Goal: Task Accomplishment & Management: Use online tool/utility

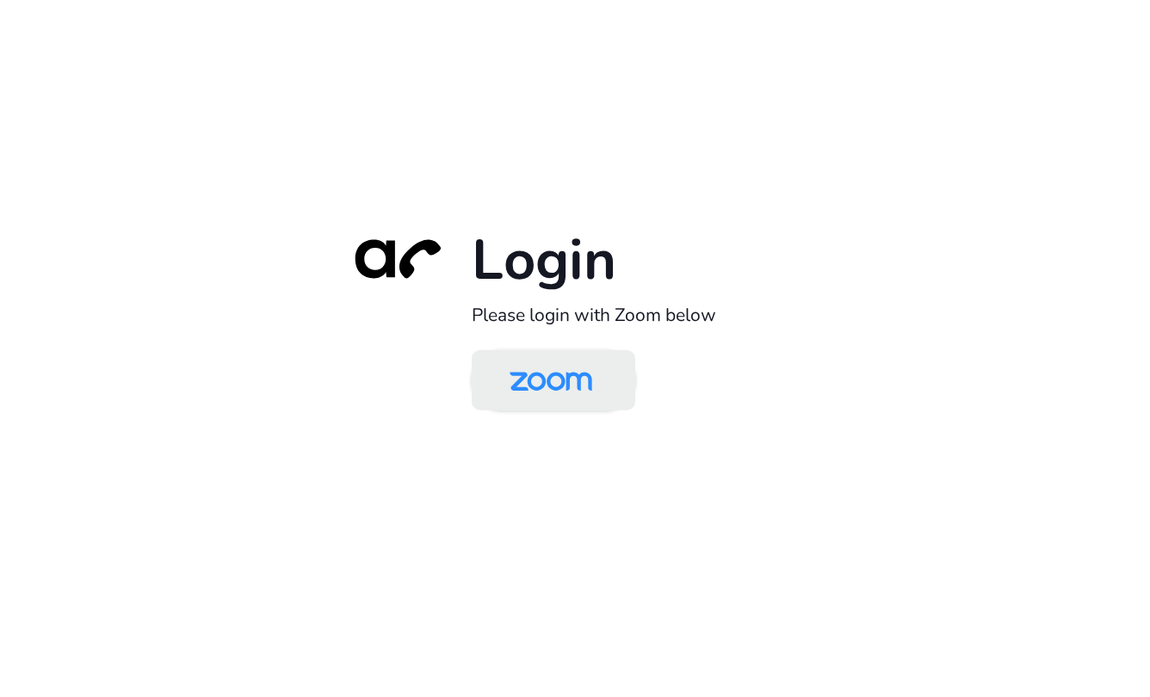
click at [553, 376] on img at bounding box center [550, 382] width 119 height 56
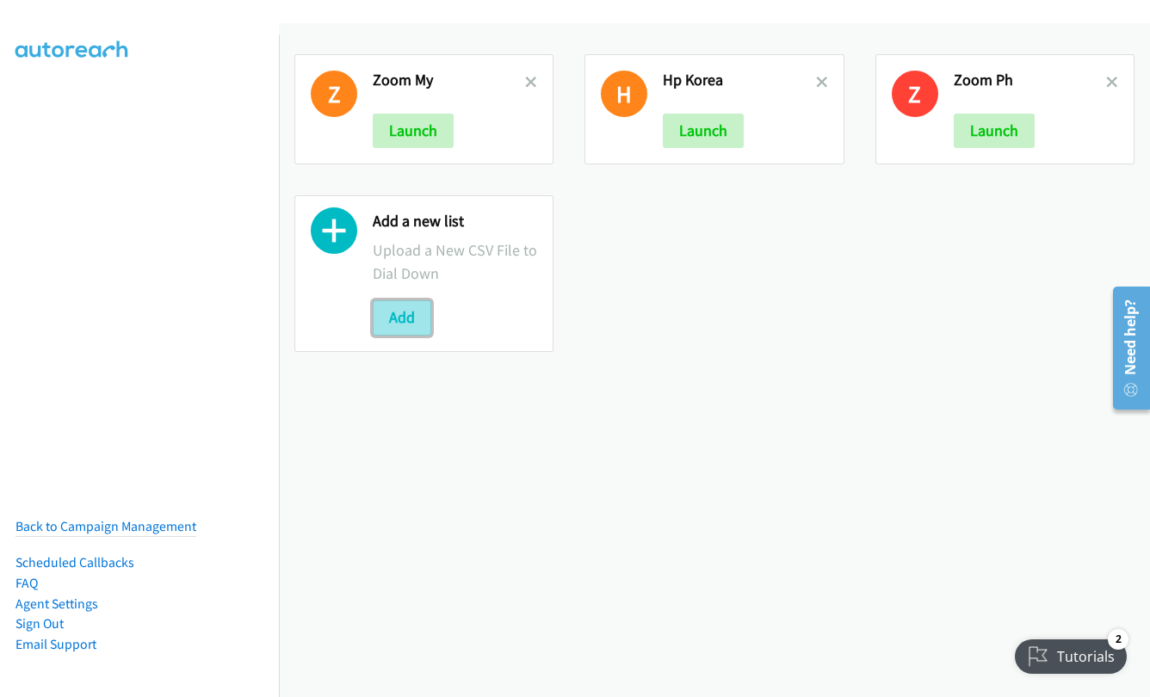
click at [388, 318] on button "Add" at bounding box center [402, 317] width 59 height 34
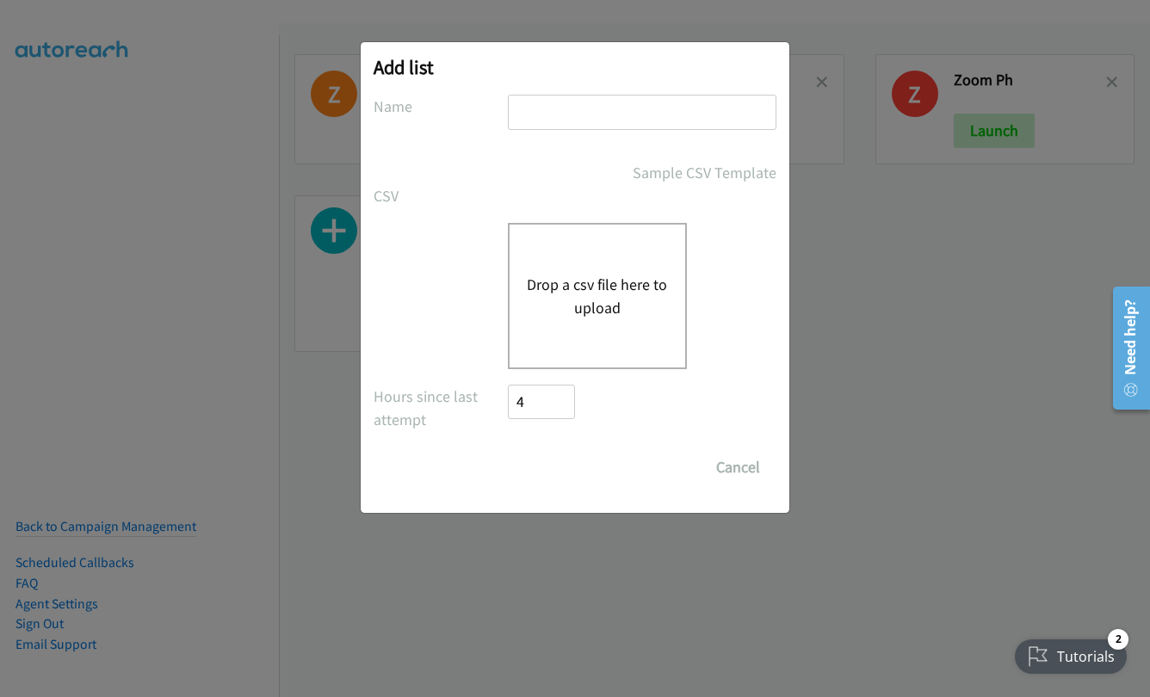
click at [613, 119] on input "text" at bounding box center [642, 112] width 269 height 35
type input "red hat"
click at [579, 282] on button "Drop a csv file here to upload" at bounding box center [597, 296] width 141 height 46
click at [599, 296] on button "Drop a csv file here to upload" at bounding box center [597, 296] width 141 height 46
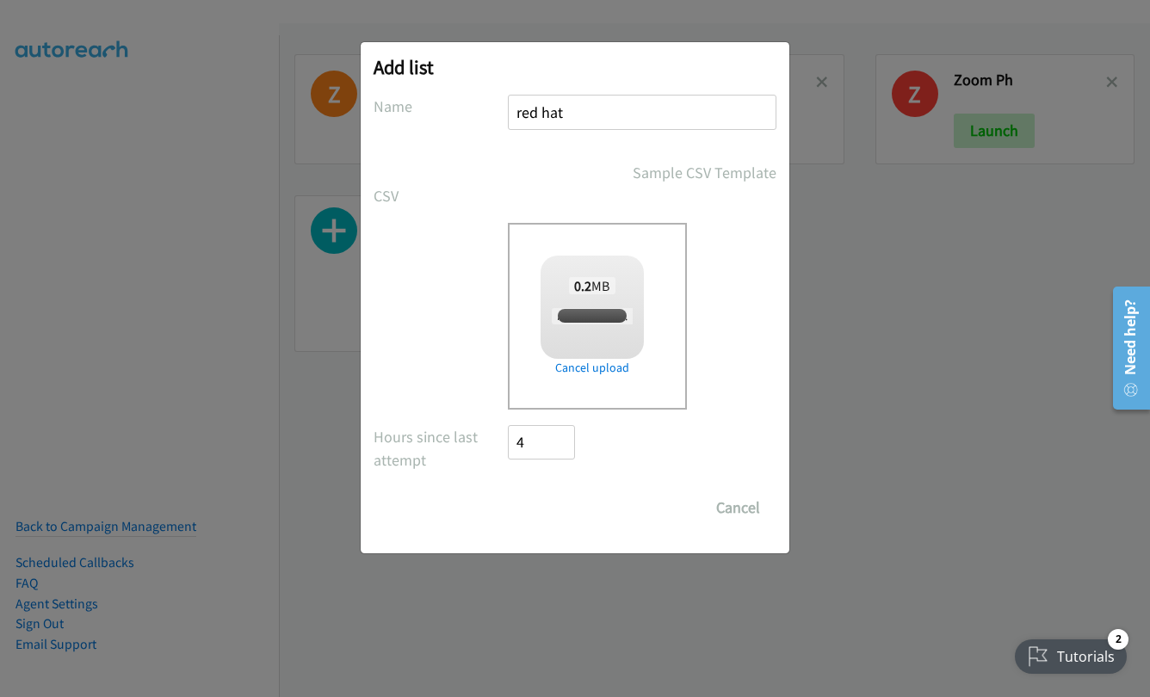
checkbox input "true"
click at [553, 509] on input "Save List" at bounding box center [553, 508] width 90 height 34
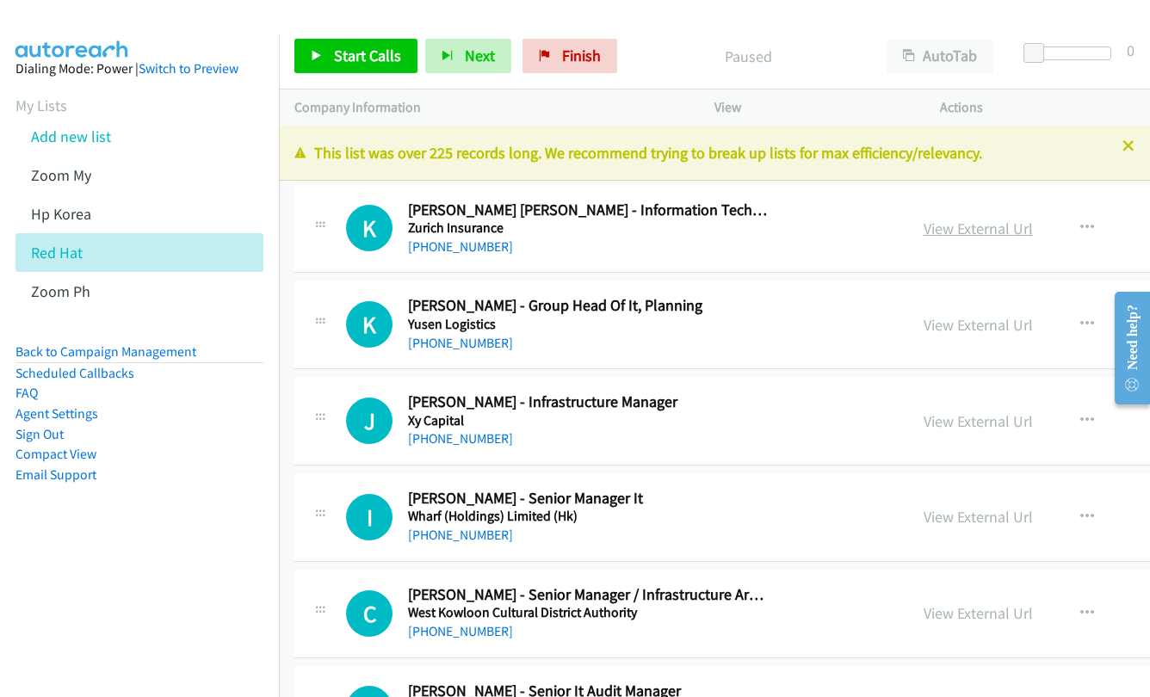
click at [975, 224] on link "View External Url" at bounding box center [978, 229] width 109 height 20
click at [967, 331] on link "View External Url" at bounding box center [978, 325] width 109 height 20
click at [363, 59] on span "Start Calls" at bounding box center [367, 56] width 67 height 20
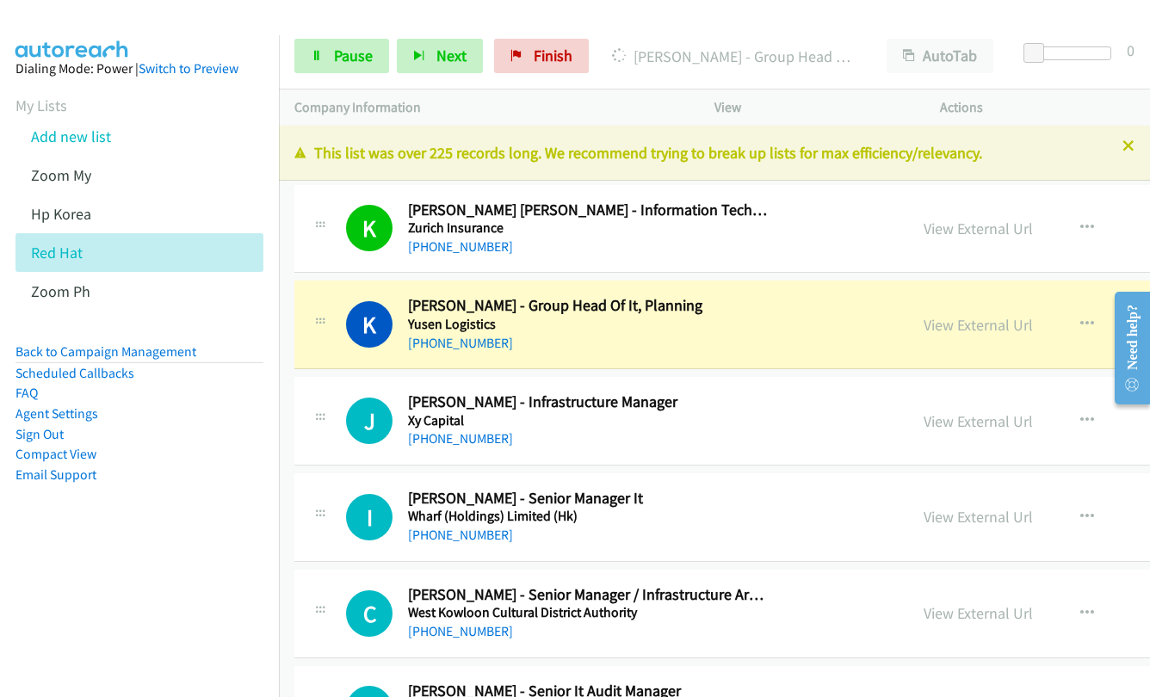
click at [722, 314] on h2 "[PERSON_NAME] - Group Head Of It, Planning" at bounding box center [588, 306] width 361 height 20
click at [975, 328] on link "View External Url" at bounding box center [978, 325] width 109 height 20
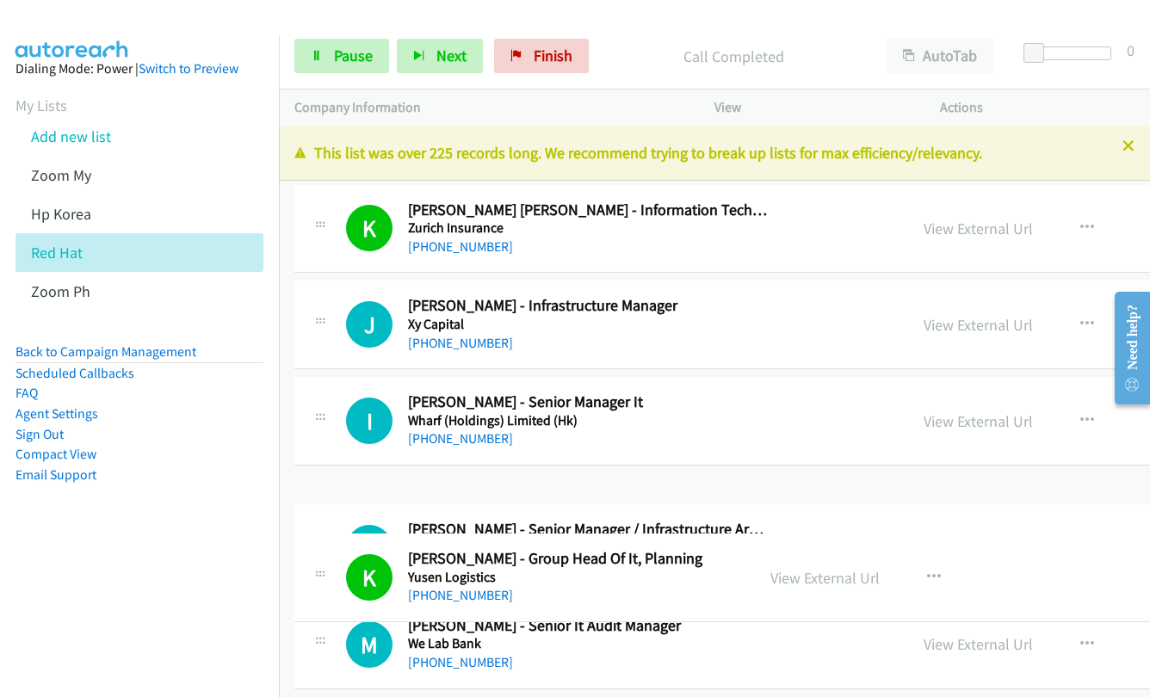
drag, startPoint x: 706, startPoint y: 580, endPoint x: 791, endPoint y: 399, distance: 200.6
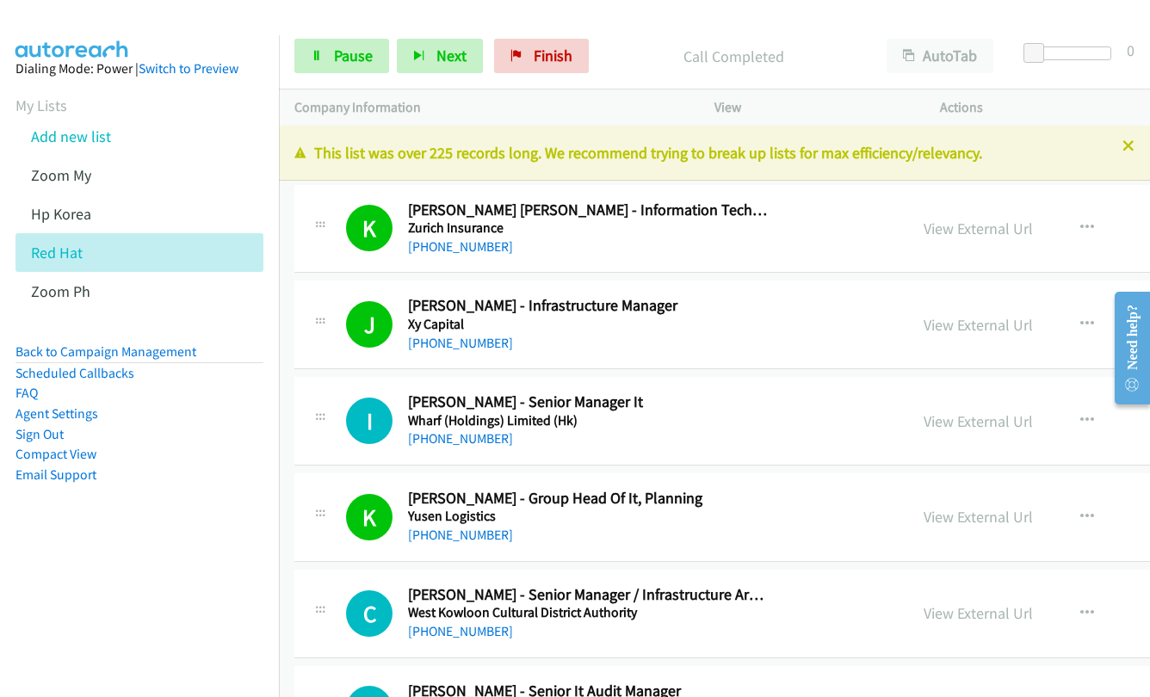
scroll to position [344, 0]
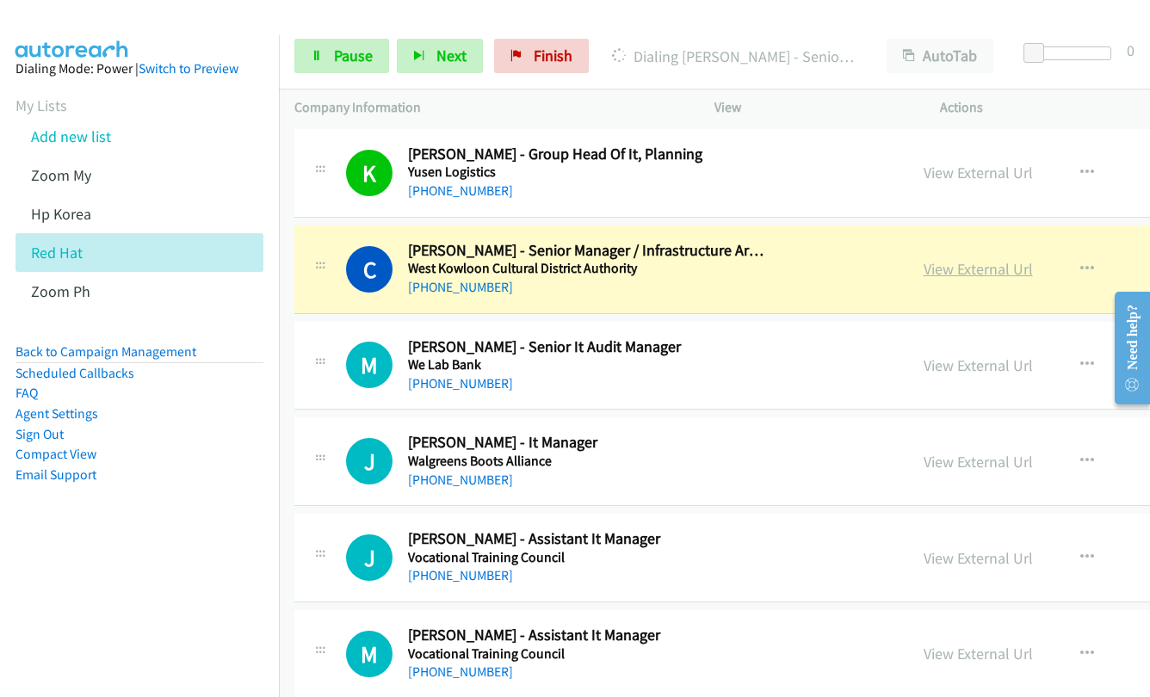
click at [932, 275] on link "View External Url" at bounding box center [978, 269] width 109 height 20
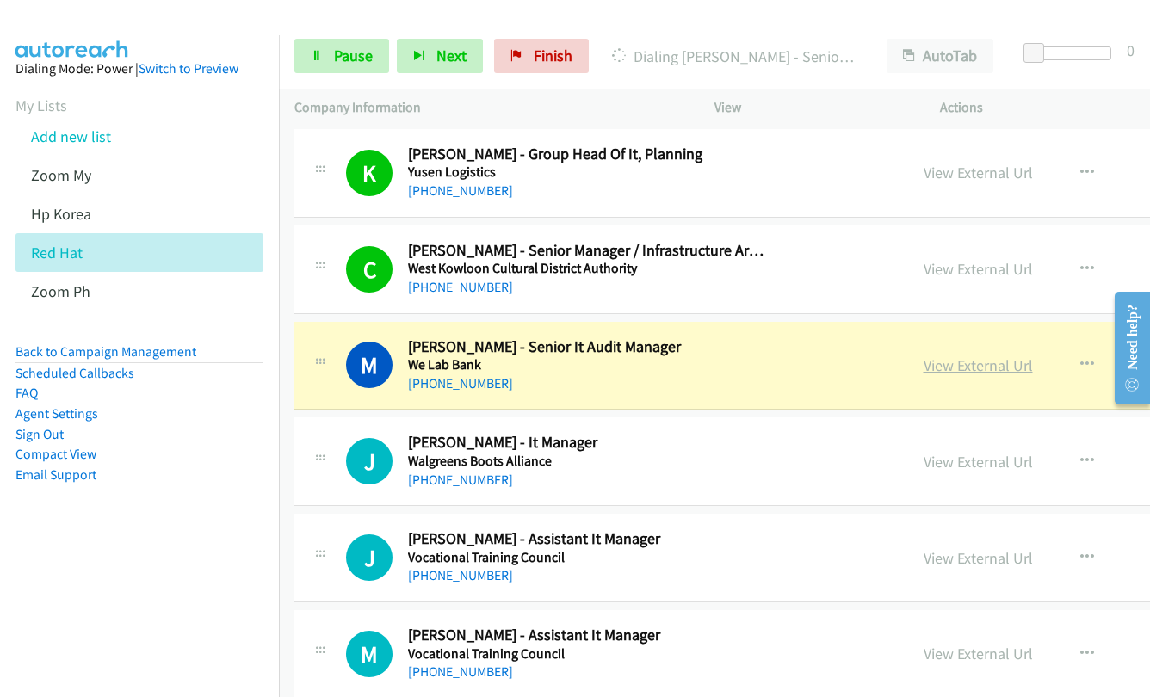
click at [924, 365] on link "View External Url" at bounding box center [978, 365] width 109 height 20
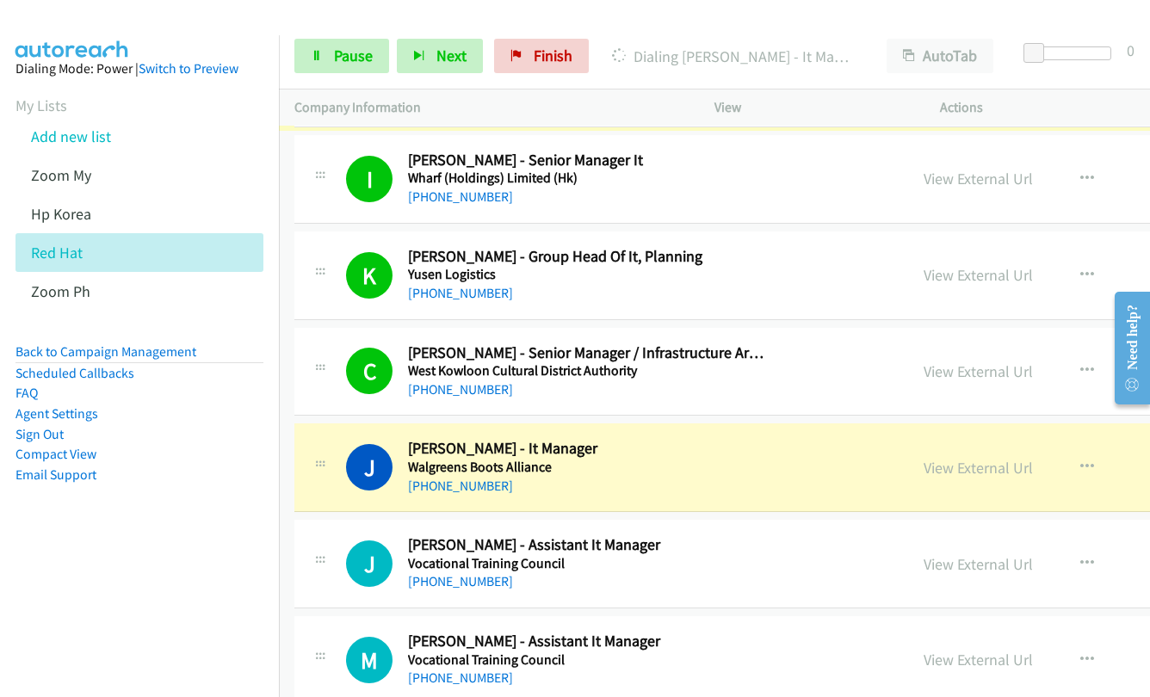
scroll to position [430, 0]
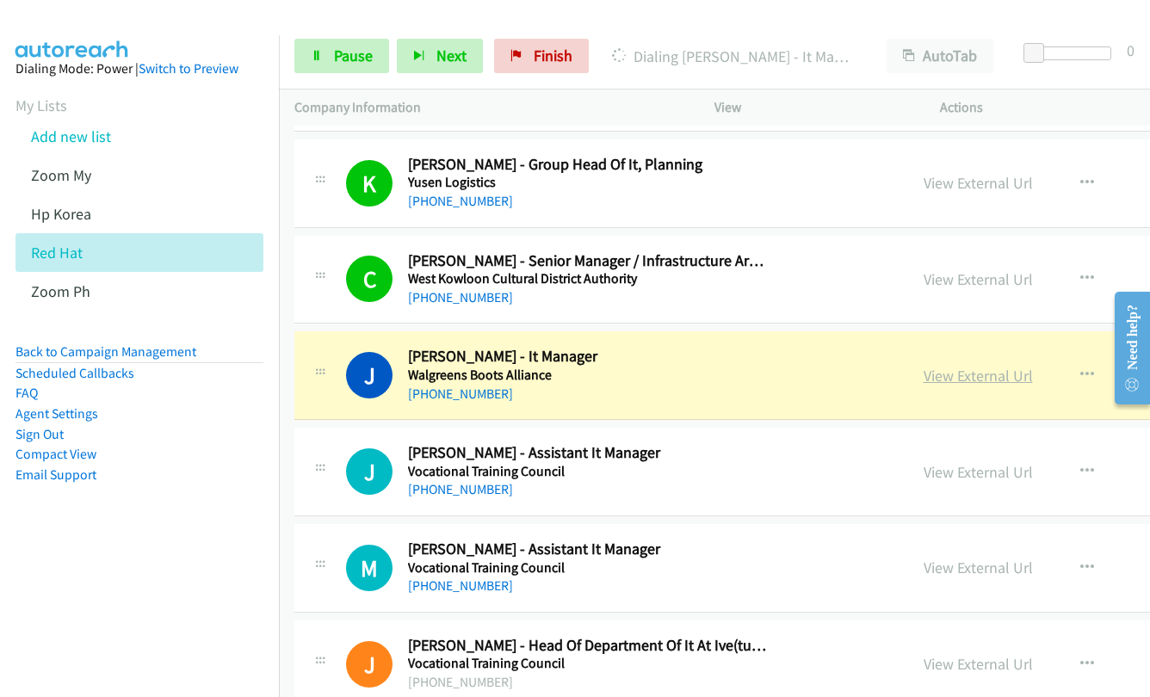
click at [941, 378] on link "View External Url" at bounding box center [978, 376] width 109 height 20
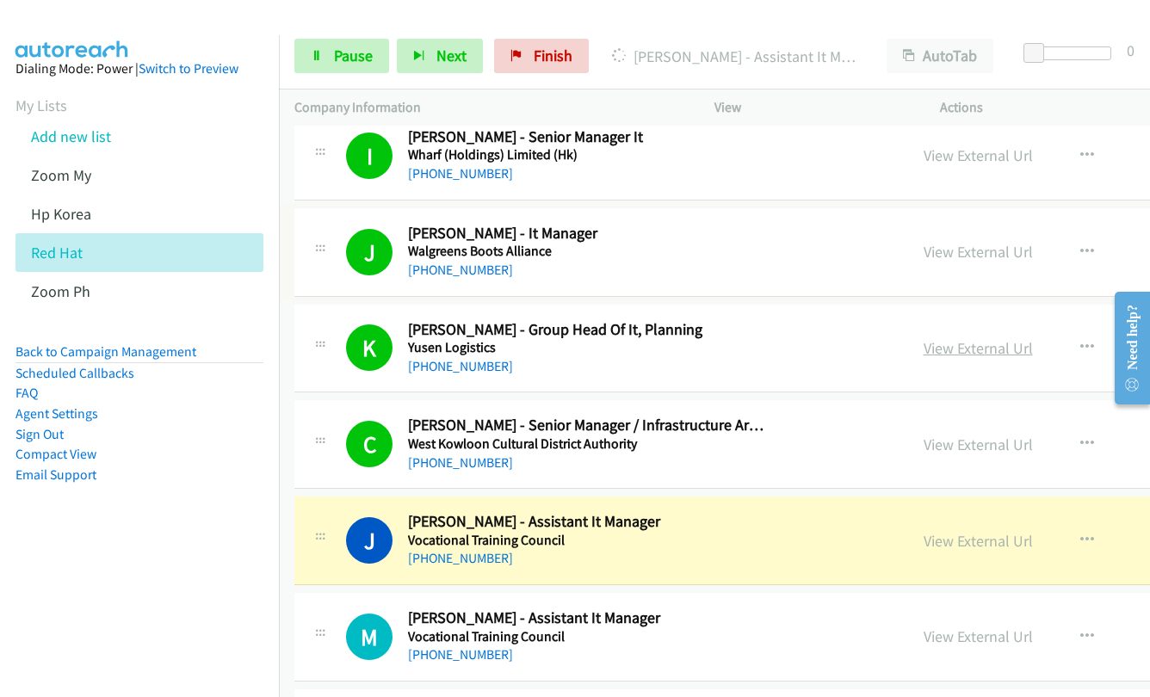
scroll to position [620, 0]
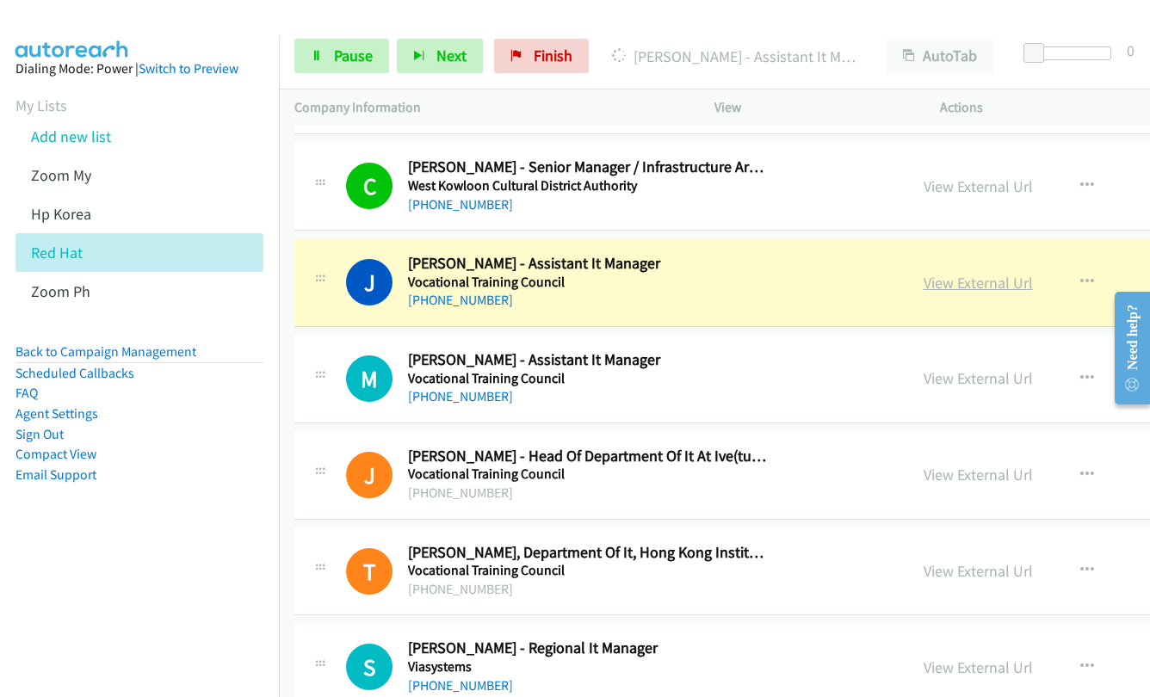
click at [926, 287] on link "View External Url" at bounding box center [978, 283] width 109 height 20
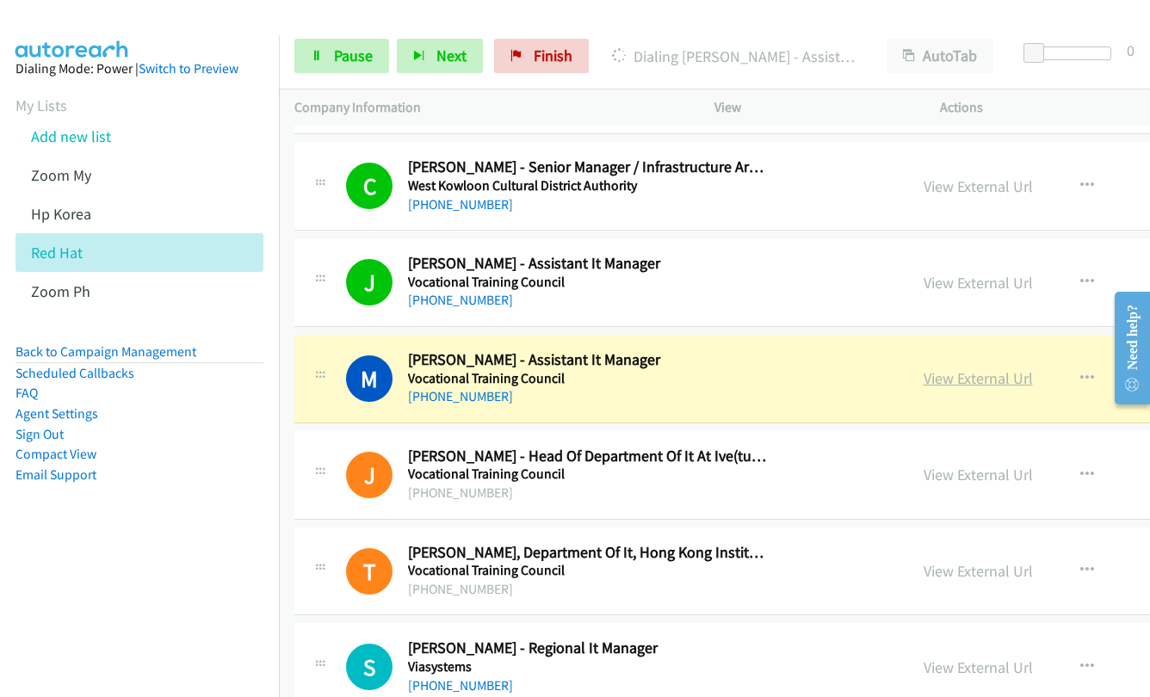
click at [924, 378] on link "View External Url" at bounding box center [978, 378] width 109 height 20
click at [934, 473] on link "View External Url" at bounding box center [978, 475] width 109 height 20
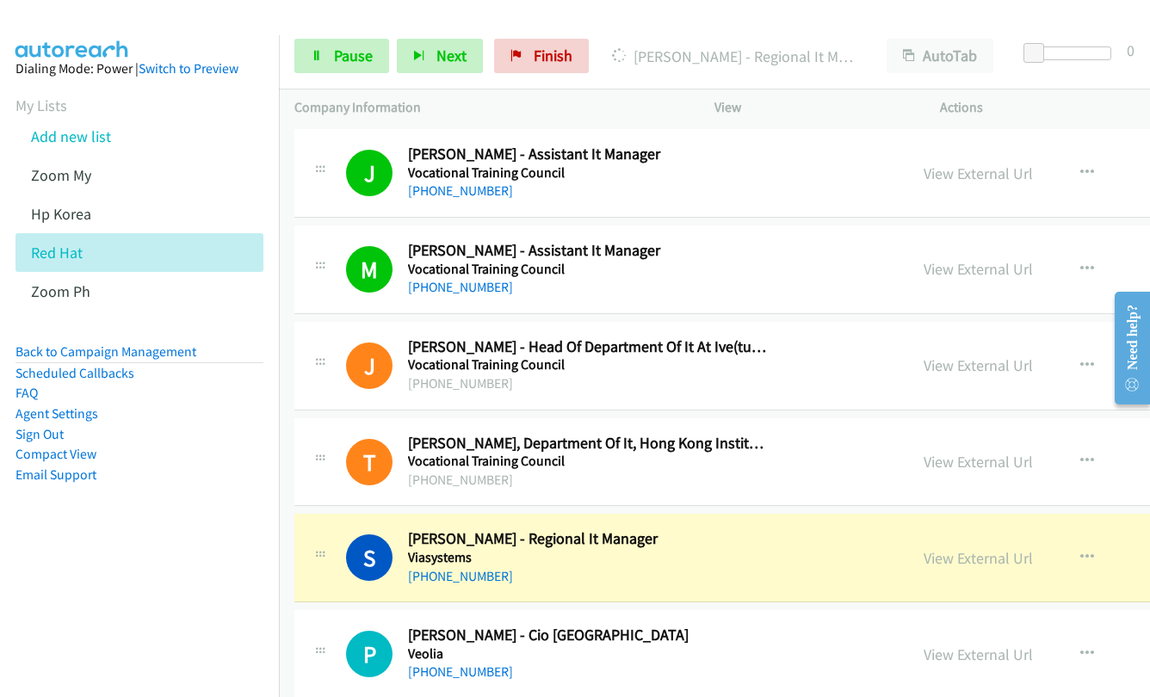
scroll to position [964, 0]
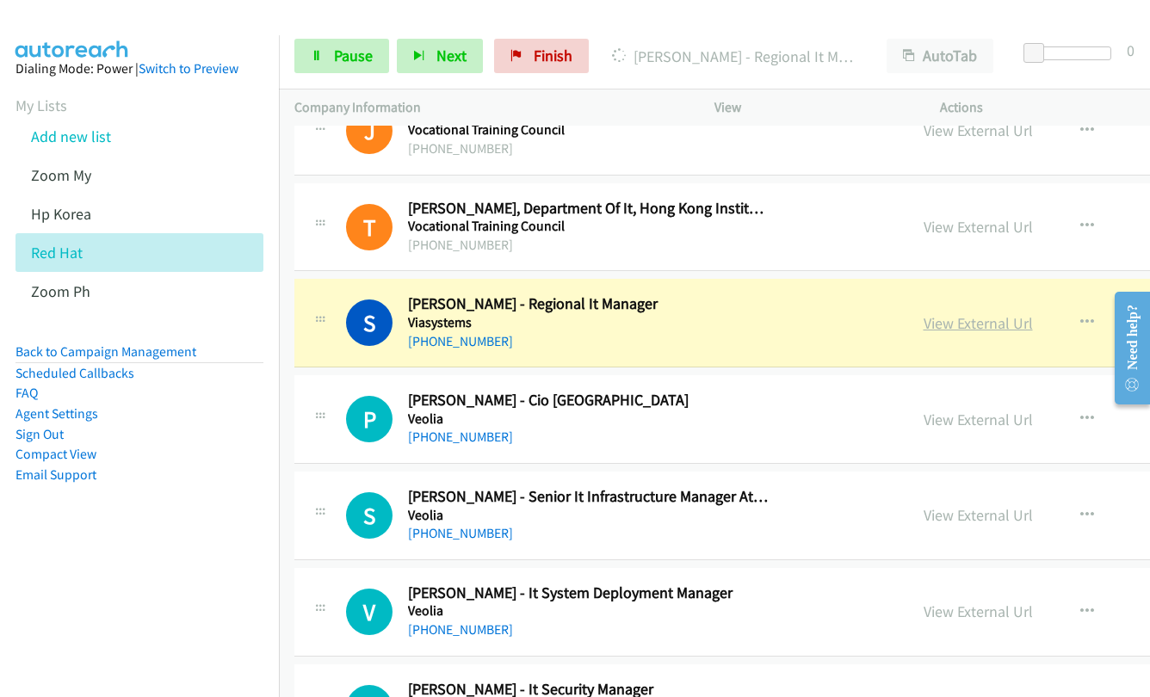
click at [930, 323] on link "View External Url" at bounding box center [978, 323] width 109 height 20
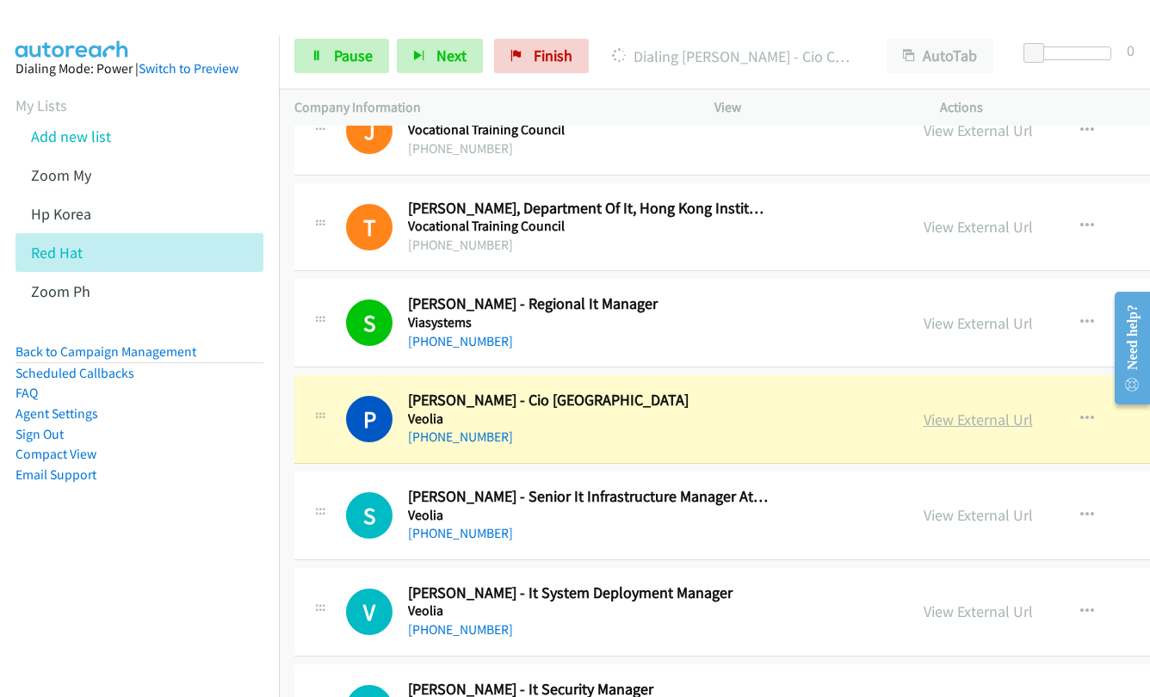
click at [933, 426] on link "View External Url" at bounding box center [978, 420] width 109 height 20
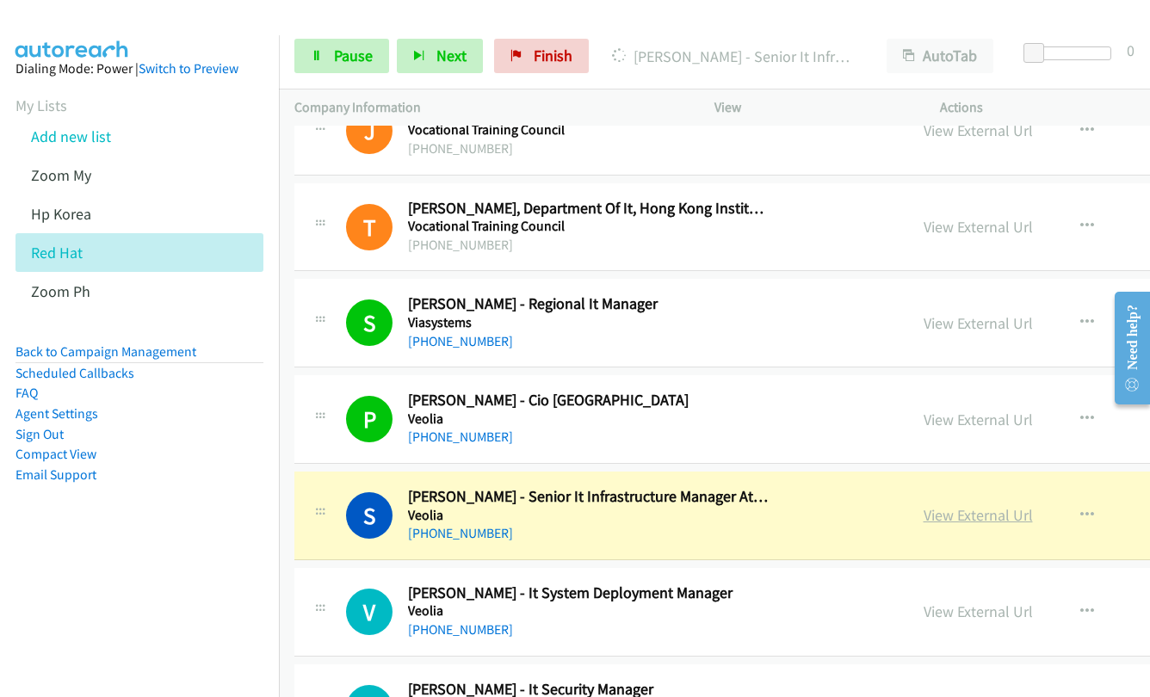
click at [936, 512] on link "View External Url" at bounding box center [978, 515] width 109 height 20
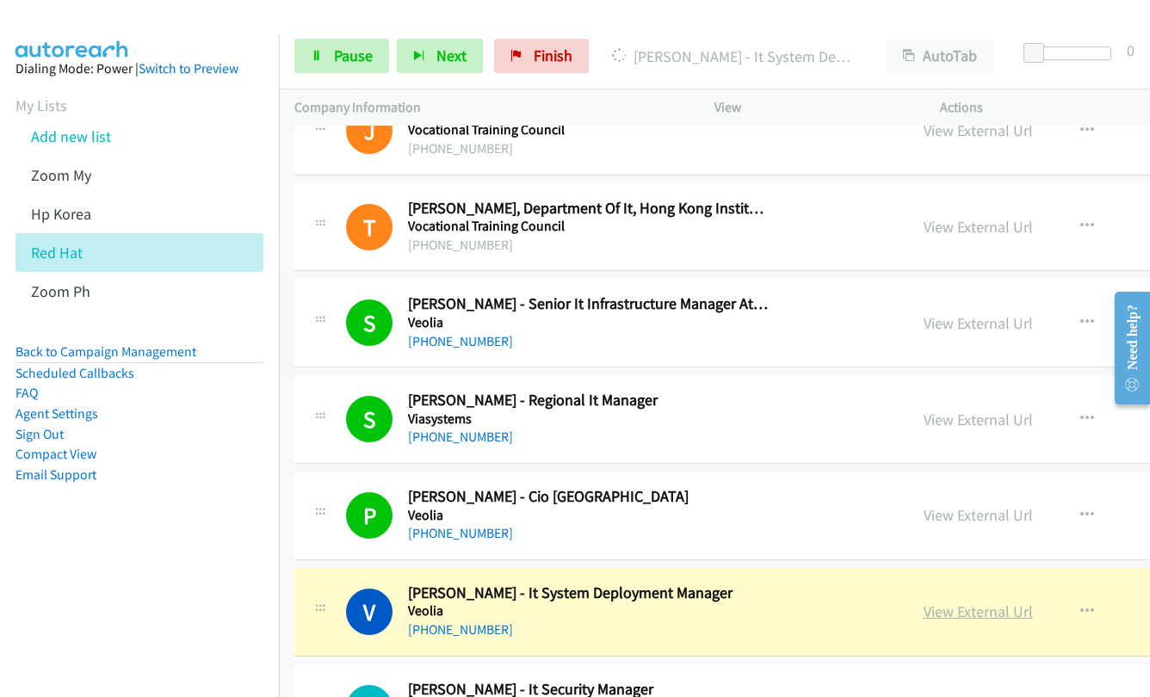
click at [946, 609] on link "View External Url" at bounding box center [978, 612] width 109 height 20
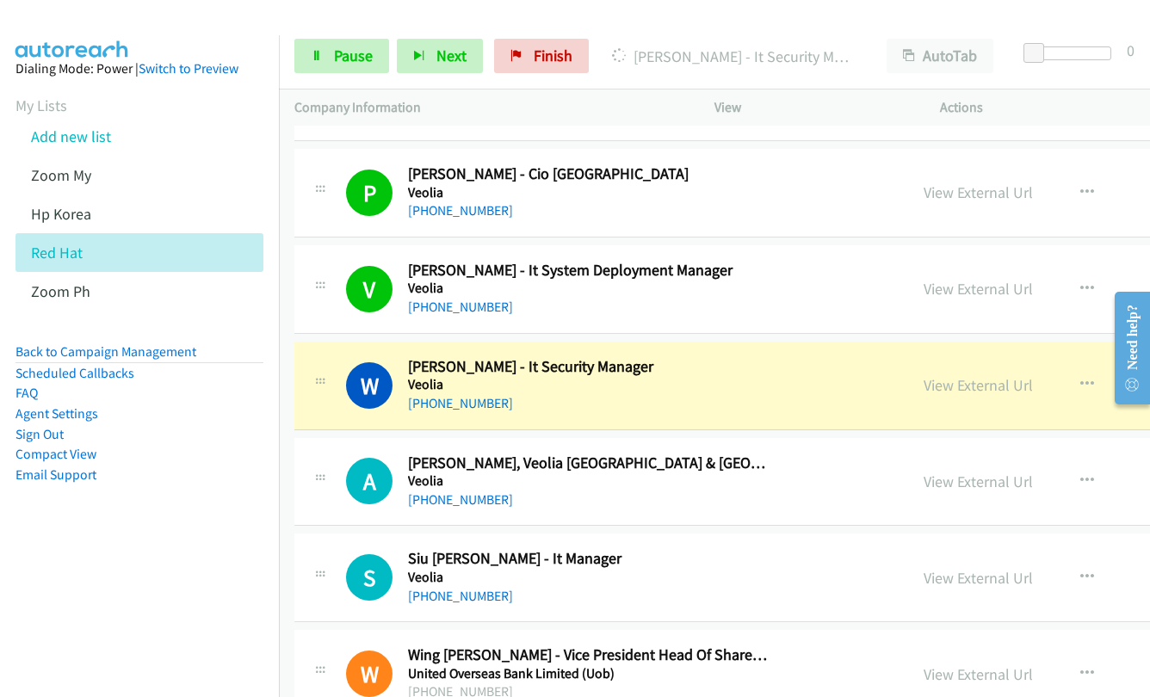
scroll to position [1308, 0]
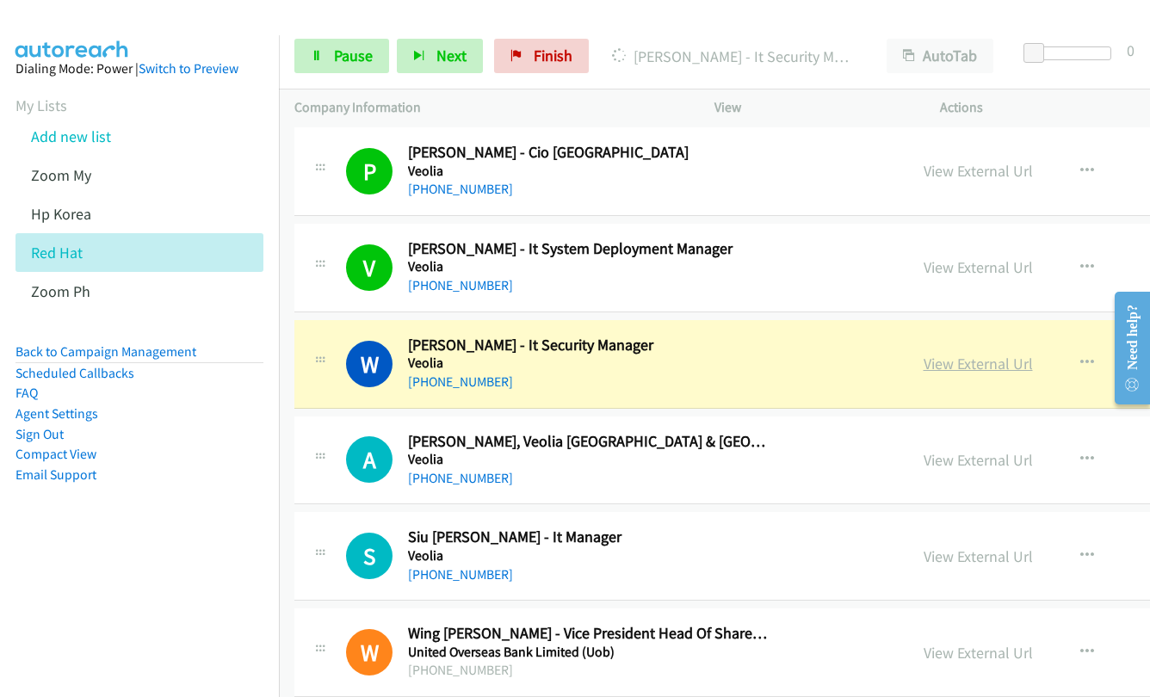
click at [926, 366] on link "View External Url" at bounding box center [978, 364] width 109 height 20
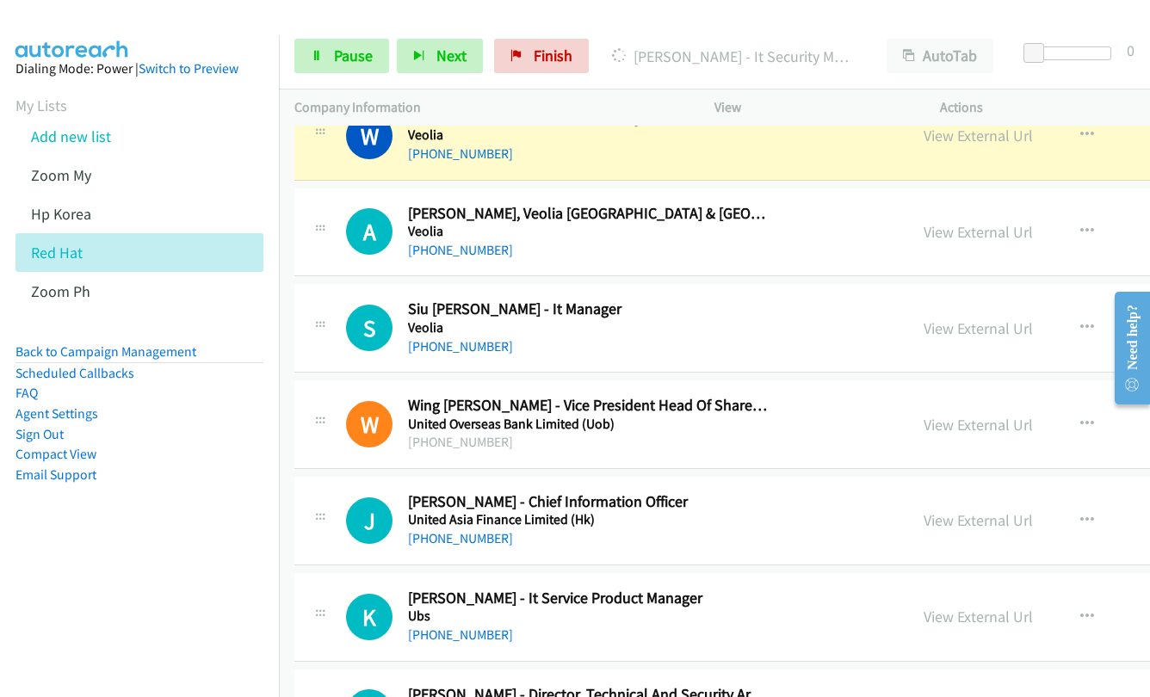
scroll to position [1567, 0]
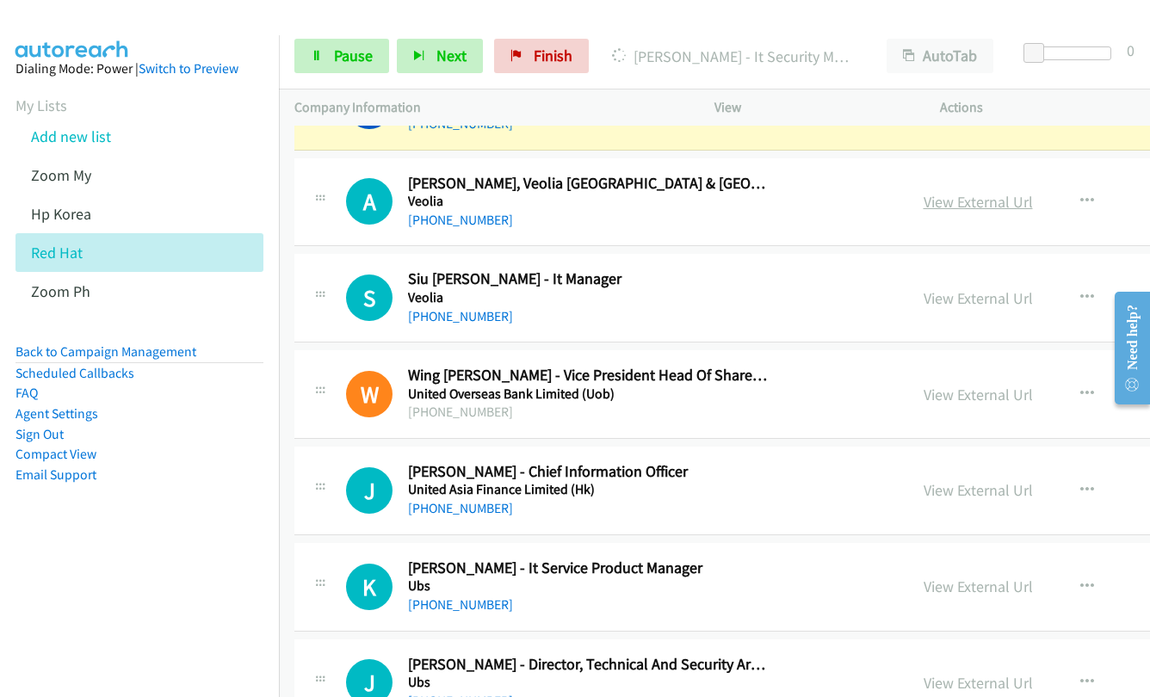
click at [930, 202] on link "View External Url" at bounding box center [978, 202] width 109 height 20
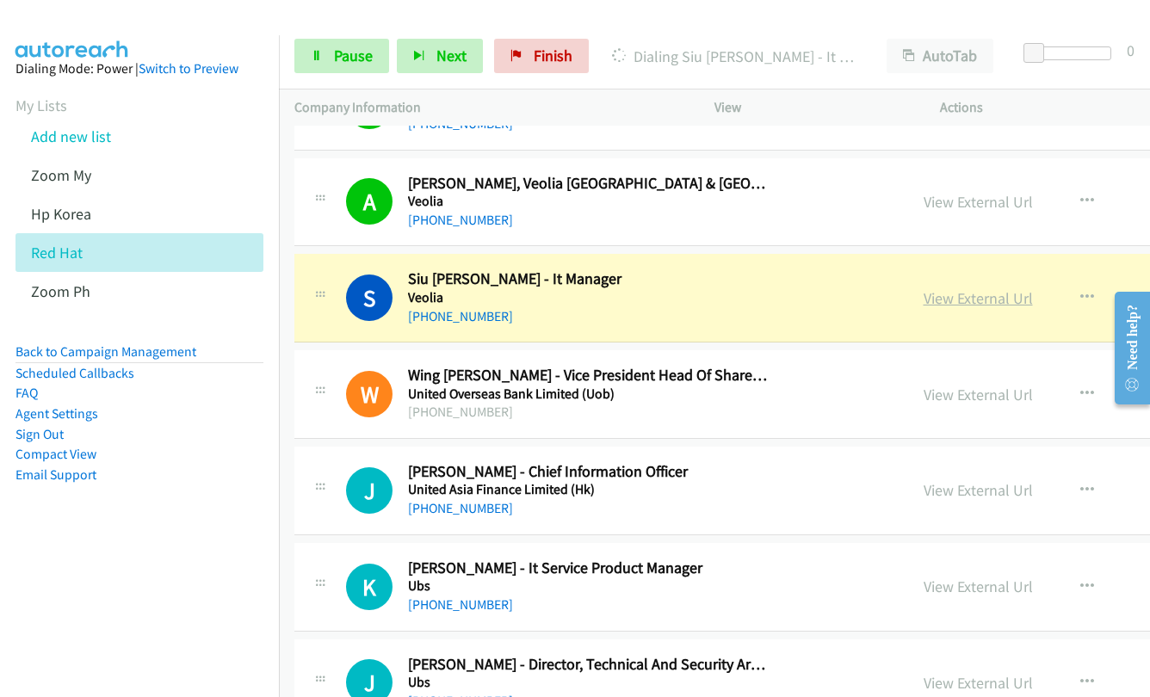
click at [927, 296] on link "View External Url" at bounding box center [978, 298] width 109 height 20
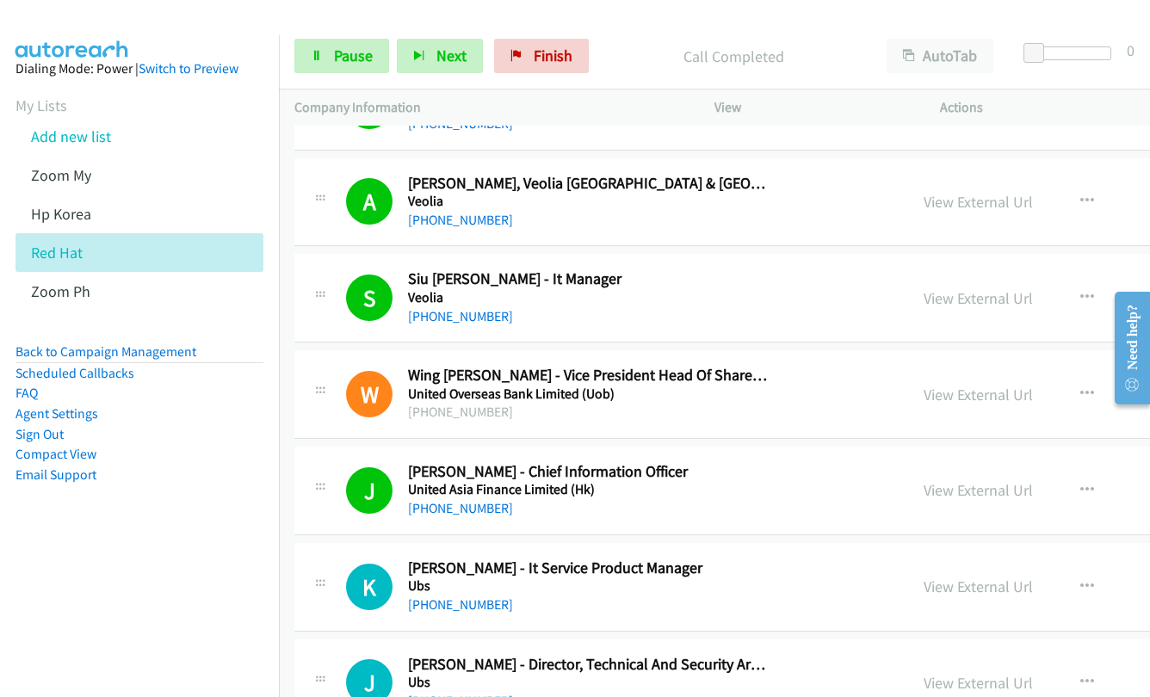
click at [706, 504] on div "[PHONE_NUMBER]" at bounding box center [588, 508] width 361 height 21
click at [956, 490] on link "View External Url" at bounding box center [978, 490] width 109 height 20
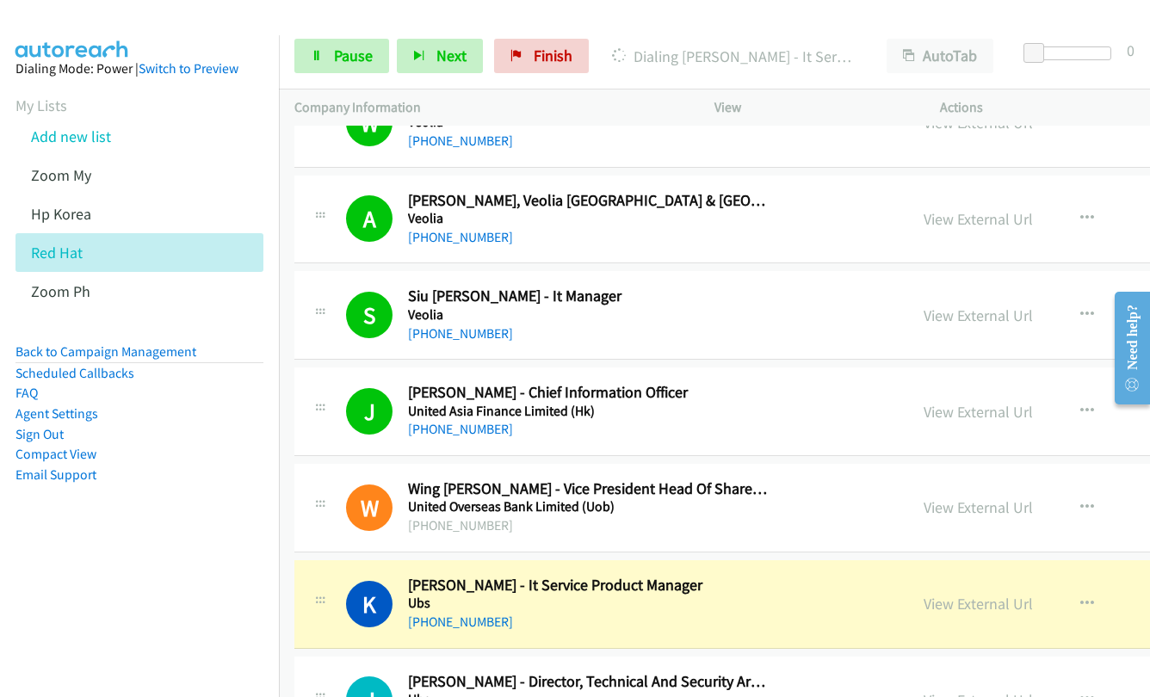
scroll to position [1808, 0]
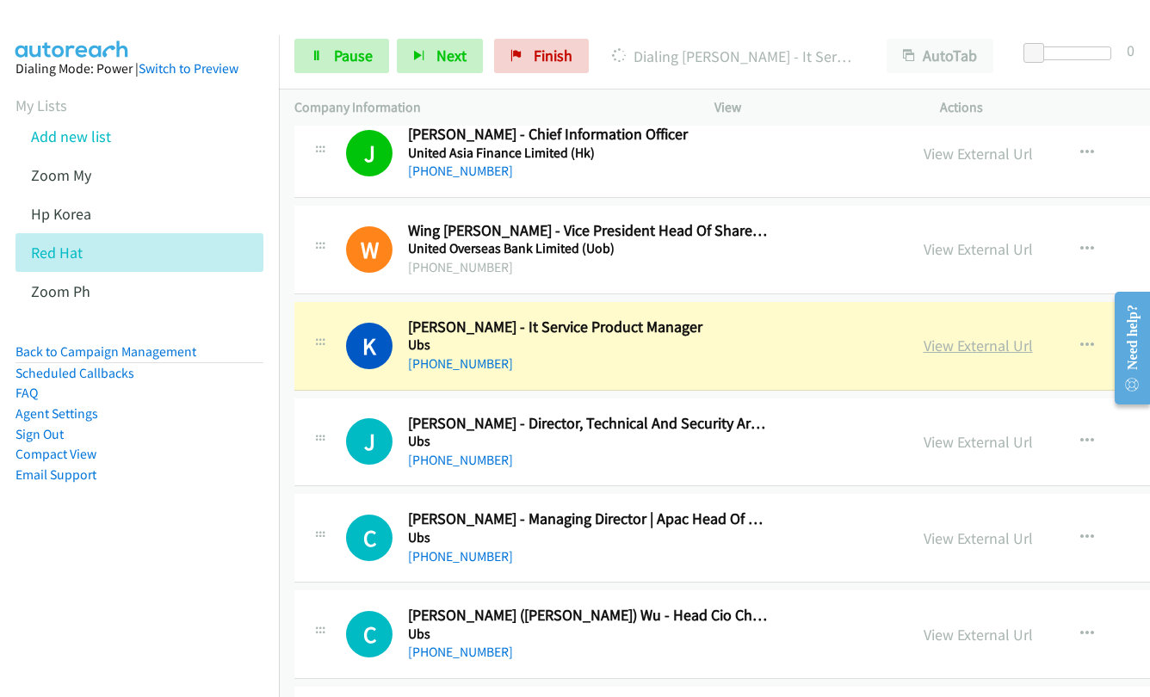
click at [930, 346] on link "View External Url" at bounding box center [978, 346] width 109 height 20
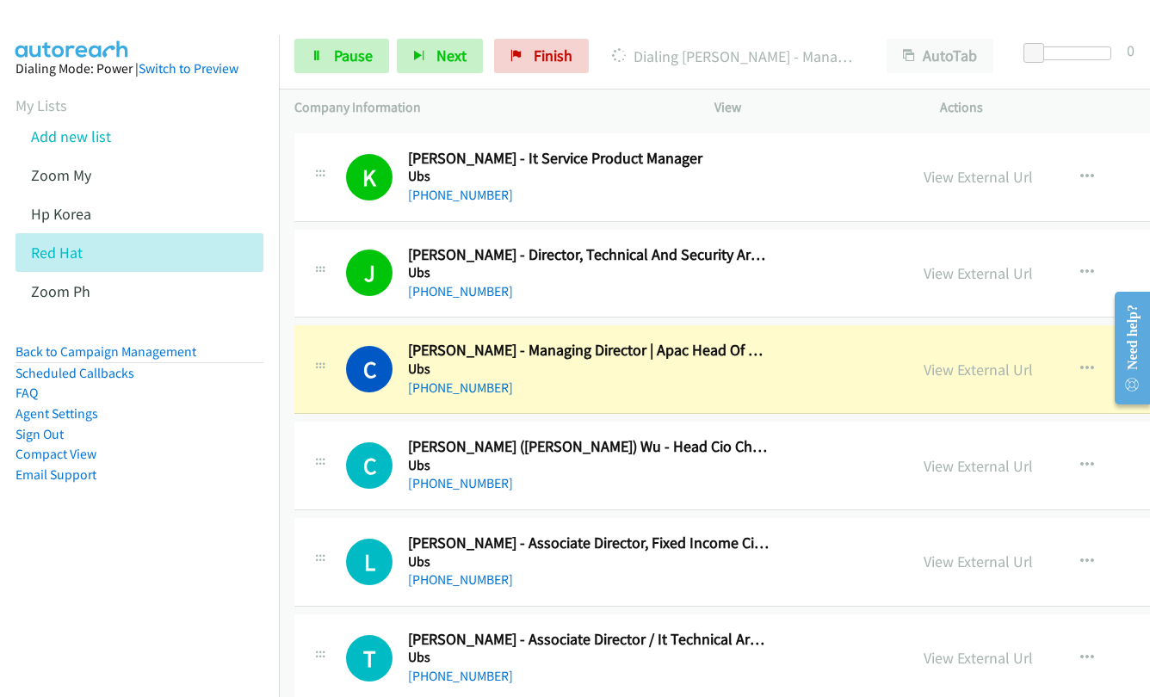
scroll to position [1980, 0]
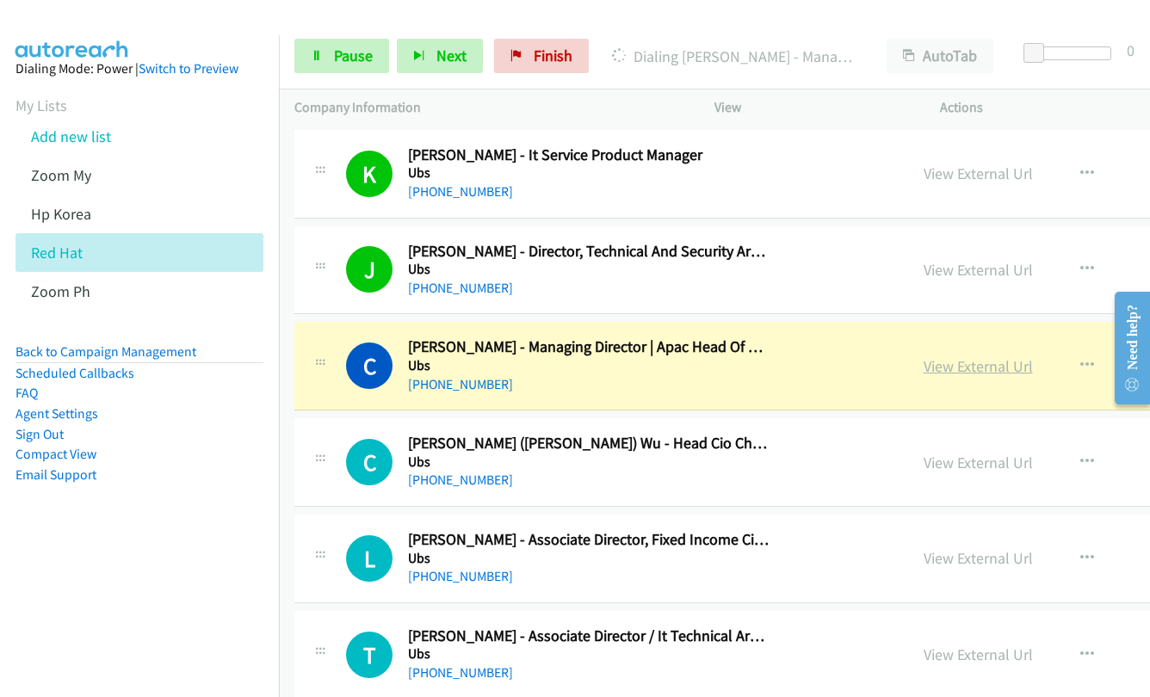
click at [928, 367] on link "View External Url" at bounding box center [978, 366] width 109 height 20
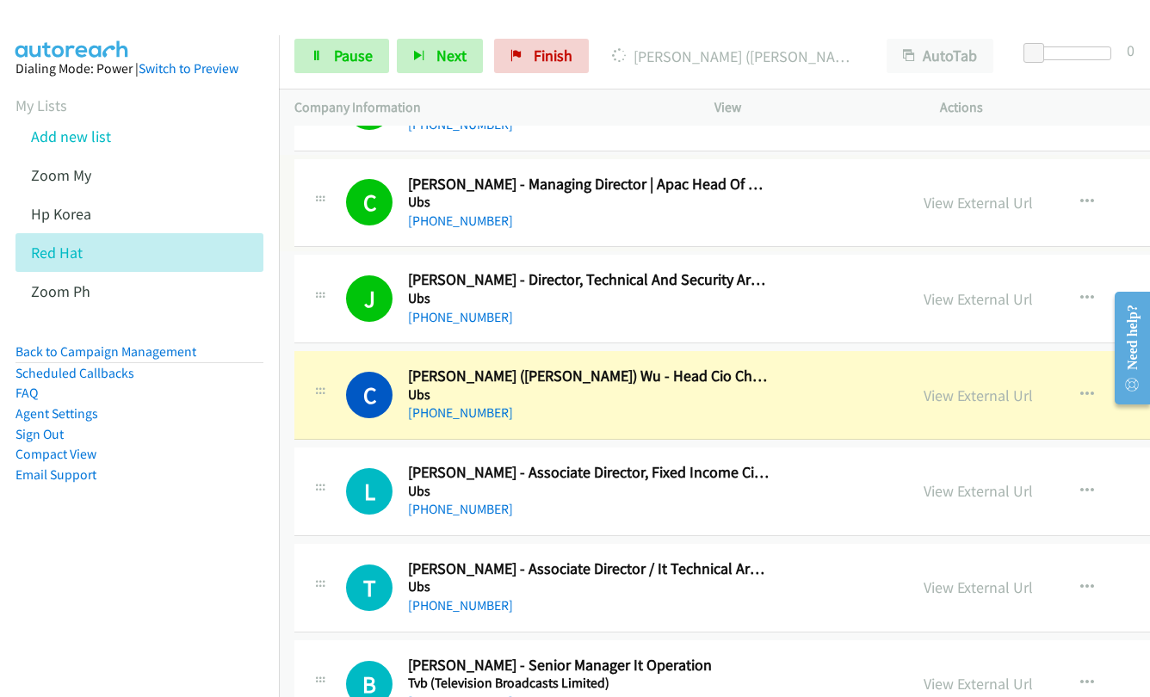
scroll to position [2135, 0]
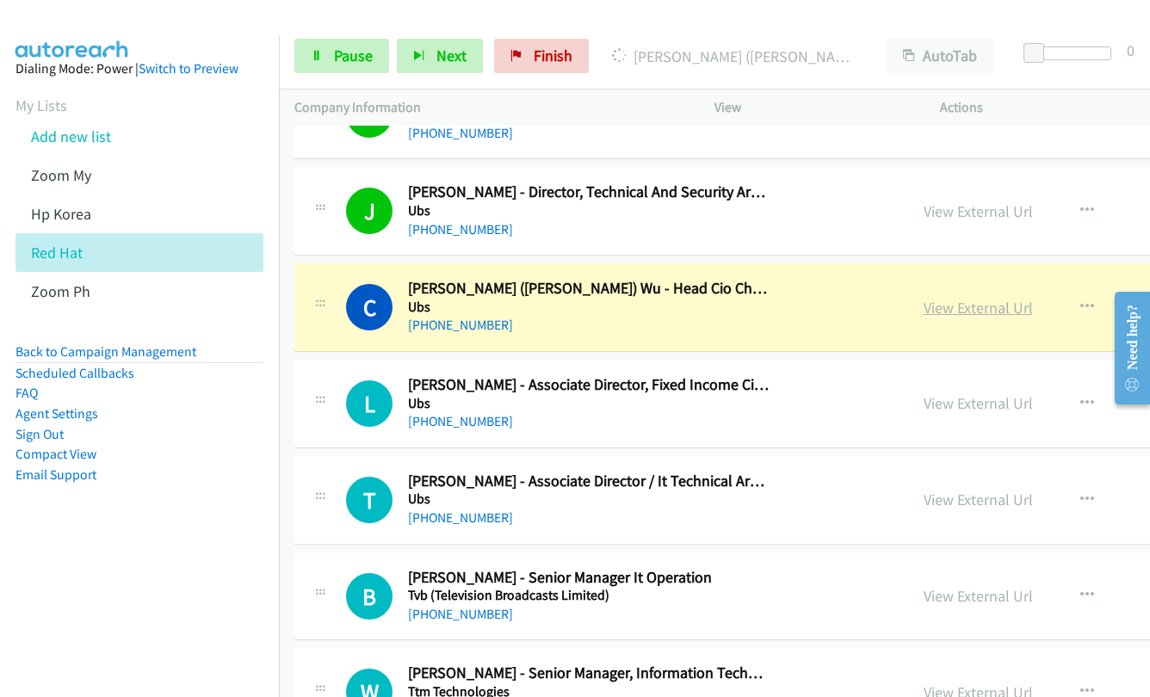
click at [946, 312] on link "View External Url" at bounding box center [978, 308] width 109 height 20
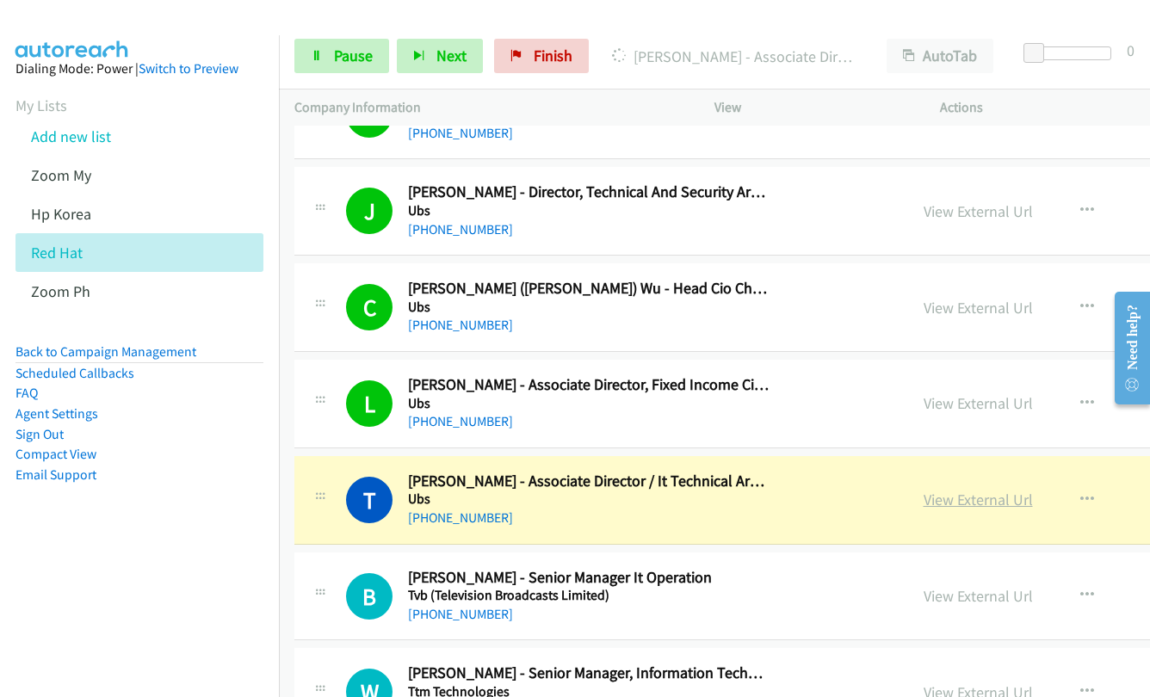
click at [924, 501] on link "View External Url" at bounding box center [978, 500] width 109 height 20
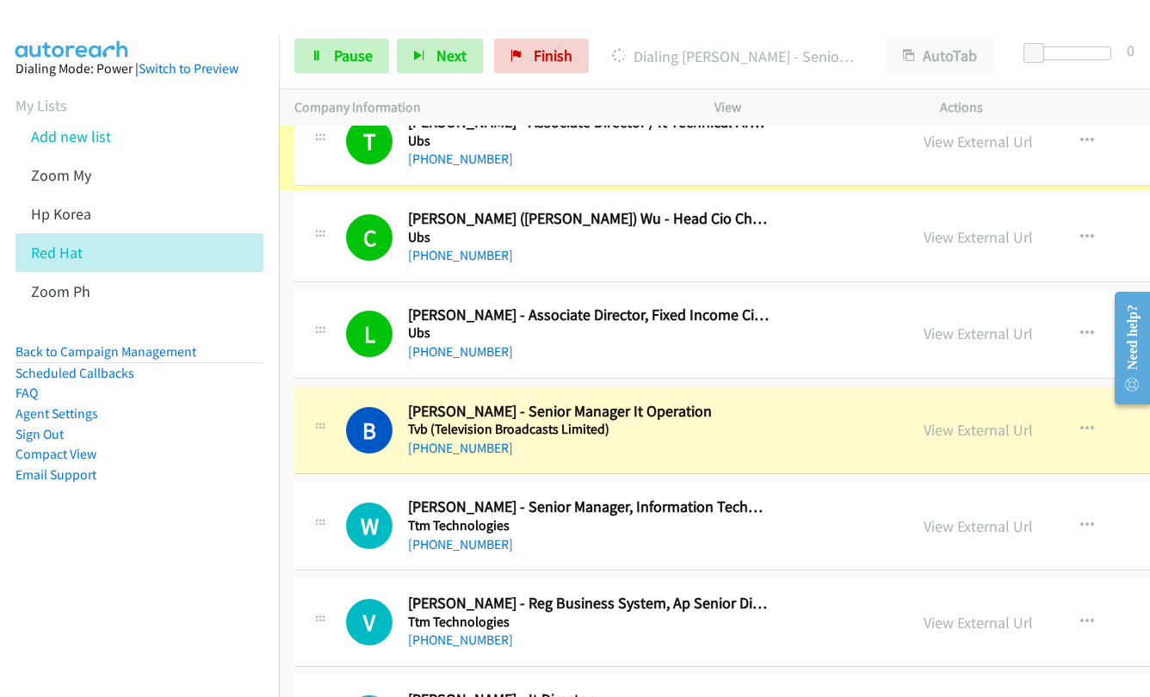
scroll to position [2393, 0]
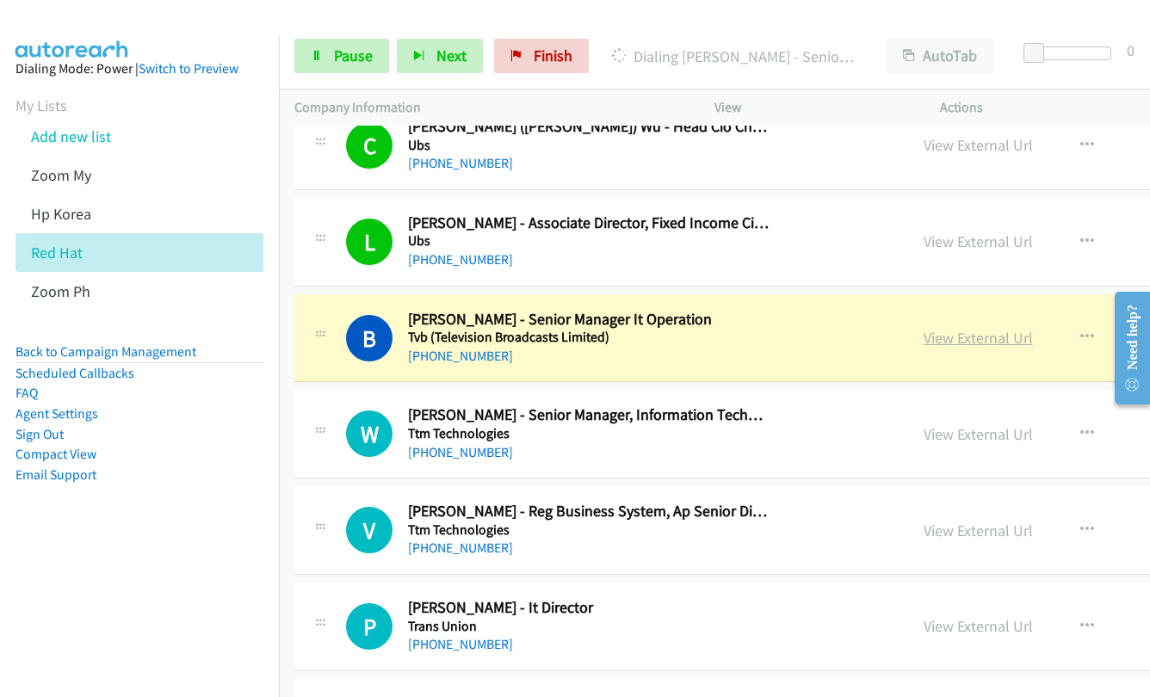
click at [933, 338] on link "View External Url" at bounding box center [978, 338] width 109 height 20
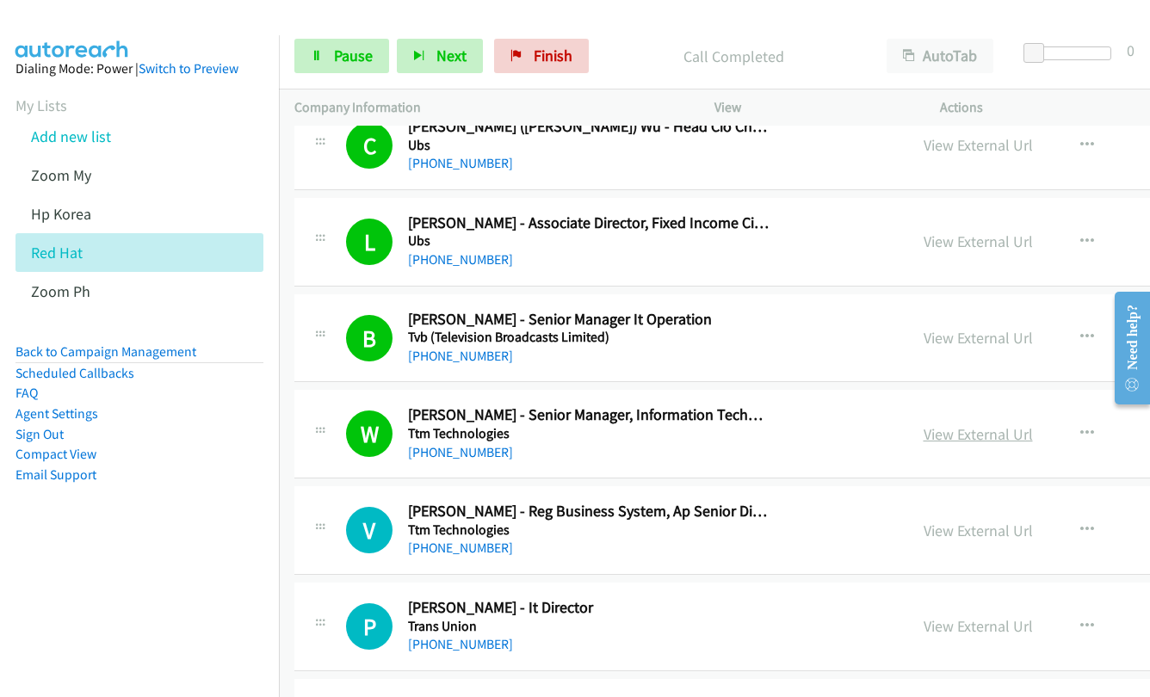
click at [947, 436] on link "View External Url" at bounding box center [978, 434] width 109 height 20
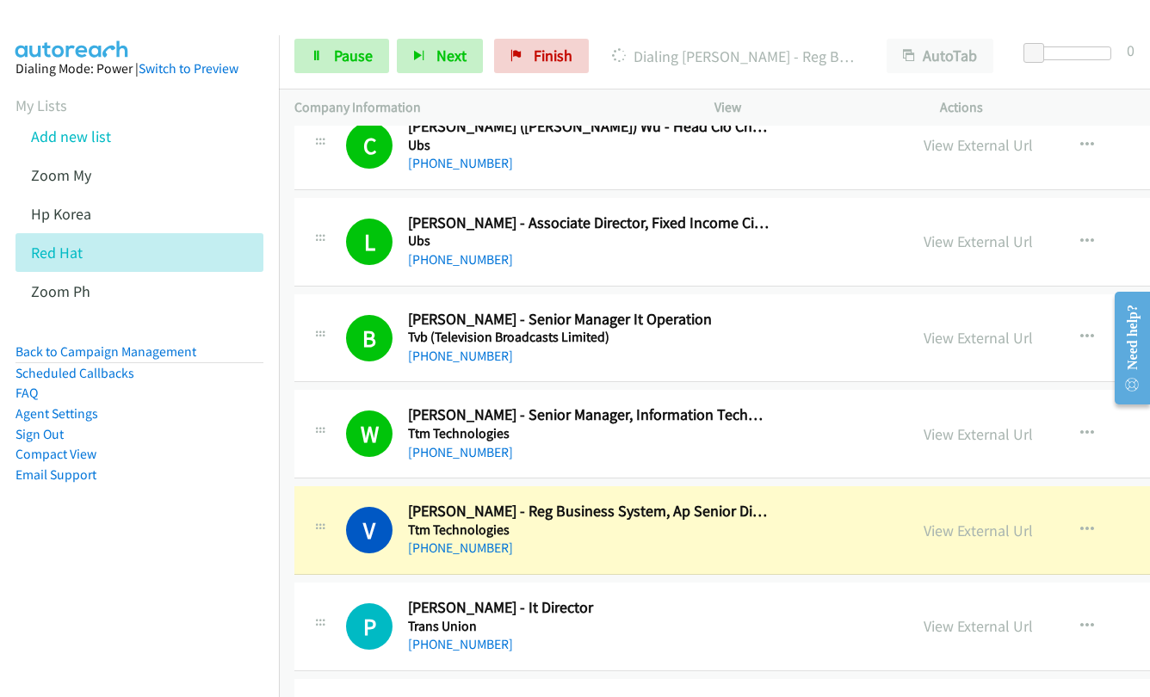
scroll to position [2479, 0]
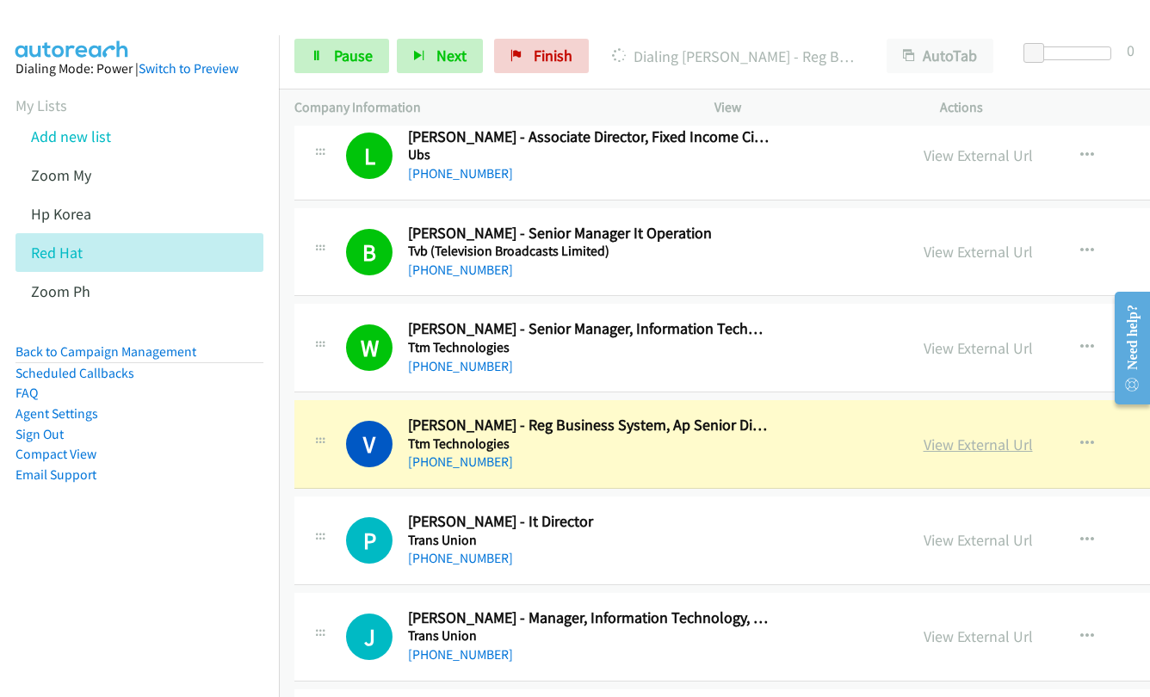
click at [933, 445] on link "View External Url" at bounding box center [978, 445] width 109 height 20
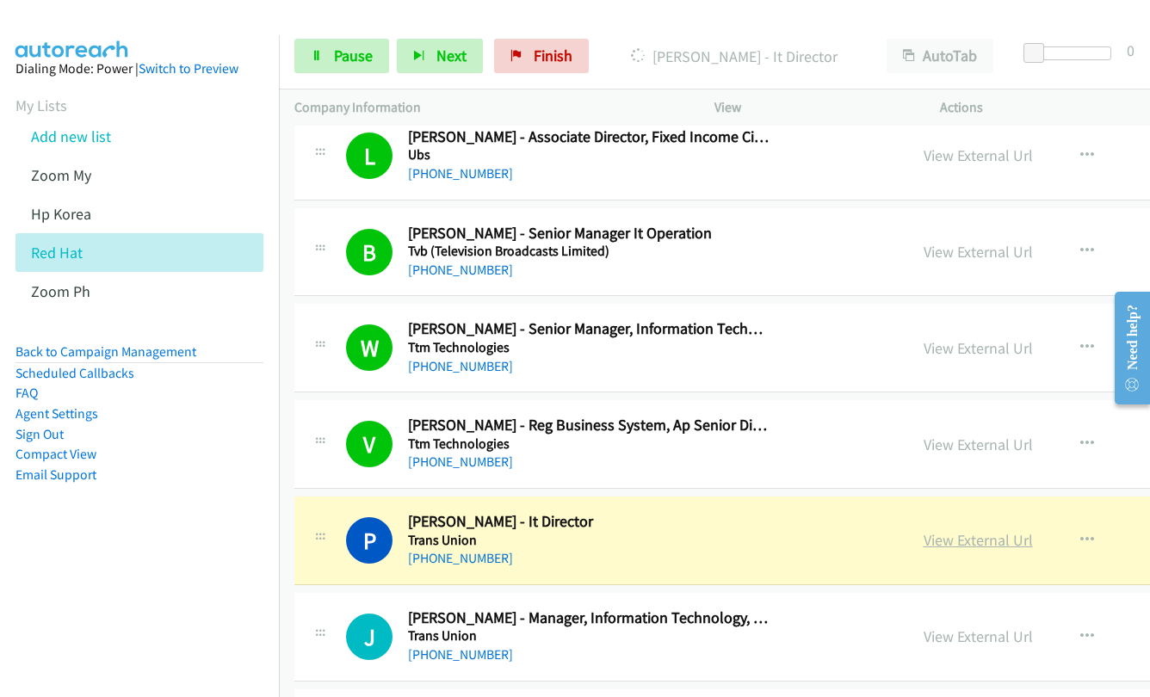
click at [936, 532] on link "View External Url" at bounding box center [978, 540] width 109 height 20
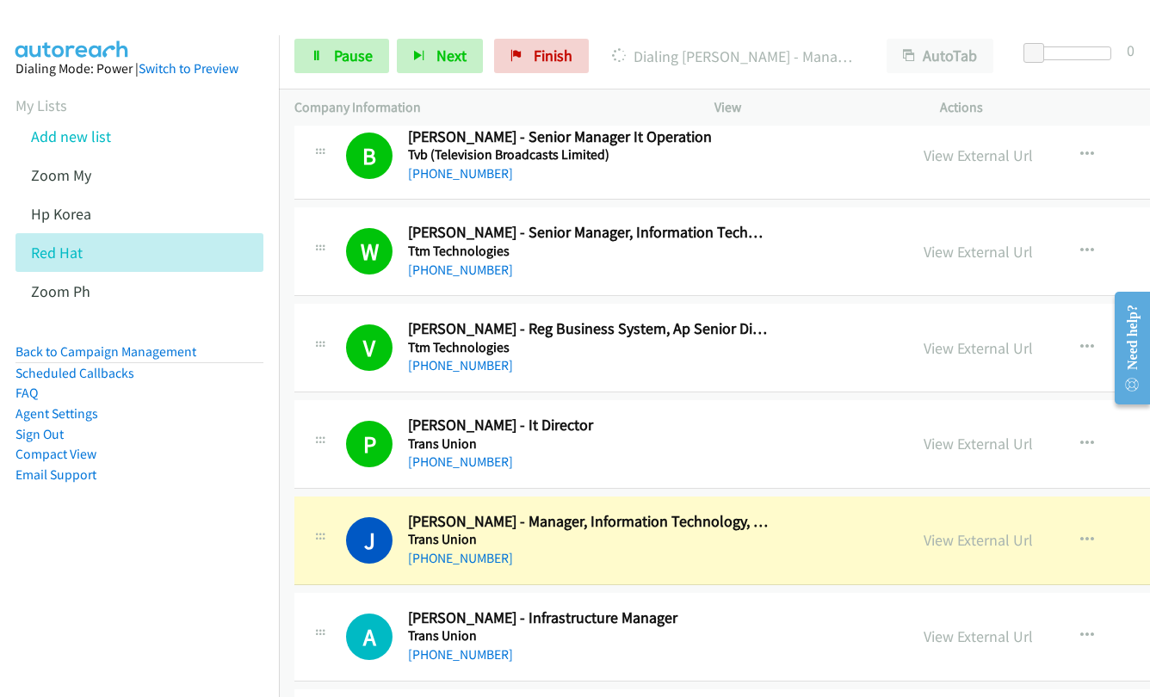
scroll to position [2651, 0]
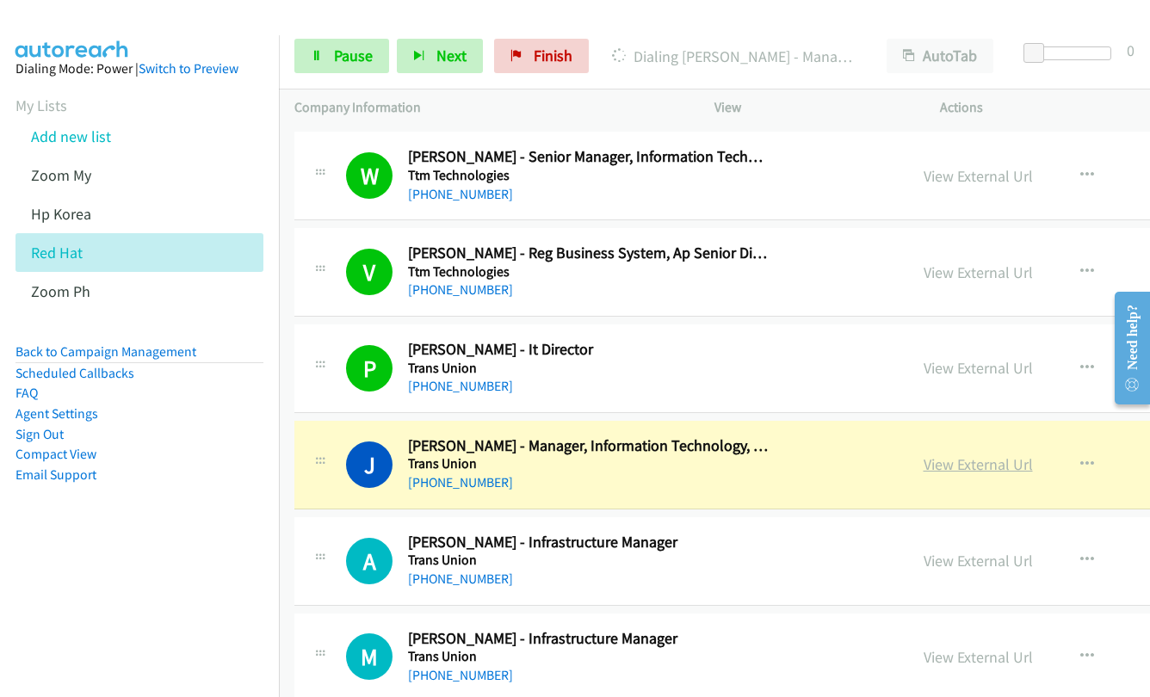
click at [940, 462] on link "View External Url" at bounding box center [978, 464] width 109 height 20
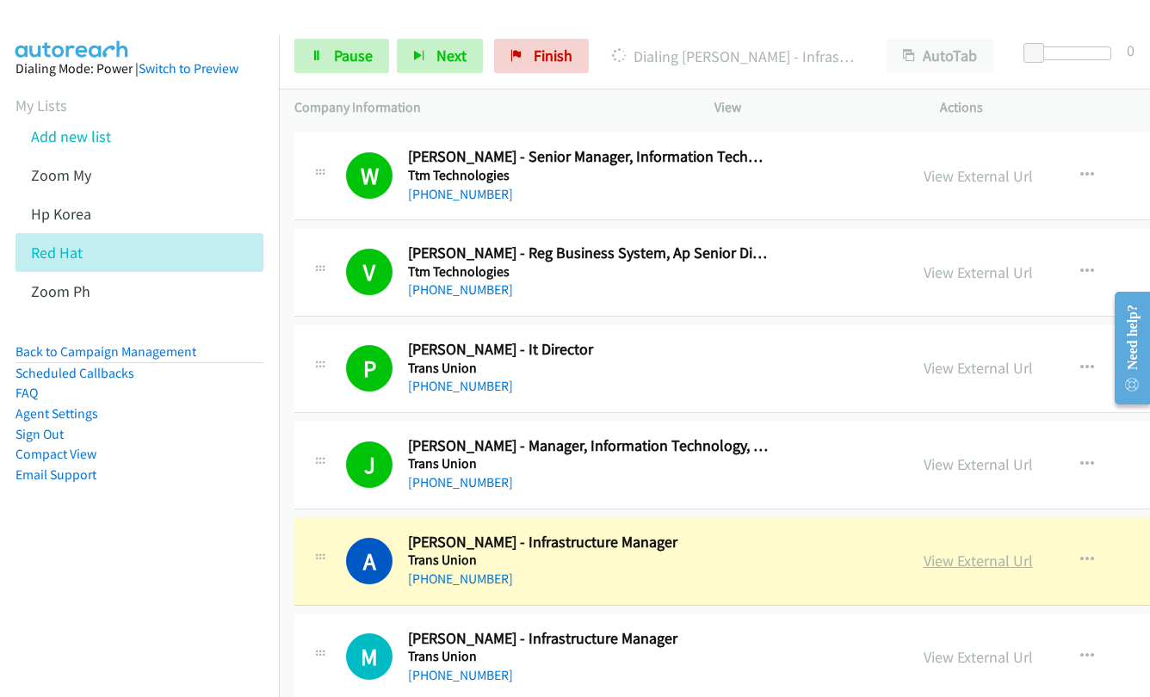
click at [986, 563] on link "View External Url" at bounding box center [978, 561] width 109 height 20
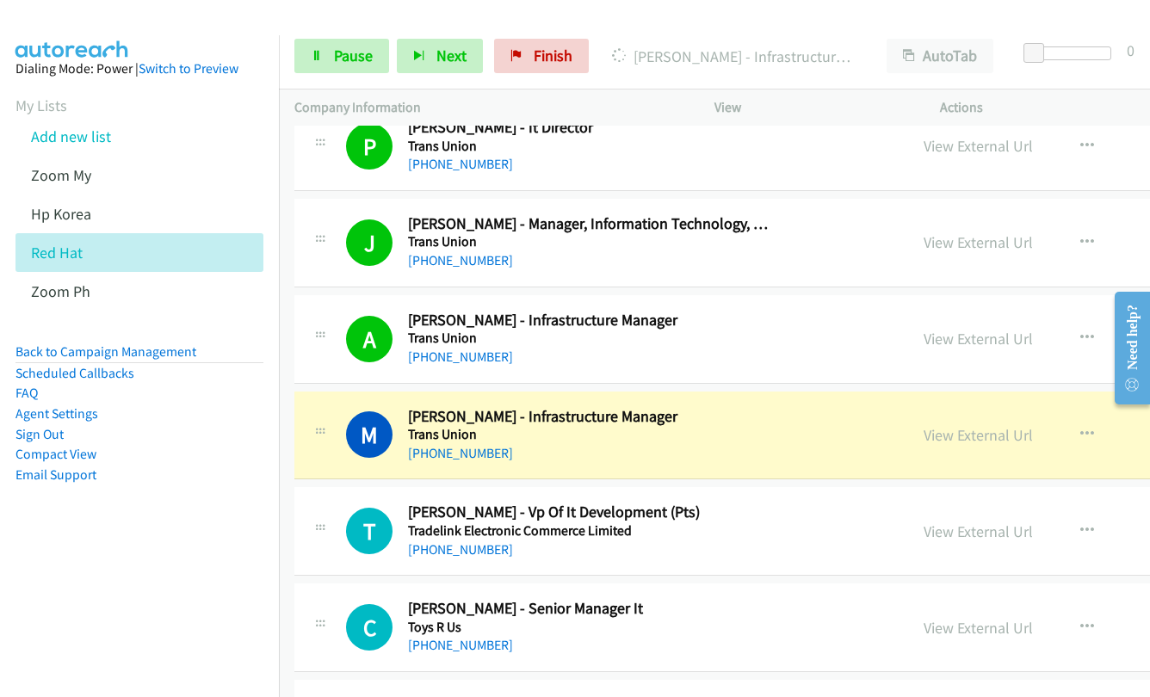
scroll to position [2909, 0]
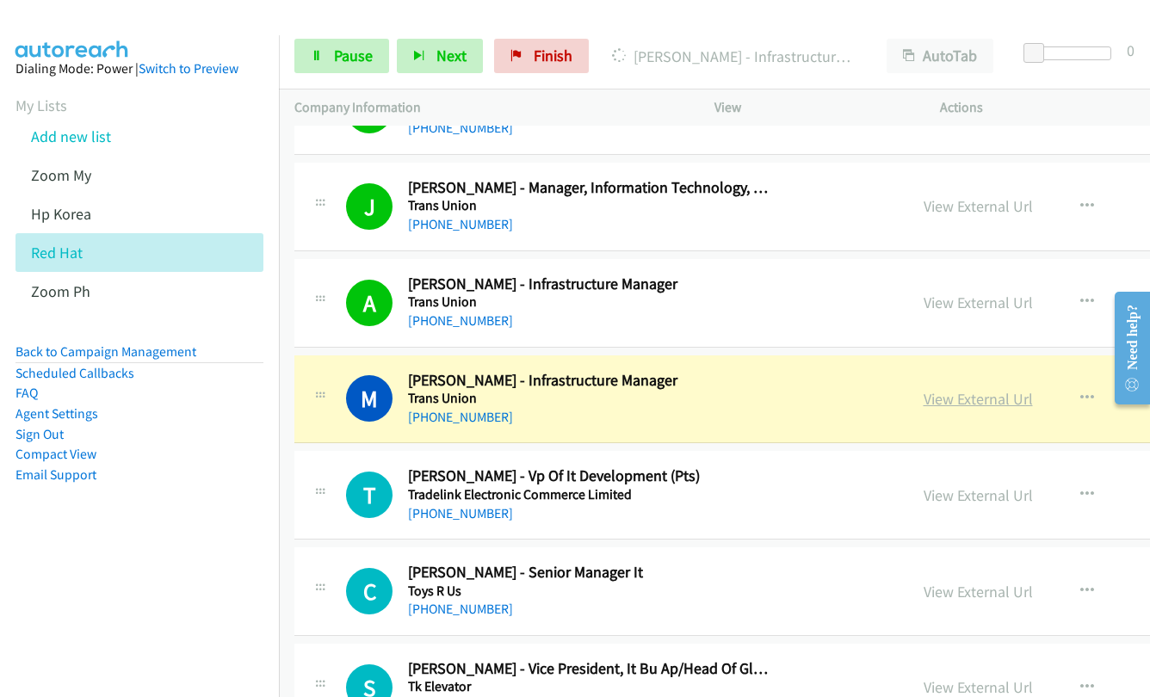
click at [924, 401] on link "View External Url" at bounding box center [978, 399] width 109 height 20
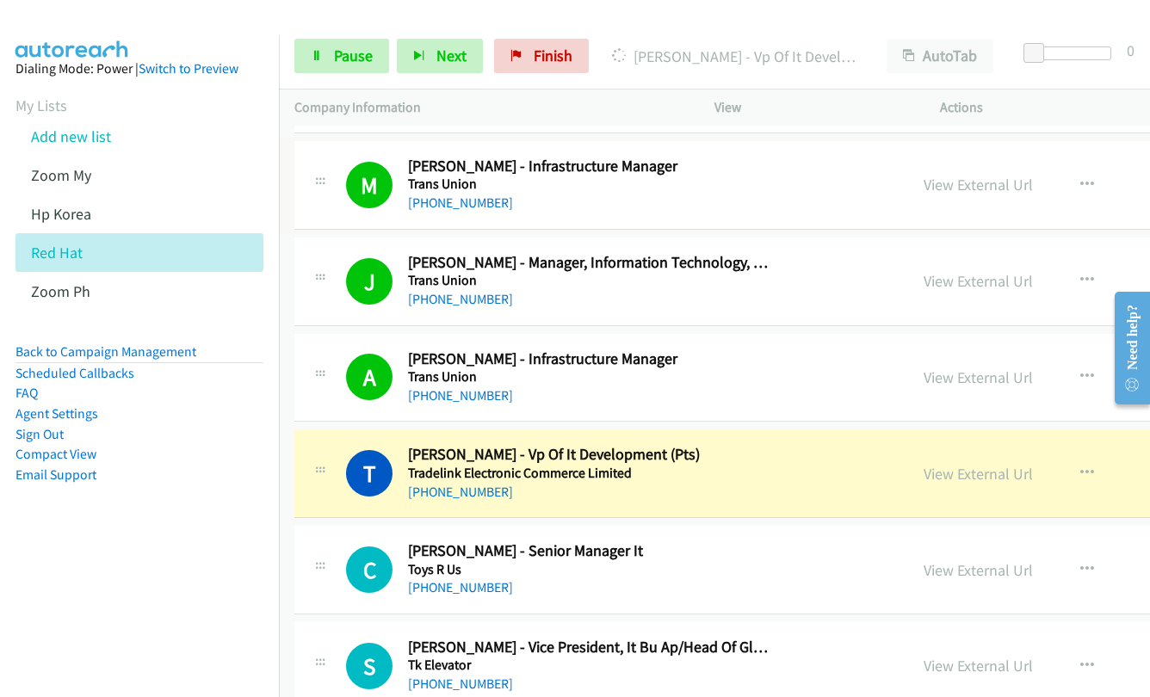
scroll to position [3185, 0]
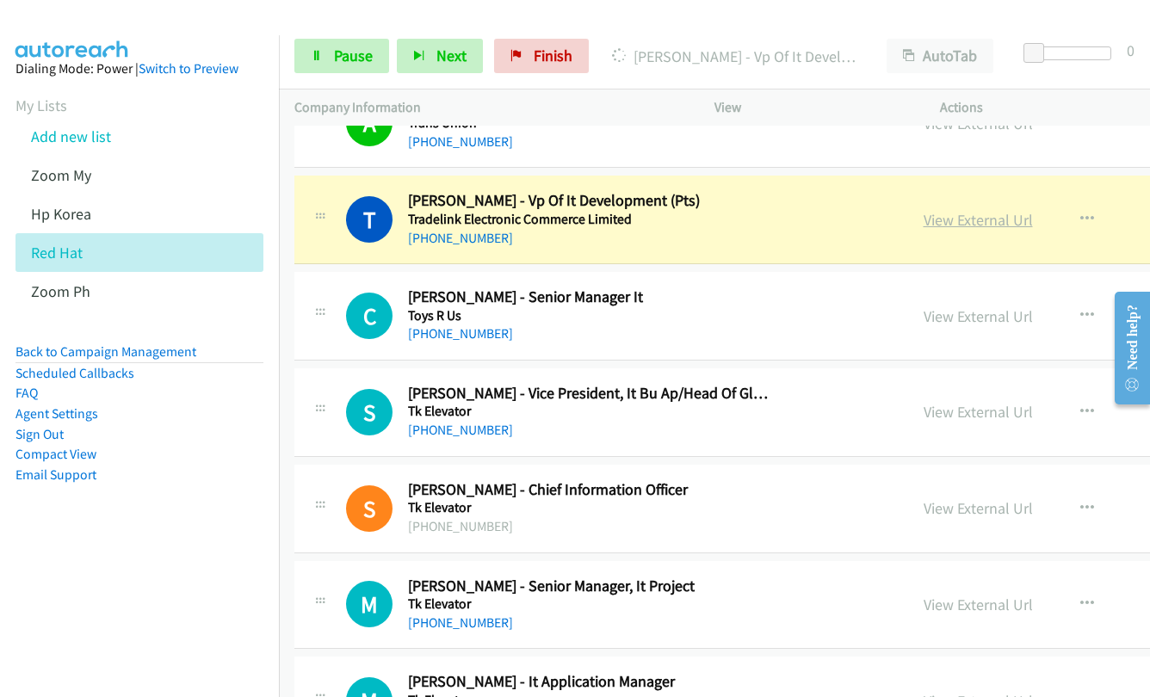
click at [940, 225] on link "View External Url" at bounding box center [978, 220] width 109 height 20
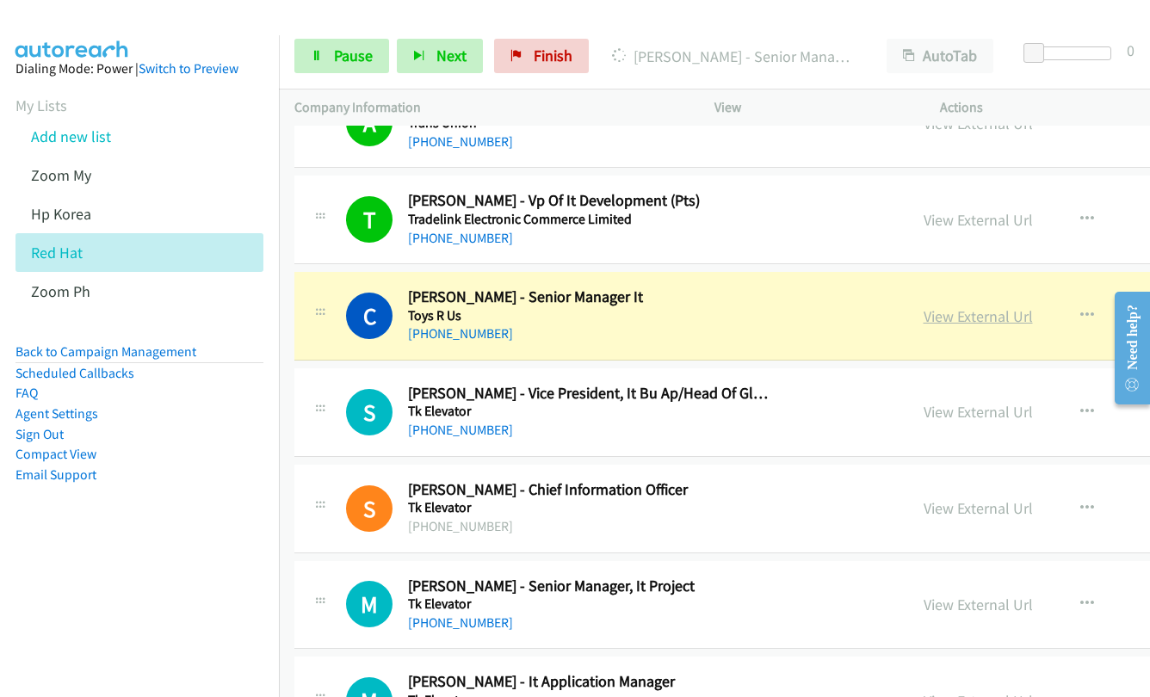
click at [939, 320] on link "View External Url" at bounding box center [978, 316] width 109 height 20
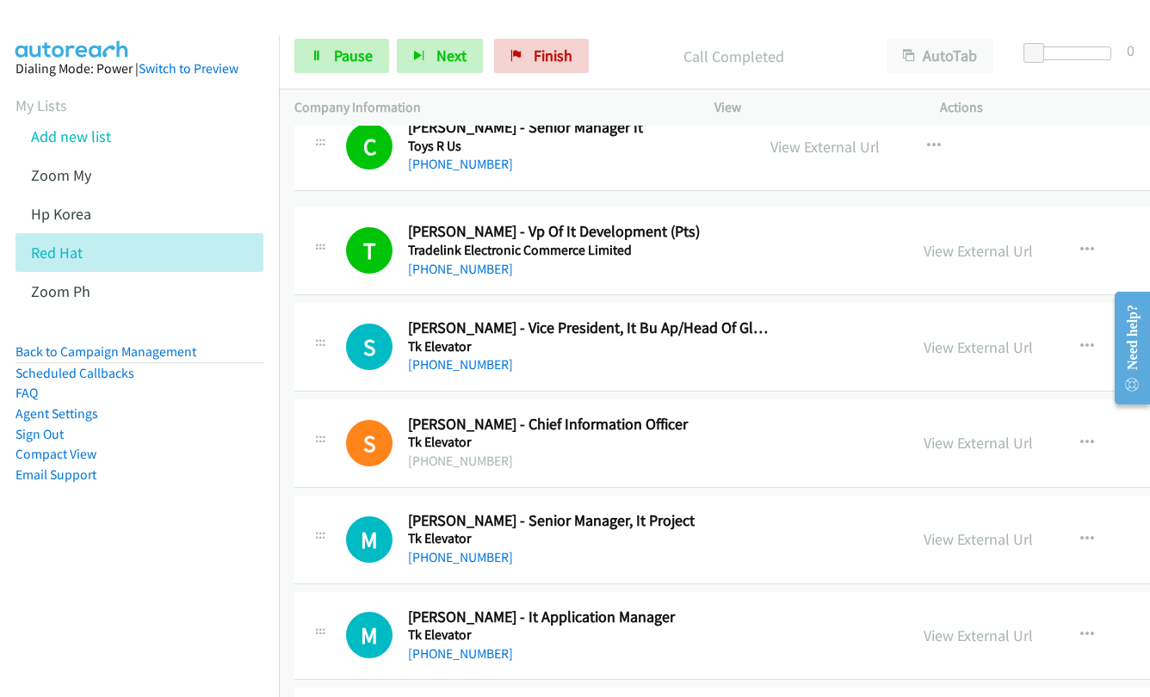
scroll to position [3167, 0]
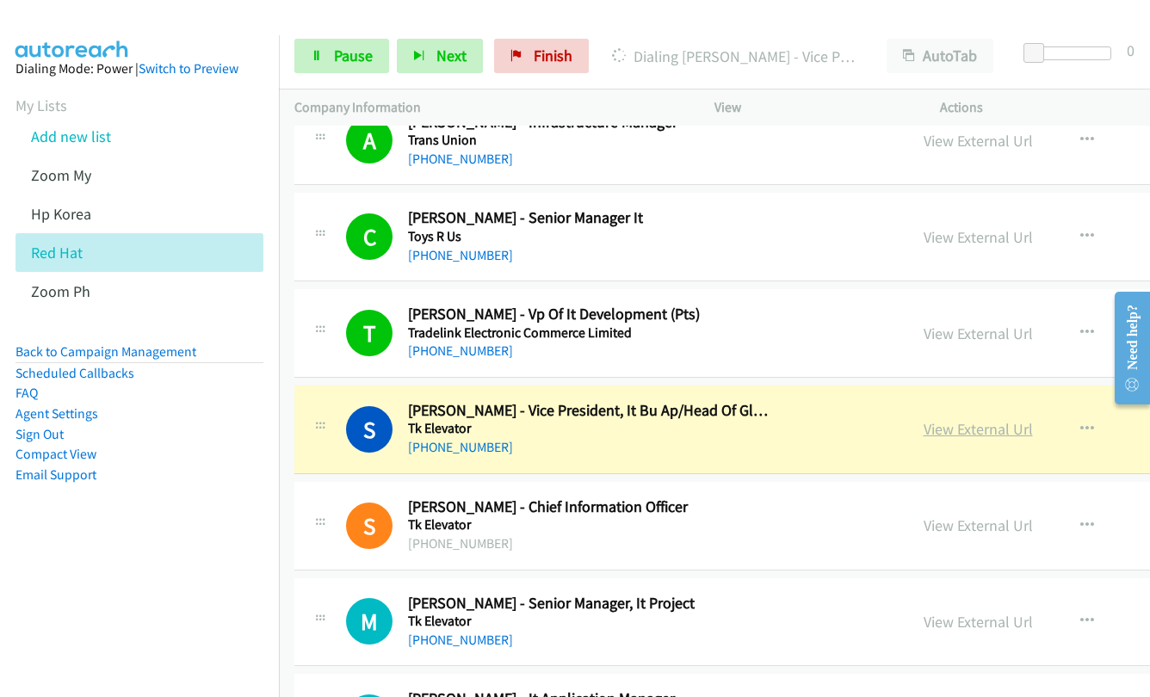
click at [924, 428] on link "View External Url" at bounding box center [978, 429] width 109 height 20
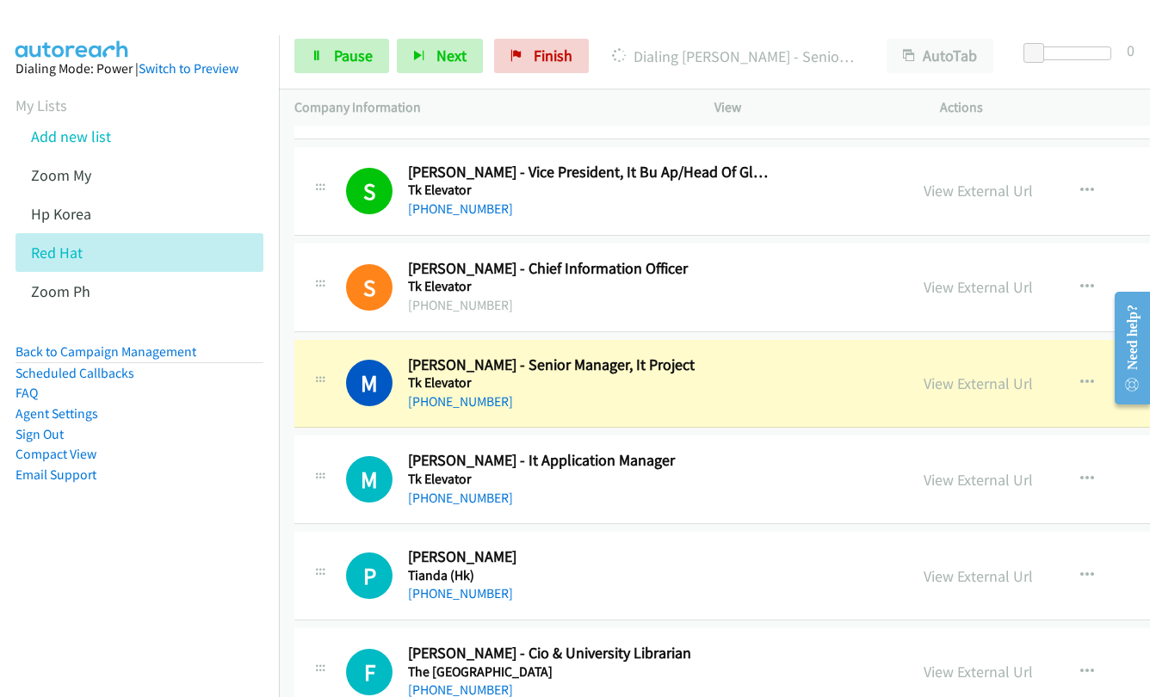
scroll to position [3512, 0]
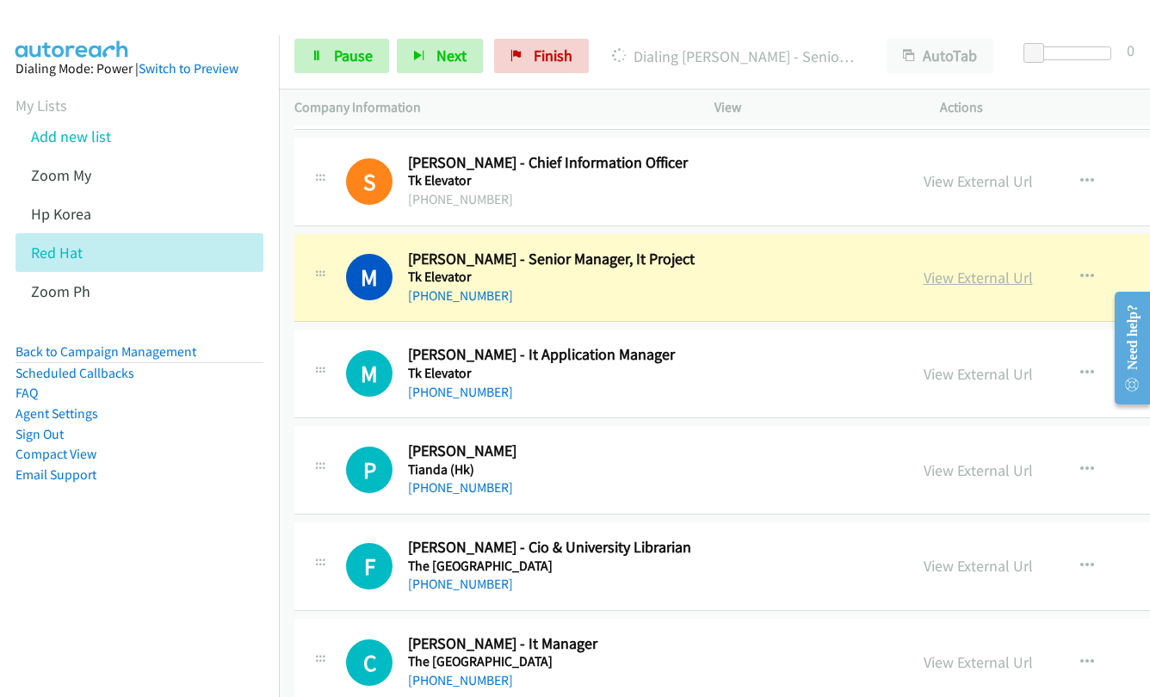
click at [924, 275] on link "View External Url" at bounding box center [978, 278] width 109 height 20
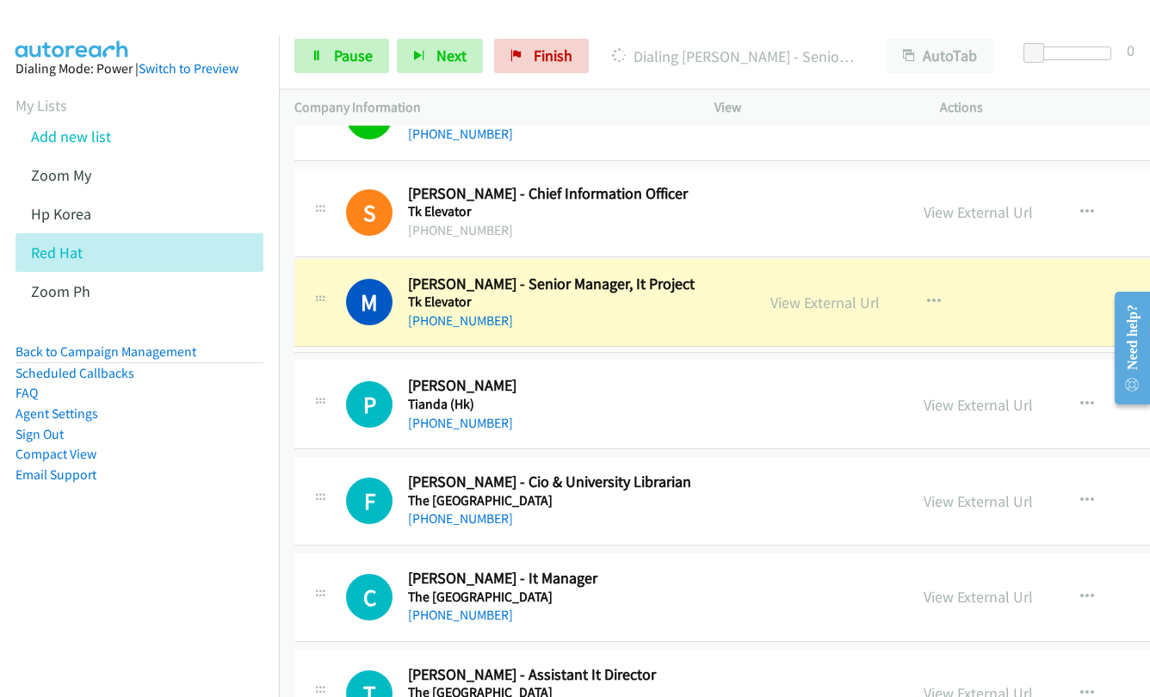
scroll to position [3495, 0]
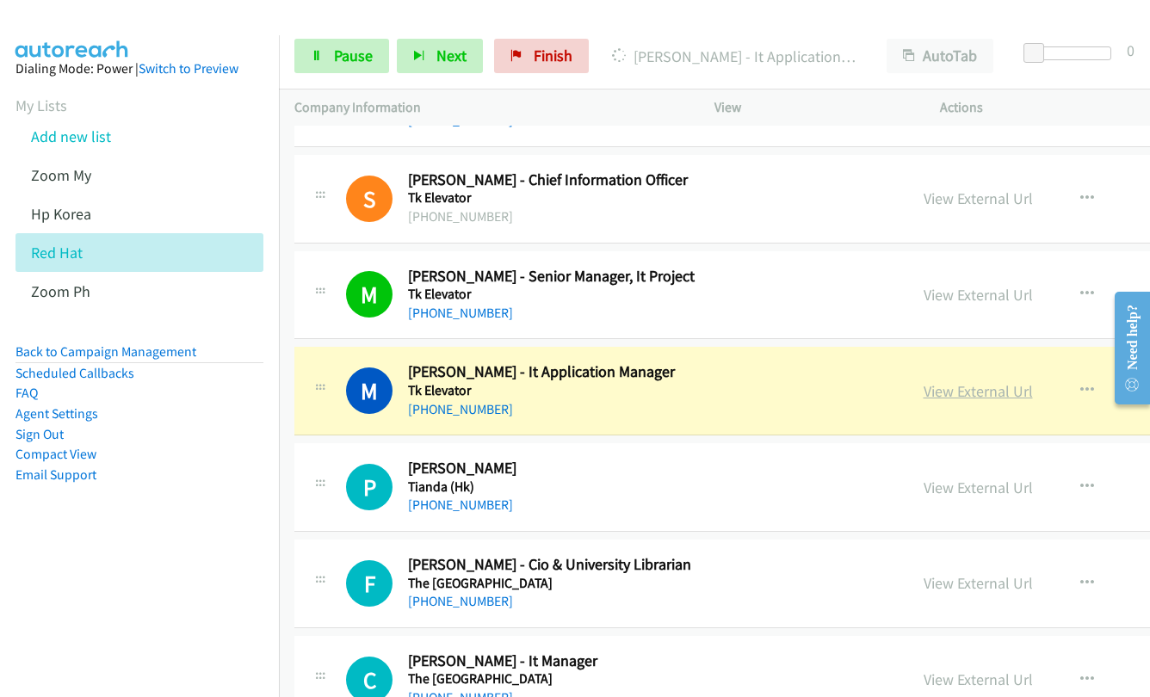
click at [942, 392] on link "View External Url" at bounding box center [978, 391] width 109 height 20
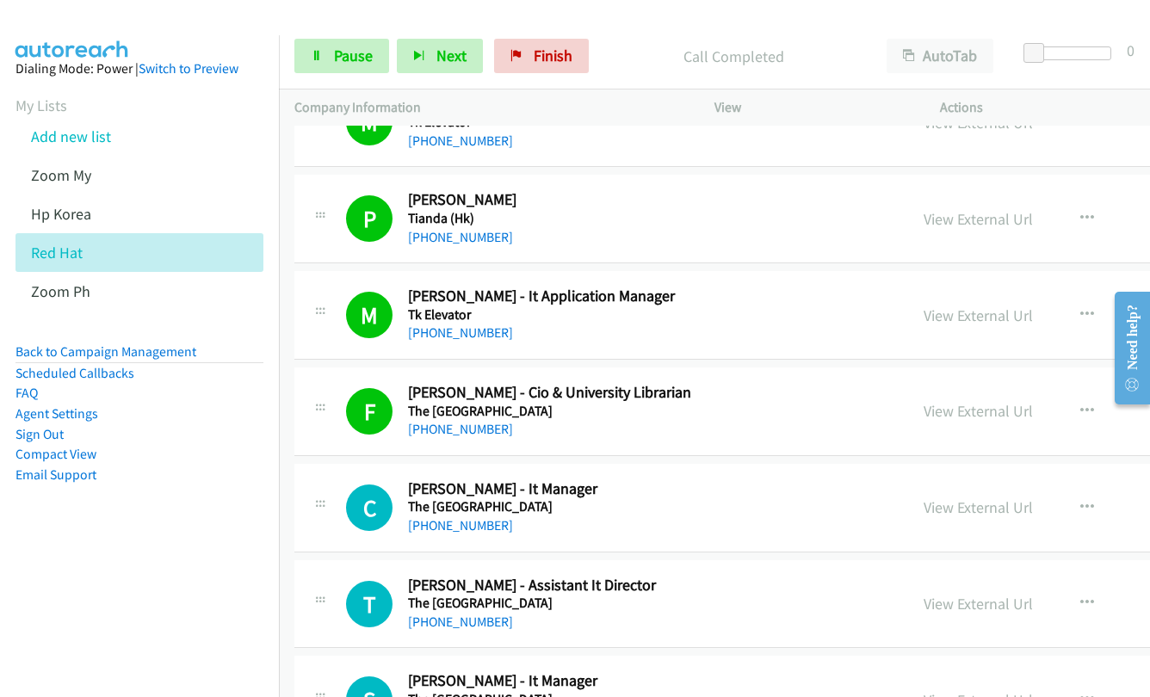
scroll to position [4643, 0]
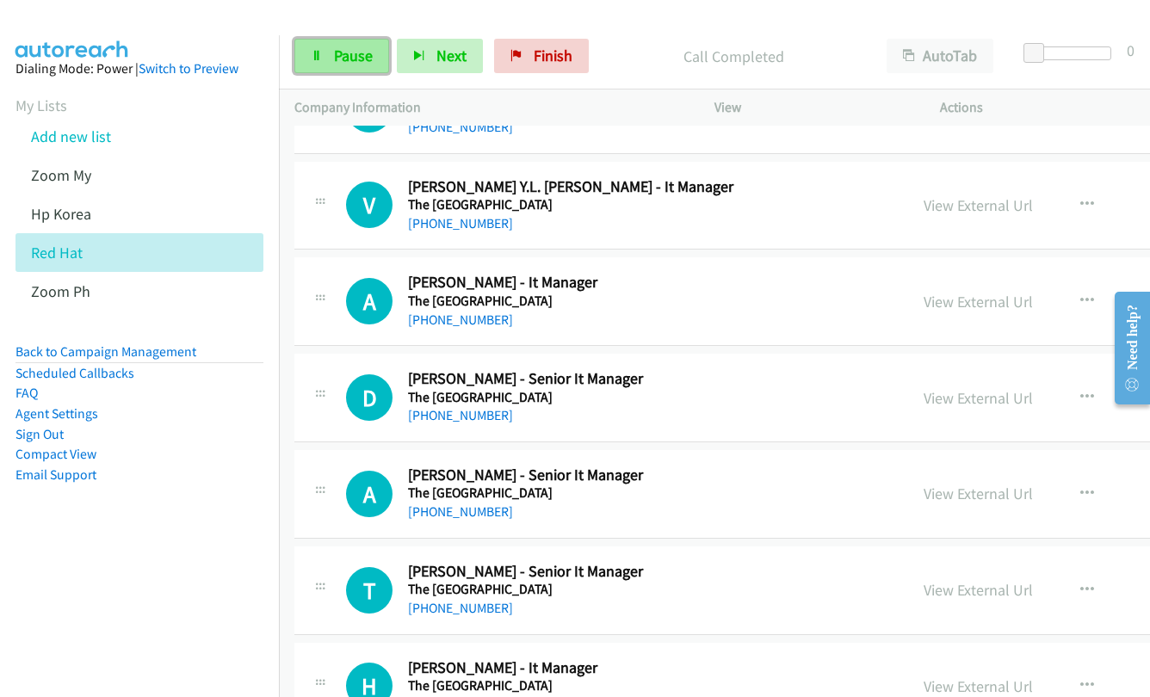
click at [313, 59] on icon at bounding box center [317, 57] width 12 height 12
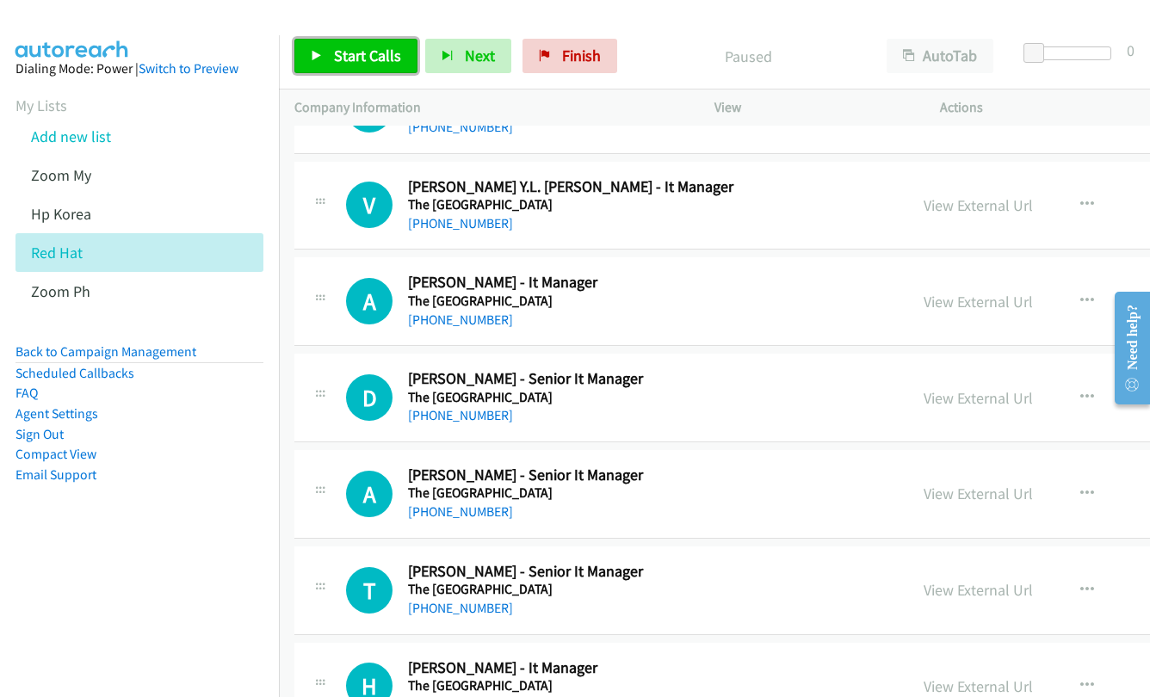
click at [359, 53] on span "Start Calls" at bounding box center [367, 56] width 67 height 20
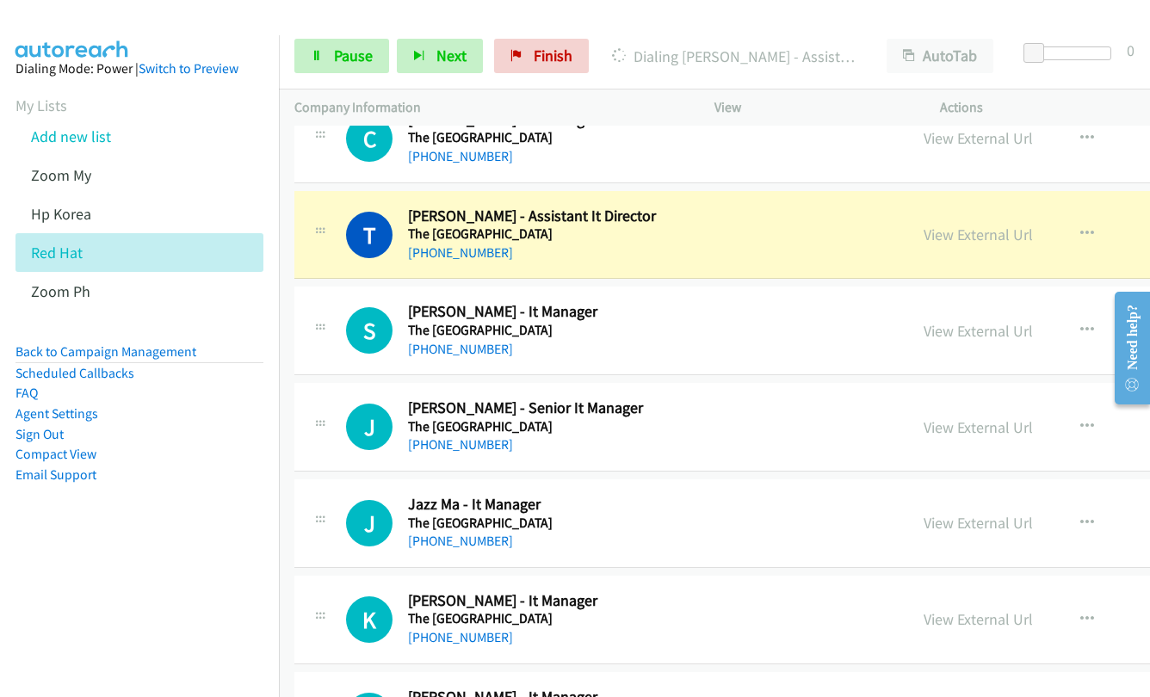
scroll to position [4040, 0]
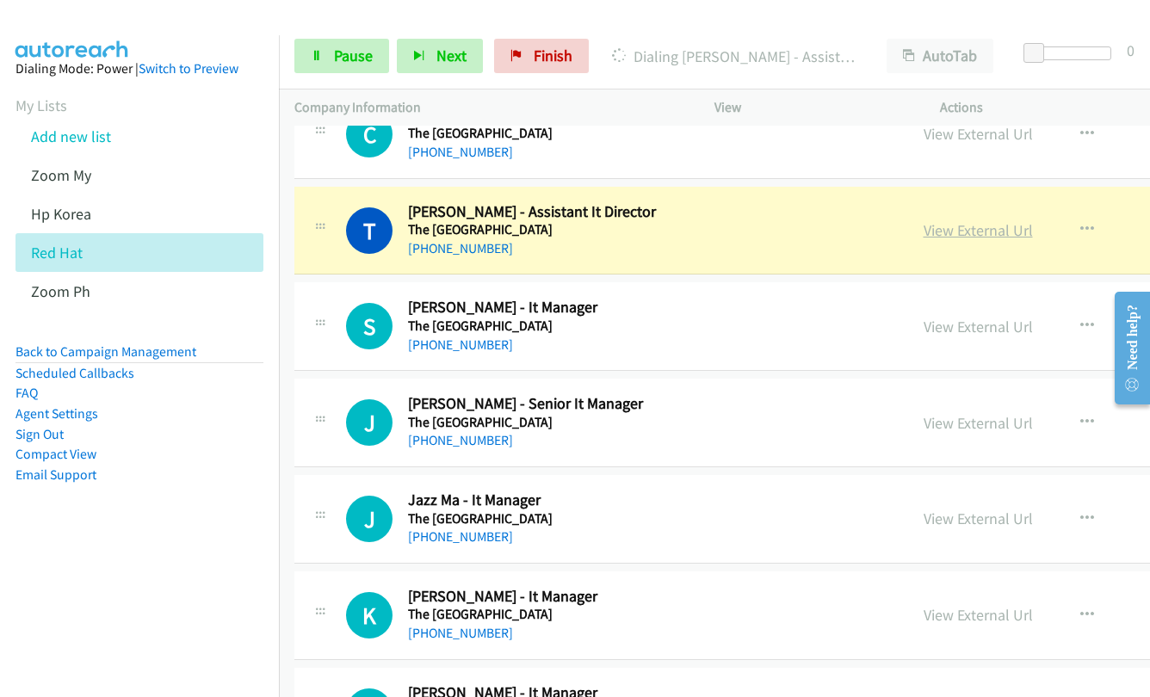
click at [967, 230] on link "View External Url" at bounding box center [978, 230] width 109 height 20
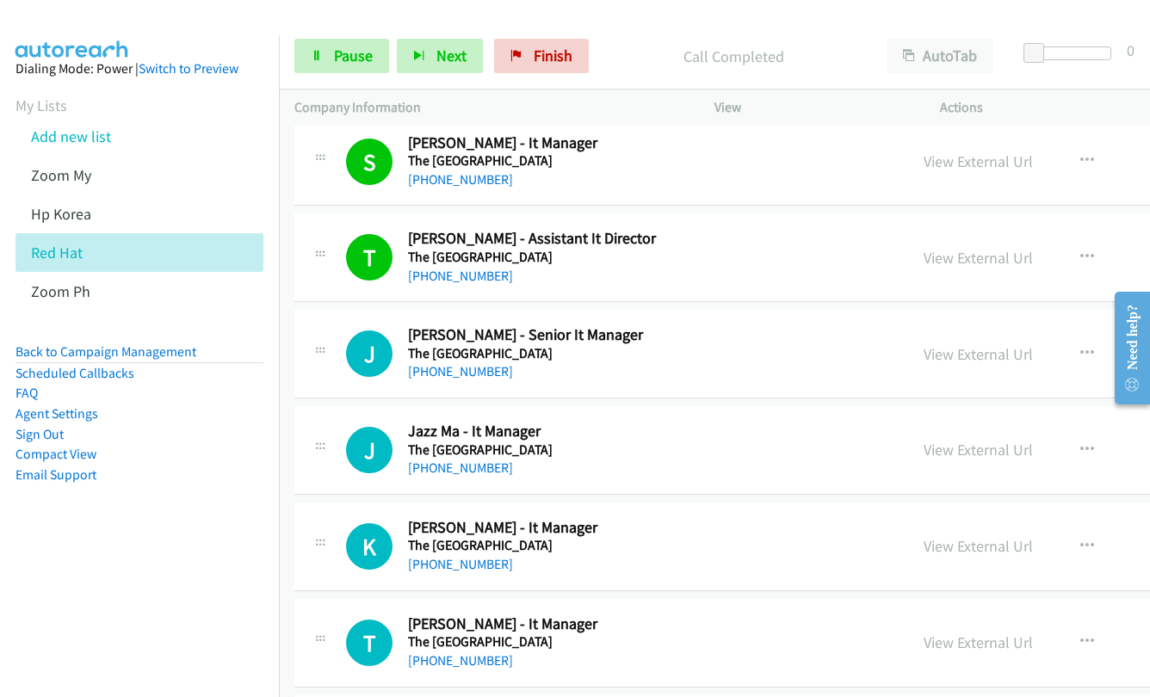
scroll to position [4023, 0]
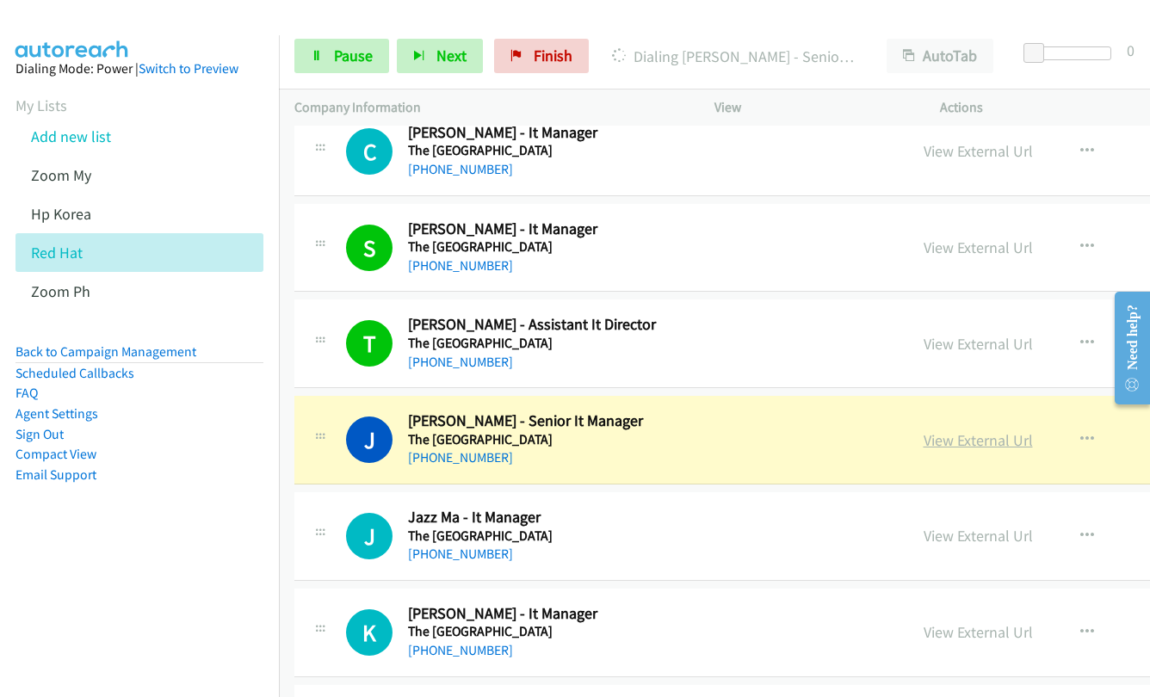
click at [924, 439] on link "View External Url" at bounding box center [978, 440] width 109 height 20
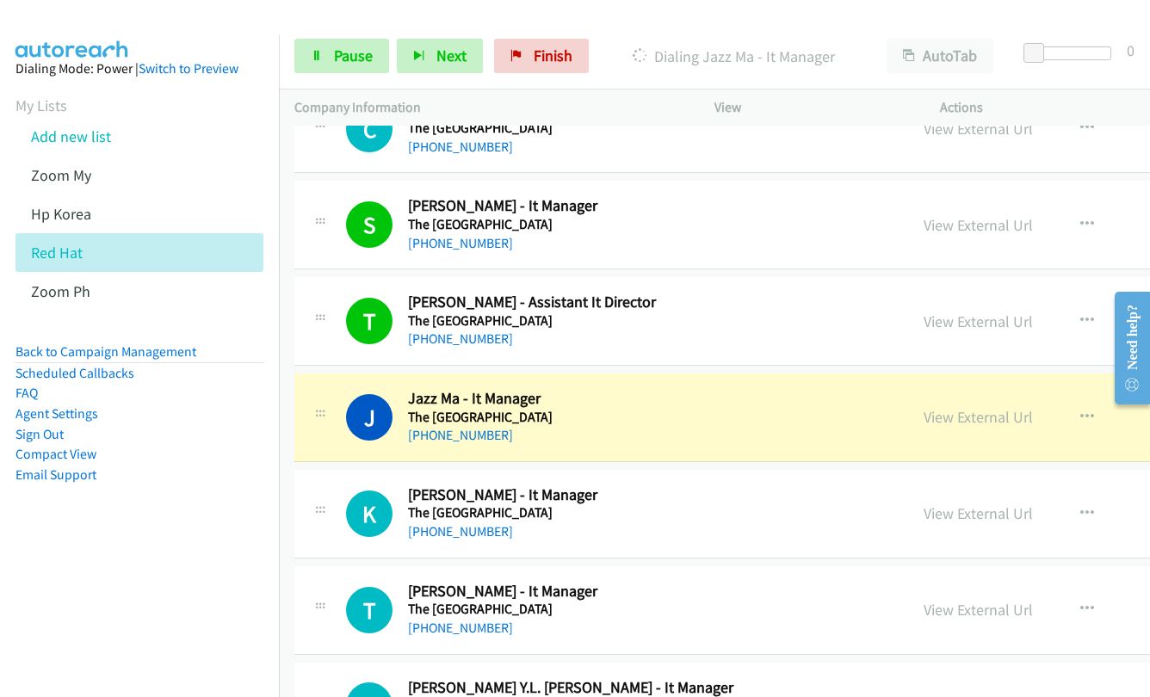
scroll to position [4316, 0]
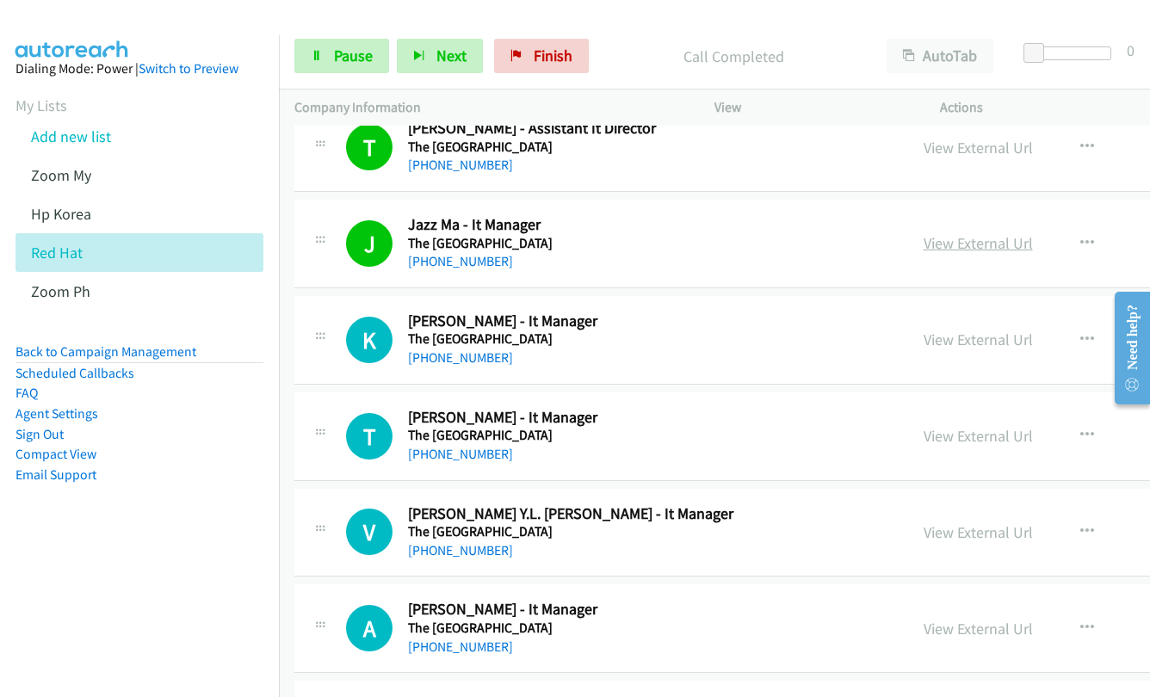
click at [947, 250] on link "View External Url" at bounding box center [978, 243] width 109 height 20
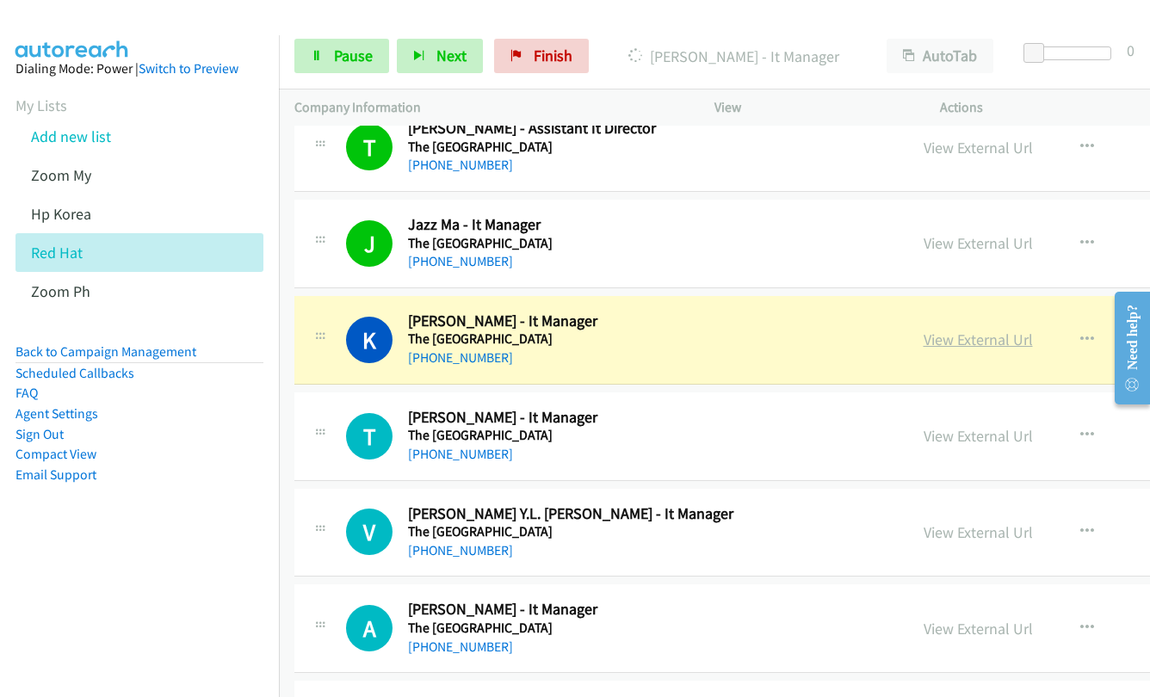
click at [936, 341] on link "View External Url" at bounding box center [978, 340] width 109 height 20
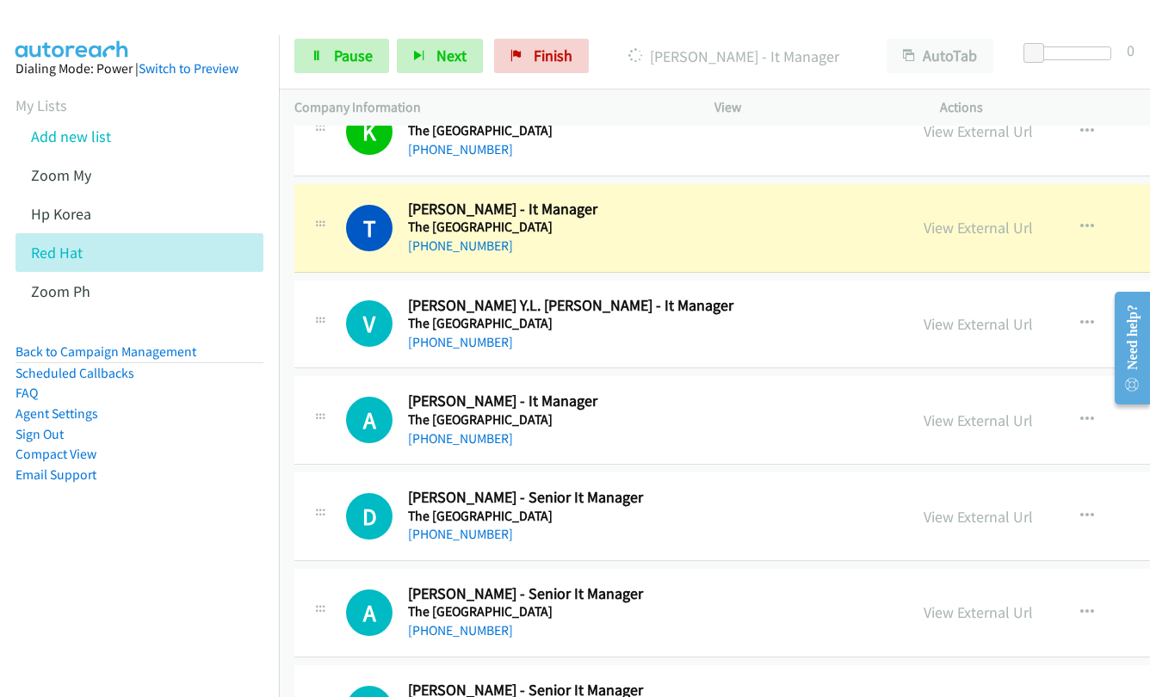
scroll to position [4471, 0]
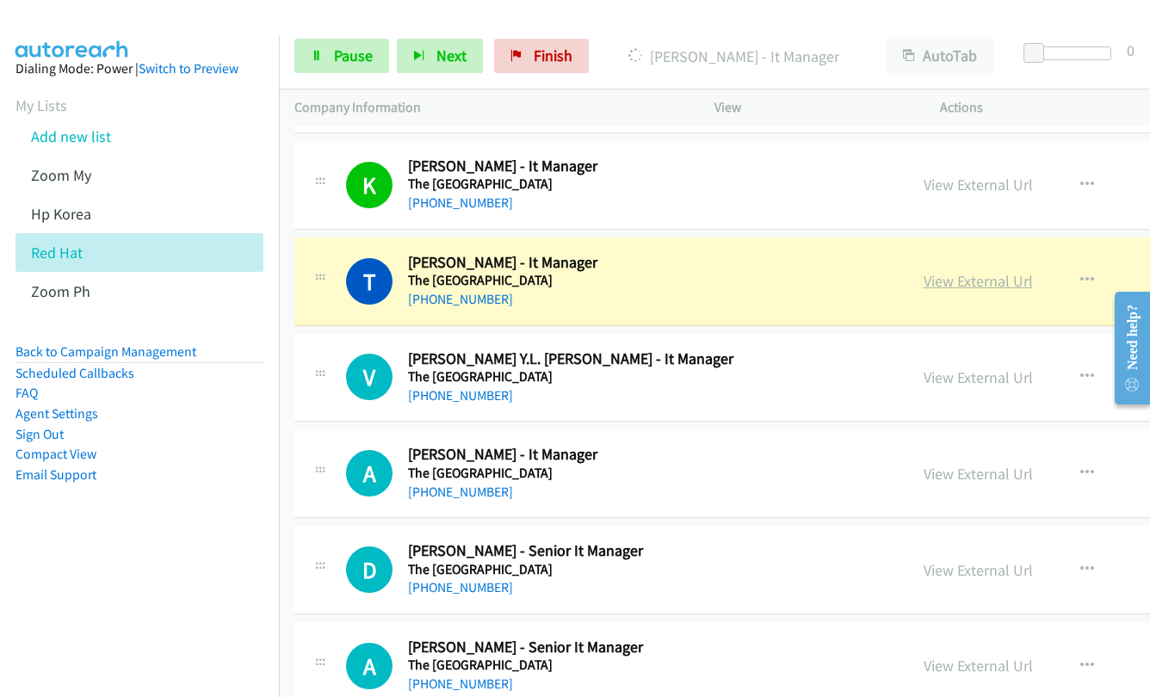
click at [937, 278] on link "View External Url" at bounding box center [978, 281] width 109 height 20
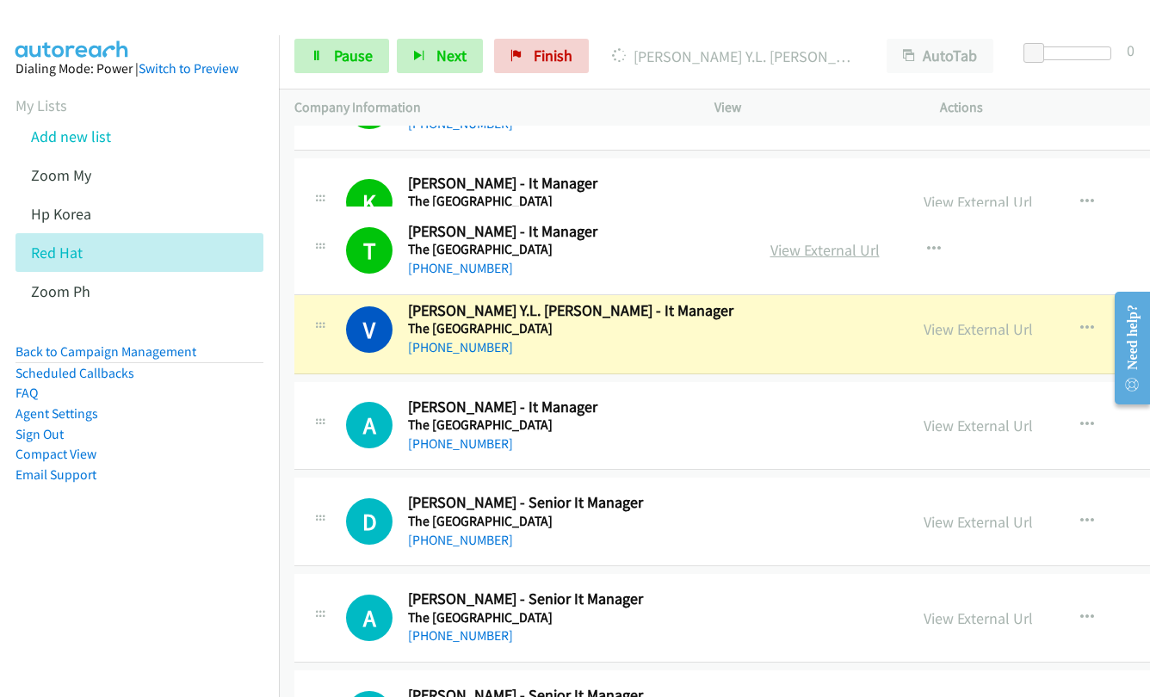
scroll to position [4436, 0]
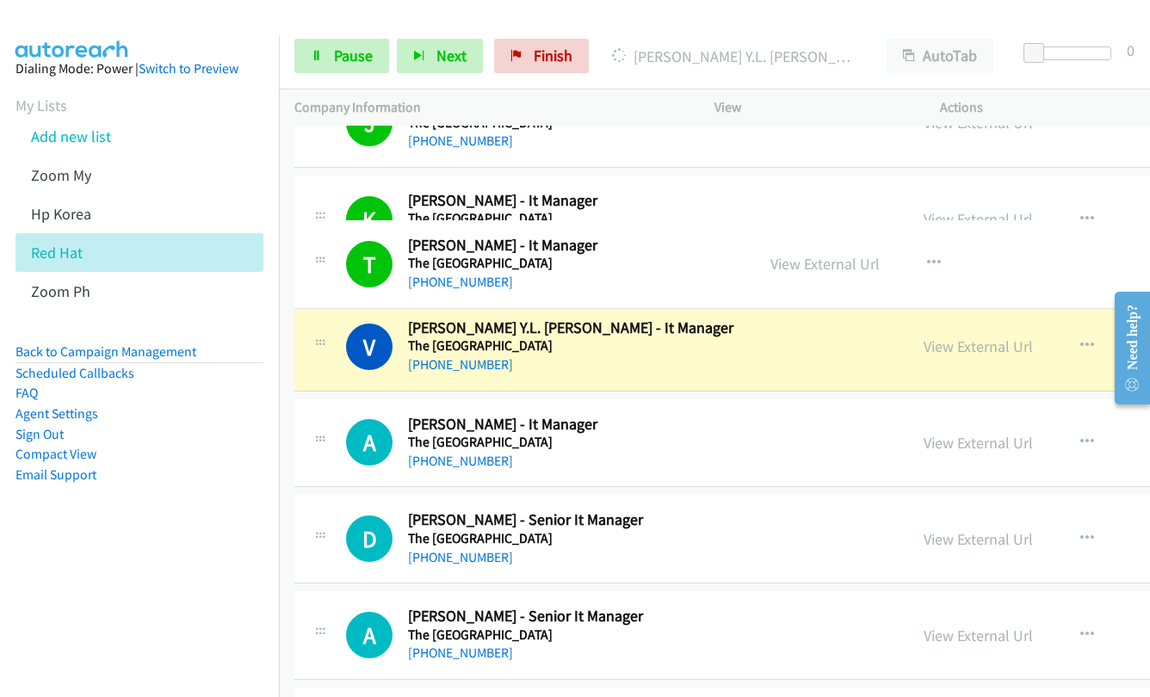
drag, startPoint x: 804, startPoint y: 261, endPoint x: 795, endPoint y: 222, distance: 39.7
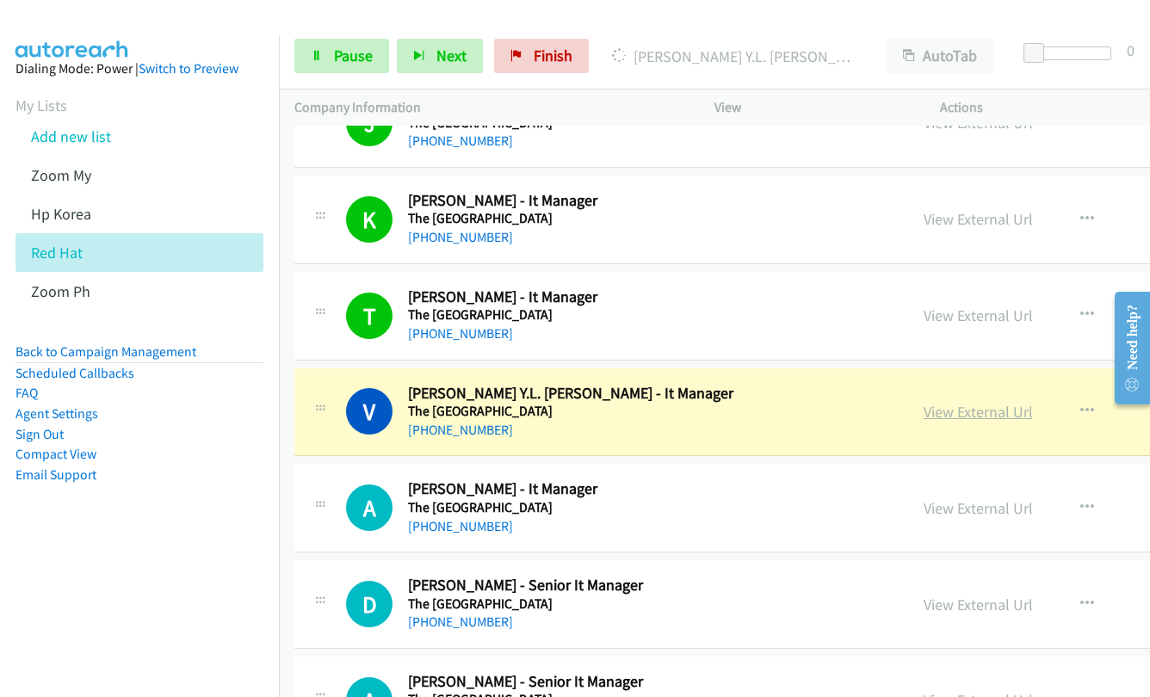
click at [938, 411] on link "View External Url" at bounding box center [978, 412] width 109 height 20
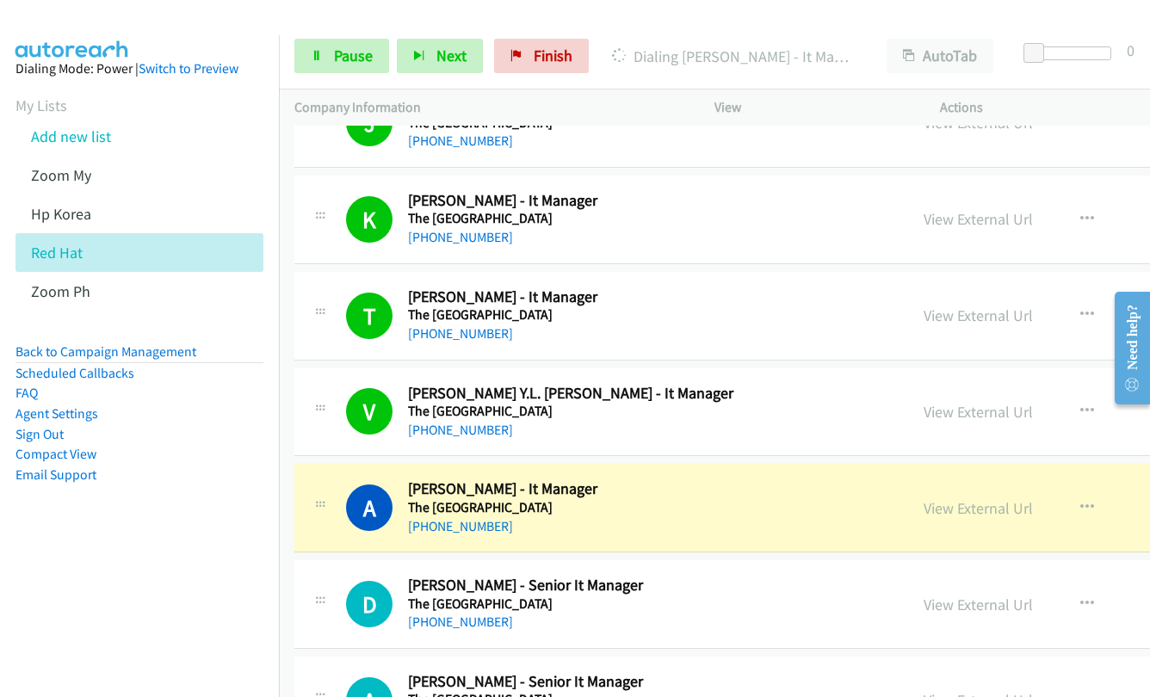
scroll to position [4608, 0]
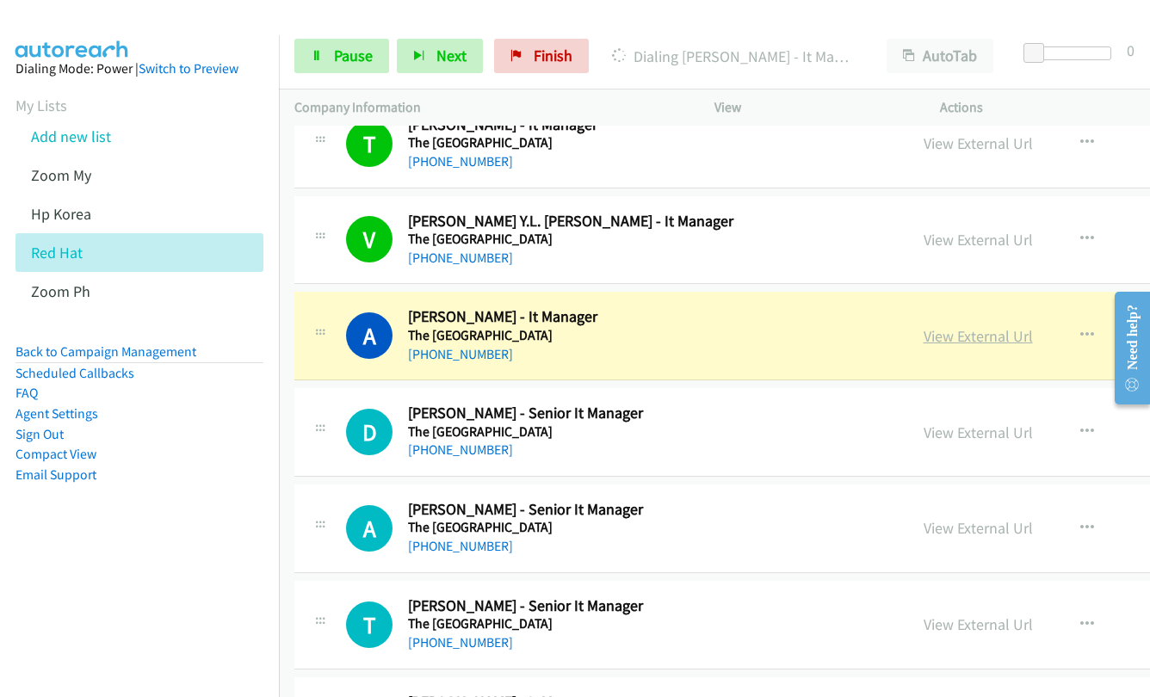
click at [936, 329] on link "View External Url" at bounding box center [978, 336] width 109 height 20
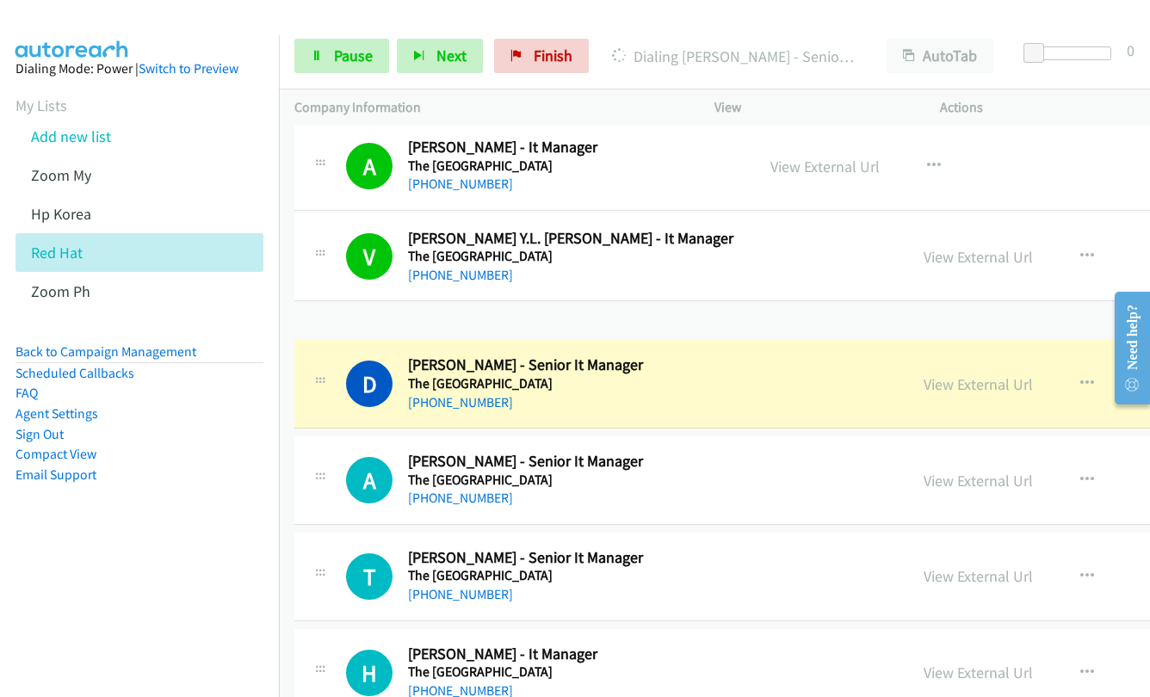
scroll to position [4557, 0]
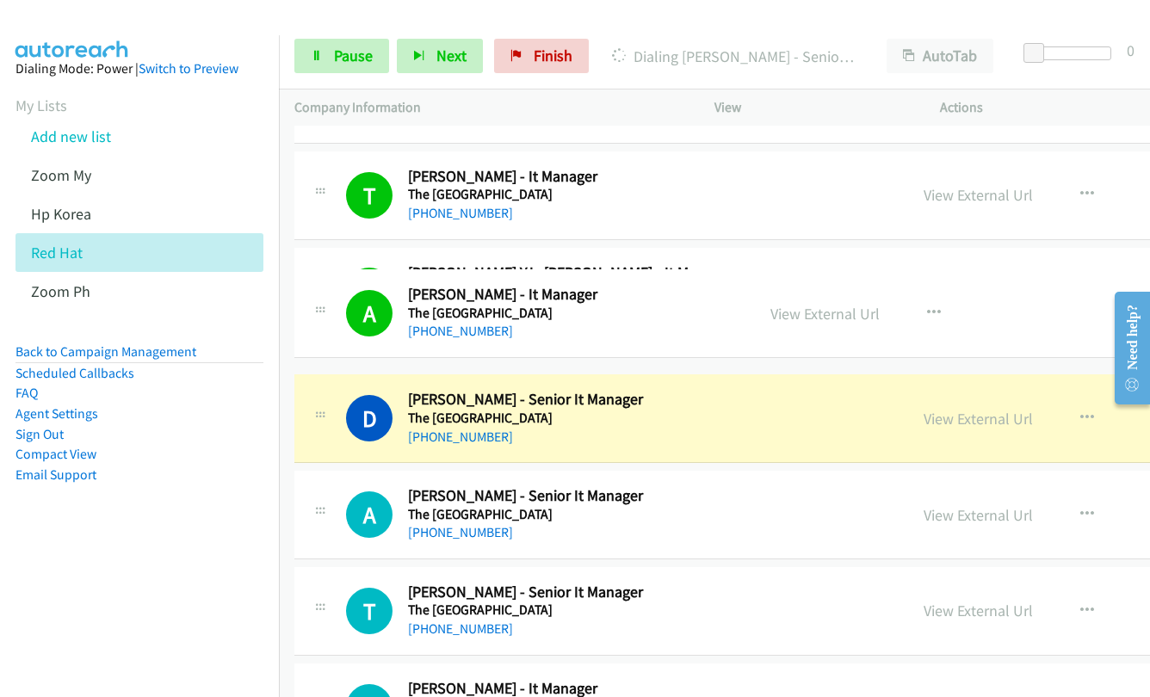
drag, startPoint x: 773, startPoint y: 306, endPoint x: 841, endPoint y: 325, distance: 70.6
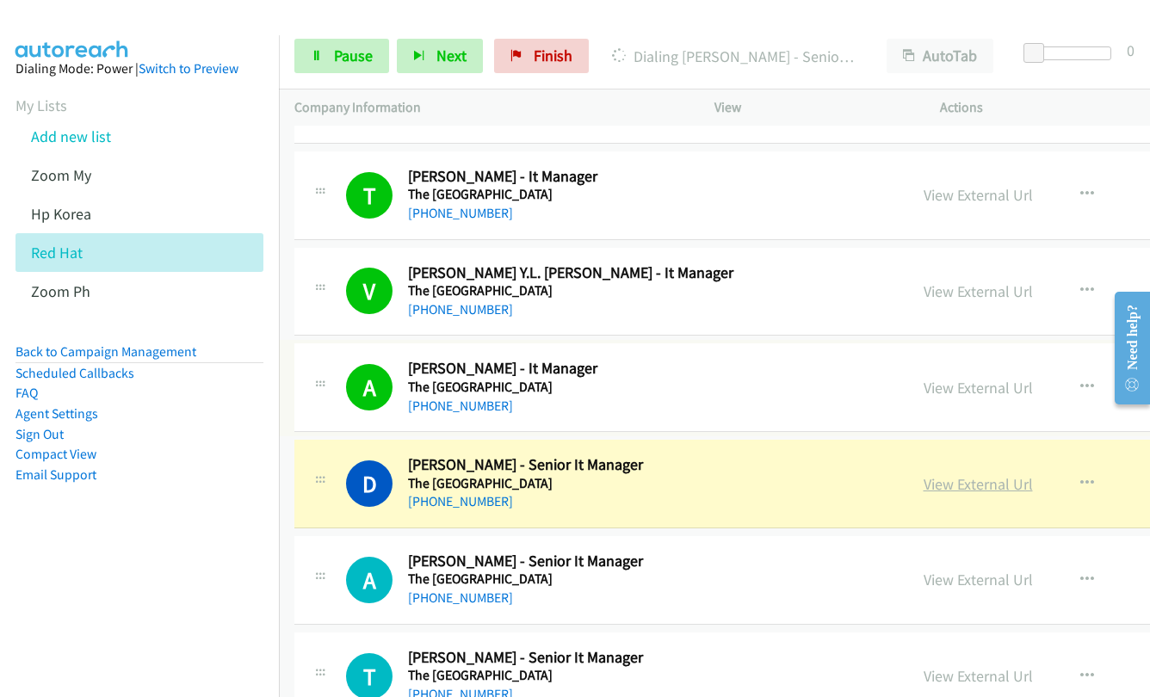
click at [940, 483] on link "View External Url" at bounding box center [978, 484] width 109 height 20
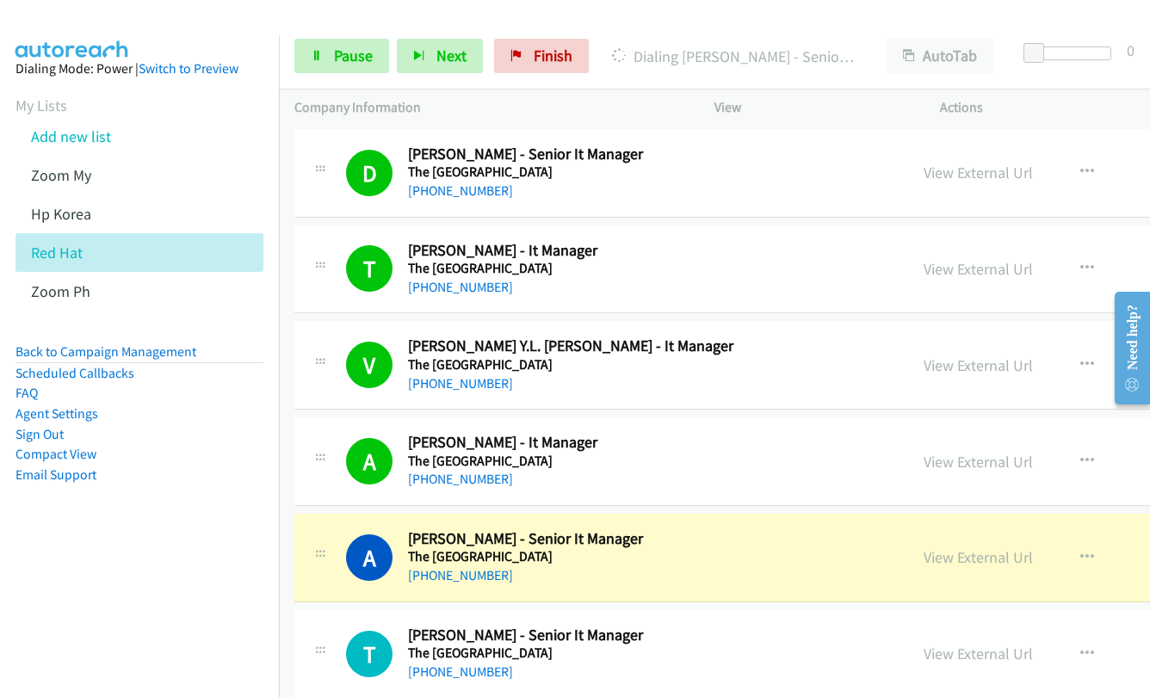
scroll to position [4677, 0]
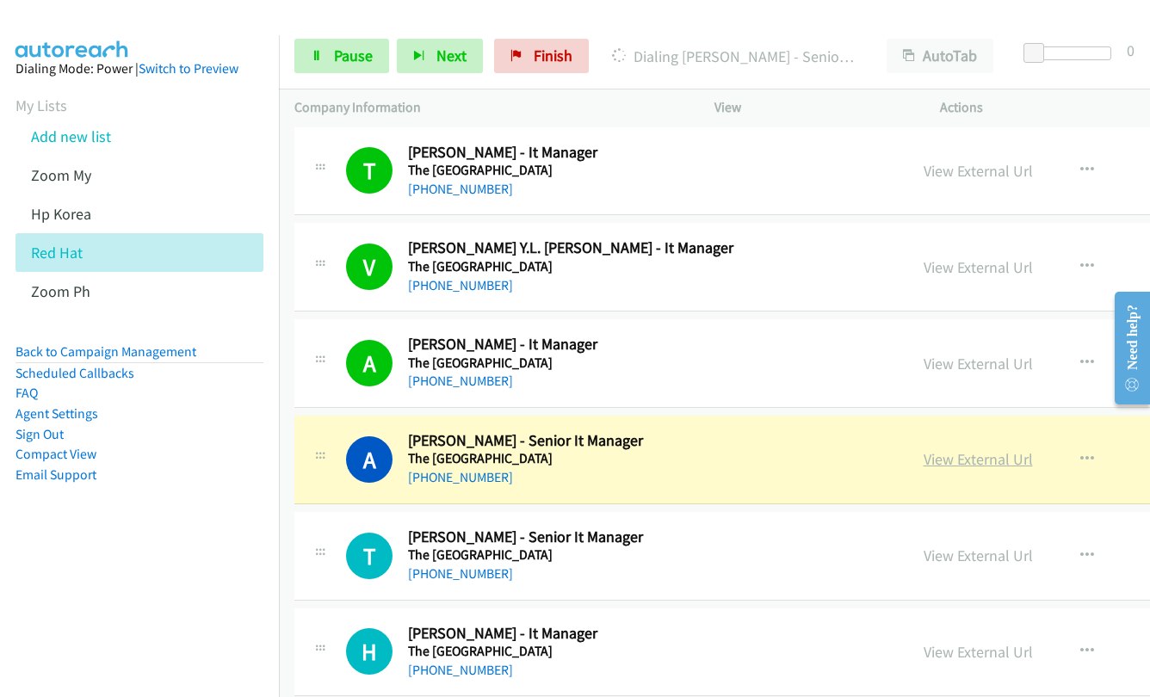
click at [968, 466] on link "View External Url" at bounding box center [978, 459] width 109 height 20
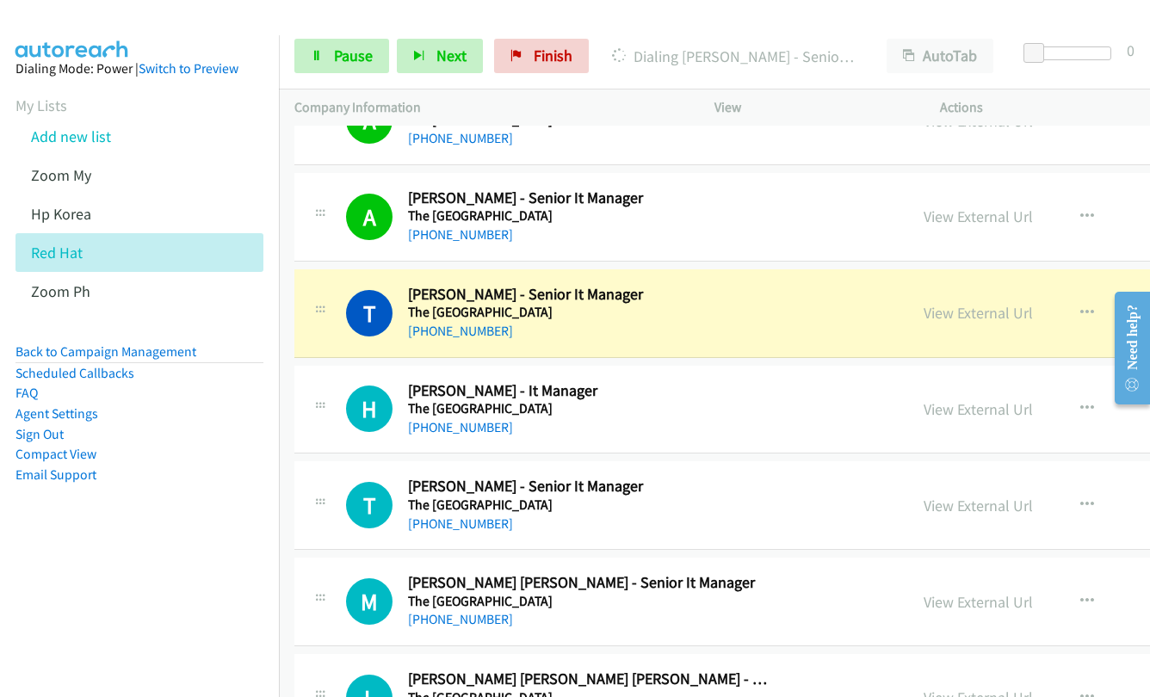
scroll to position [4935, 0]
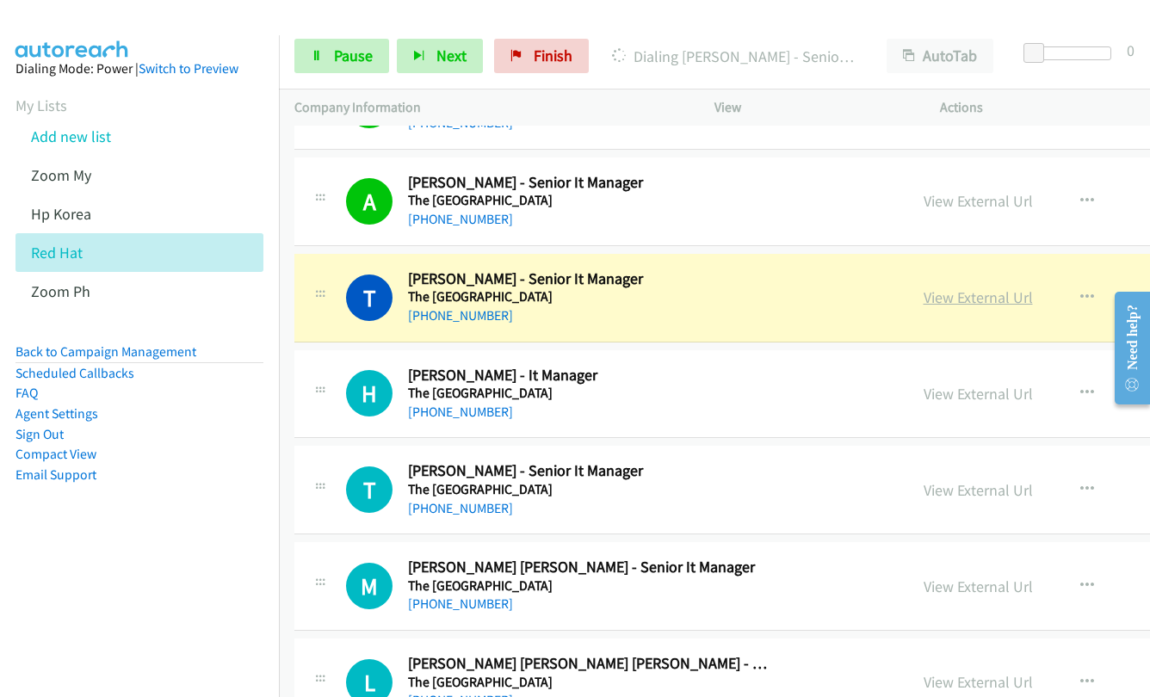
click at [933, 301] on link "View External Url" at bounding box center [978, 297] width 109 height 20
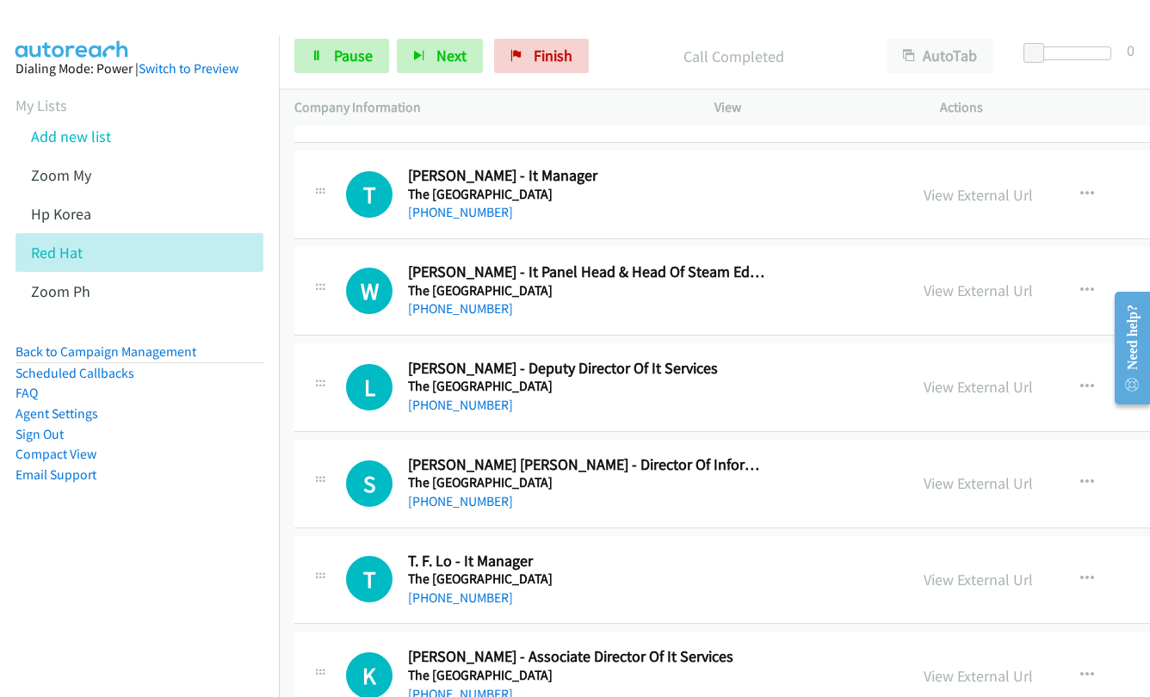
scroll to position [5968, 0]
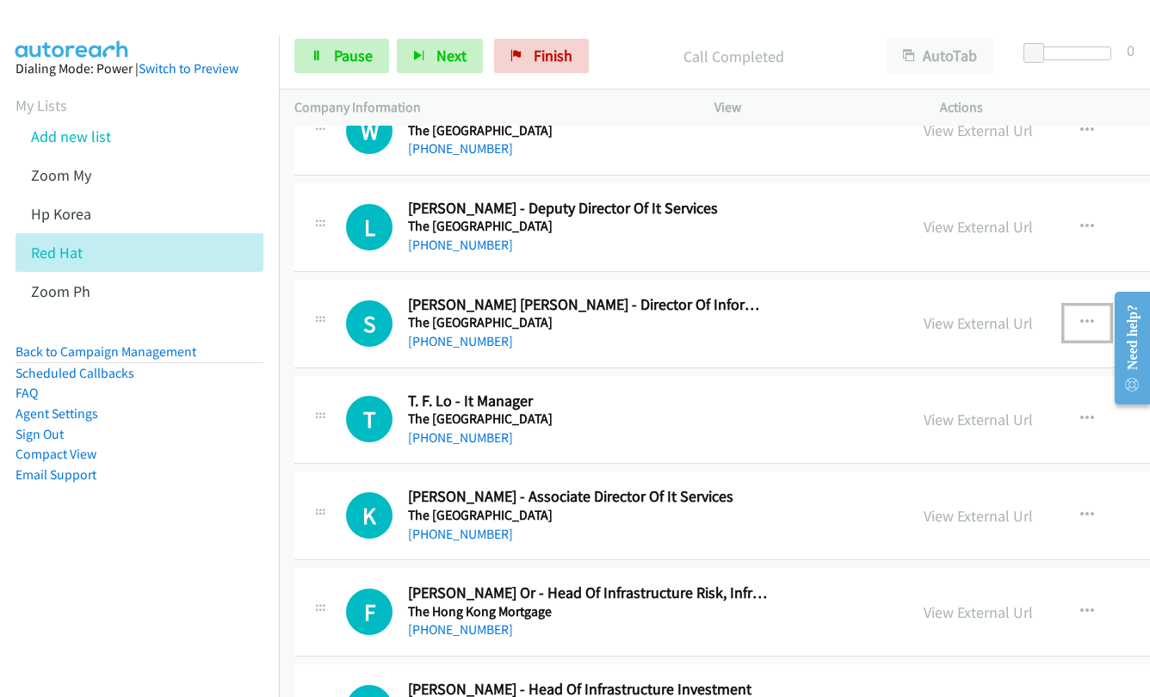
click at [1092, 318] on button "button" at bounding box center [1087, 323] width 46 height 34
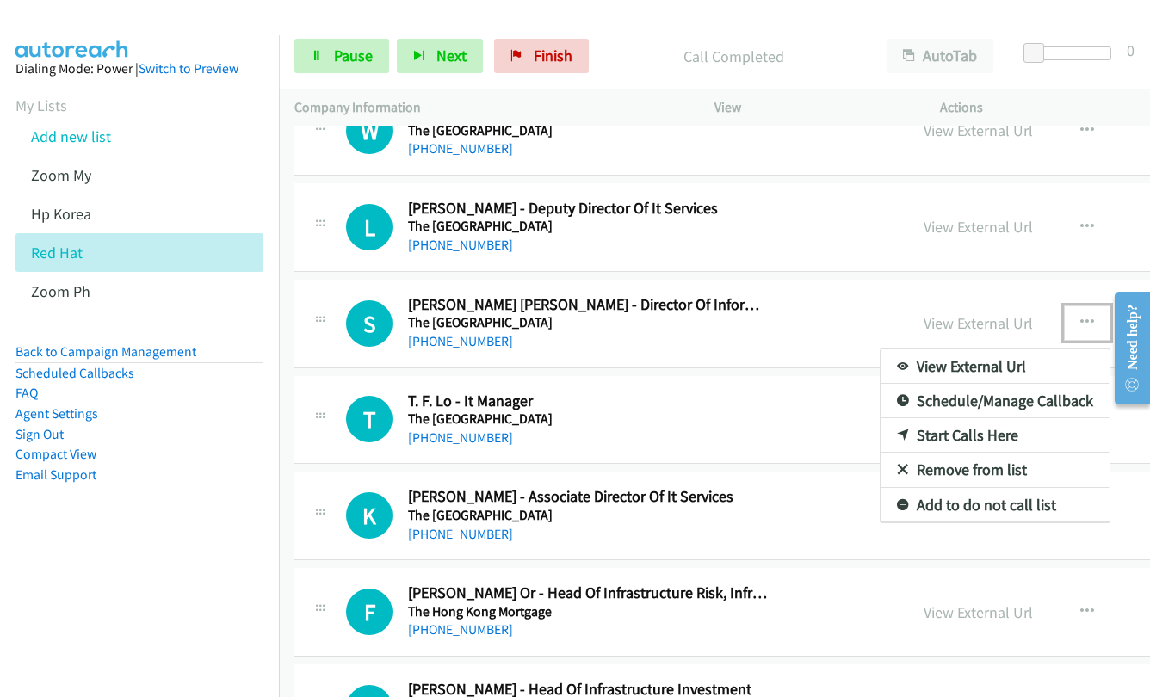
click at [990, 430] on link "Start Calls Here" at bounding box center [995, 435] width 229 height 34
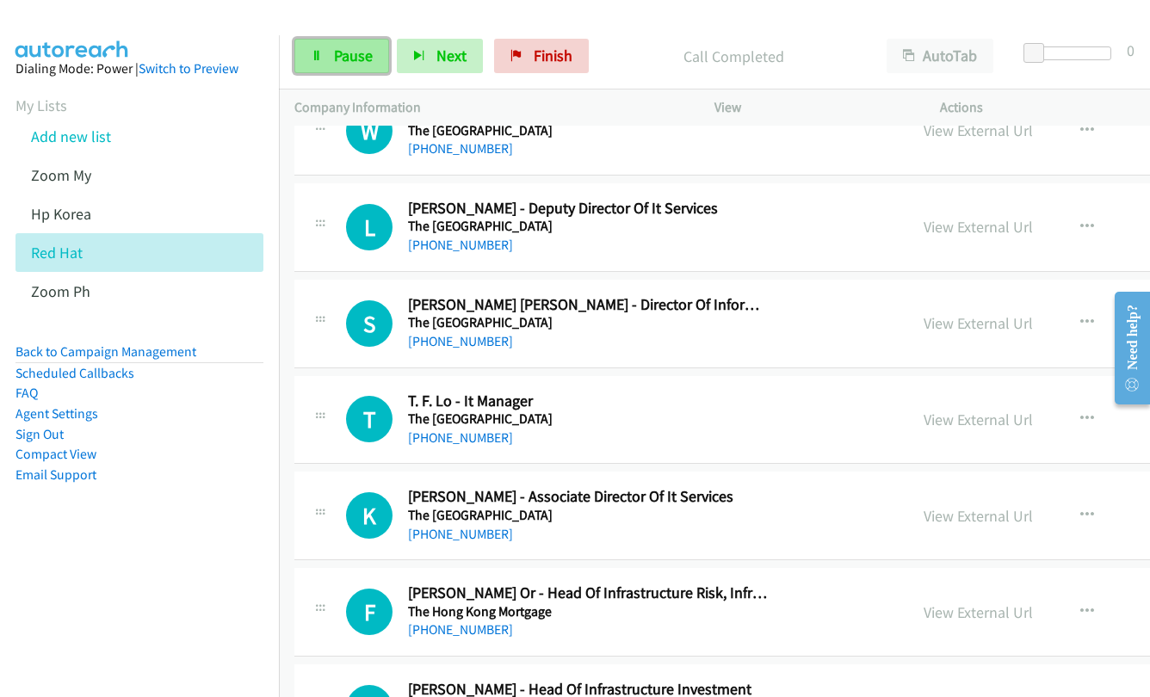
click at [338, 58] on span "Pause" at bounding box center [353, 56] width 39 height 20
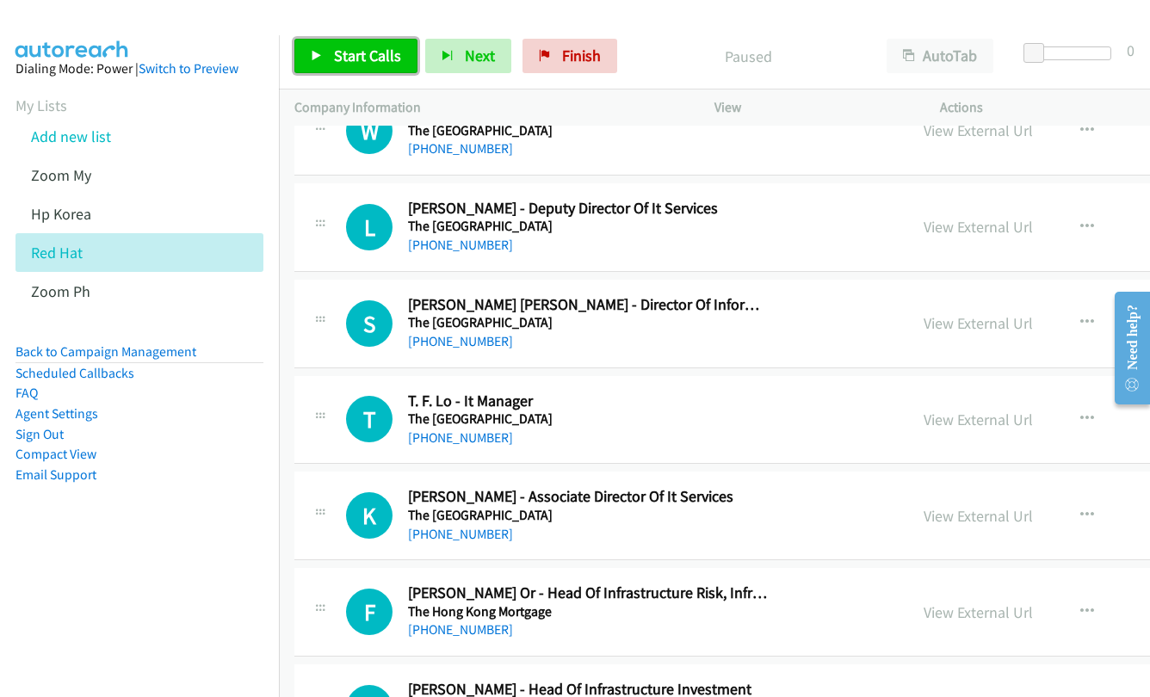
click at [338, 58] on span "Start Calls" at bounding box center [367, 56] width 67 height 20
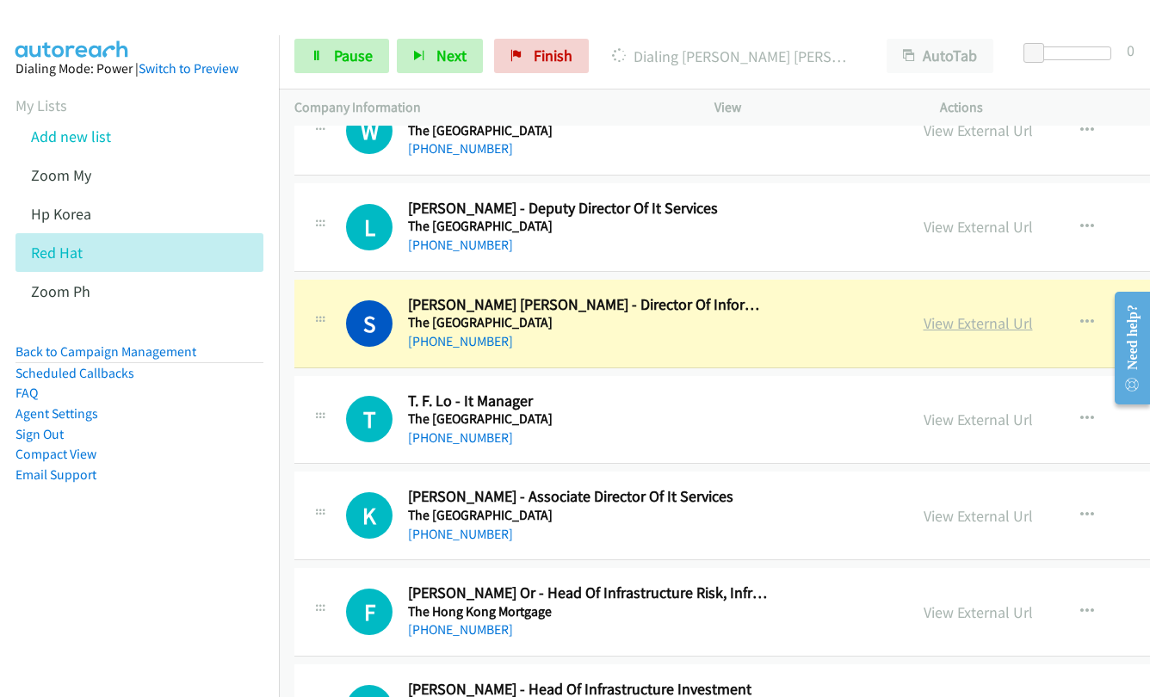
click at [931, 329] on link "View External Url" at bounding box center [978, 323] width 109 height 20
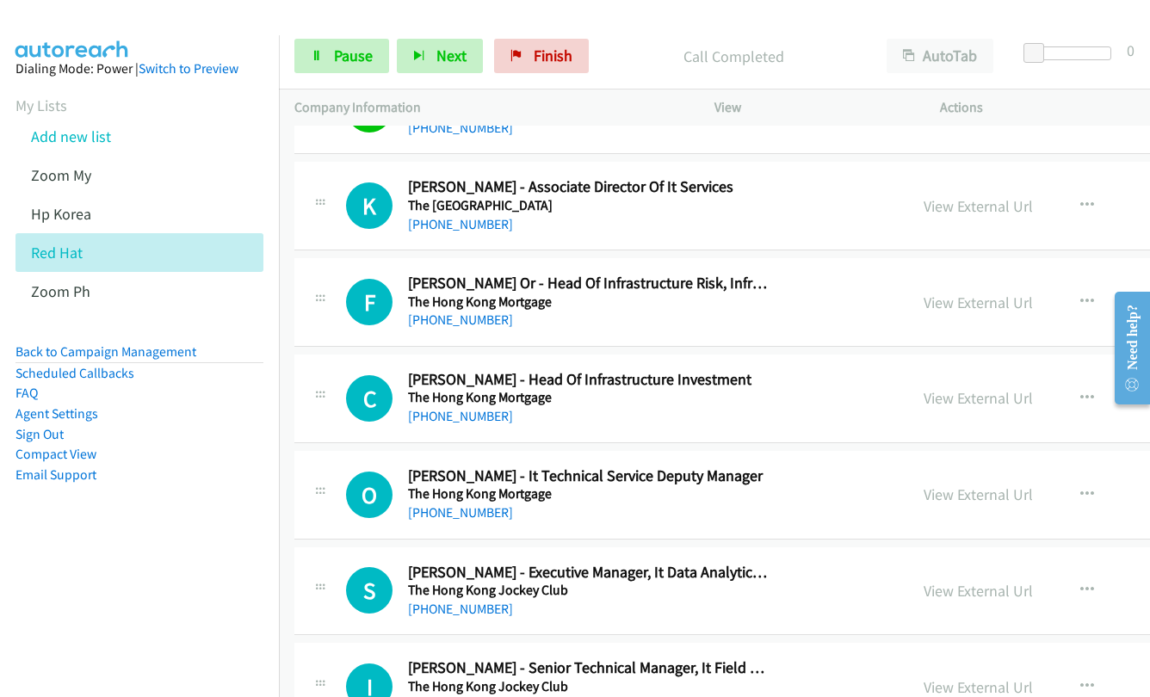
scroll to position [6364, 0]
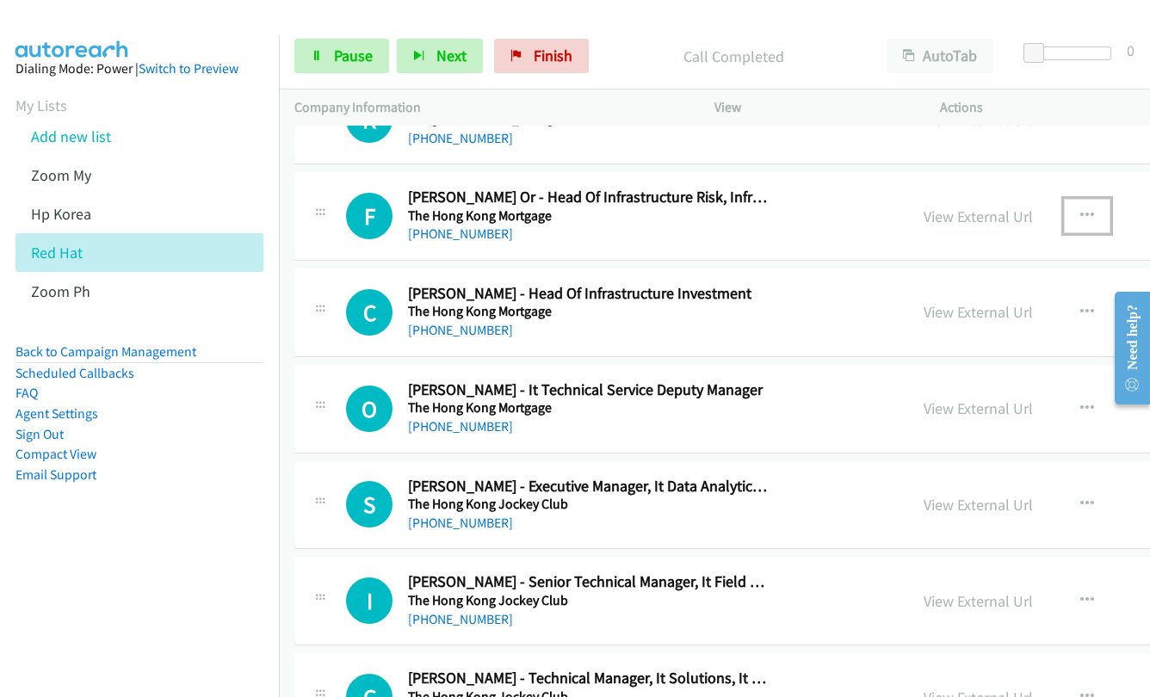
click at [1080, 211] on icon "button" at bounding box center [1087, 216] width 14 height 14
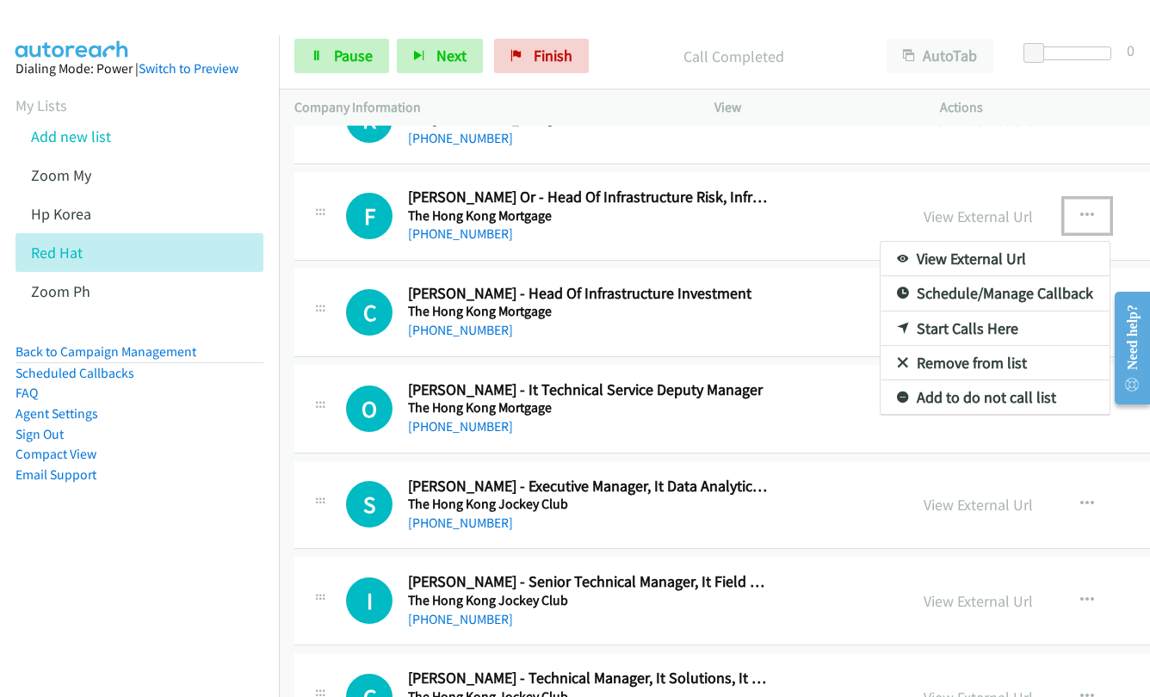
click at [924, 335] on link "Start Calls Here" at bounding box center [995, 329] width 229 height 34
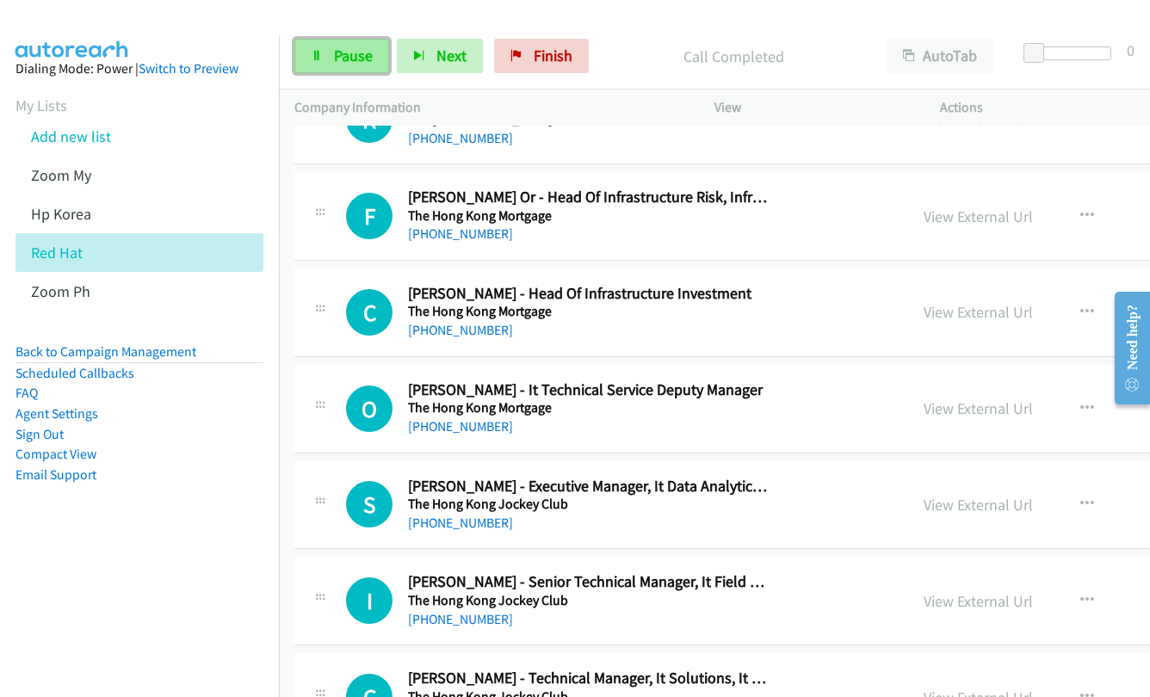
click at [338, 53] on span "Pause" at bounding box center [353, 56] width 39 height 20
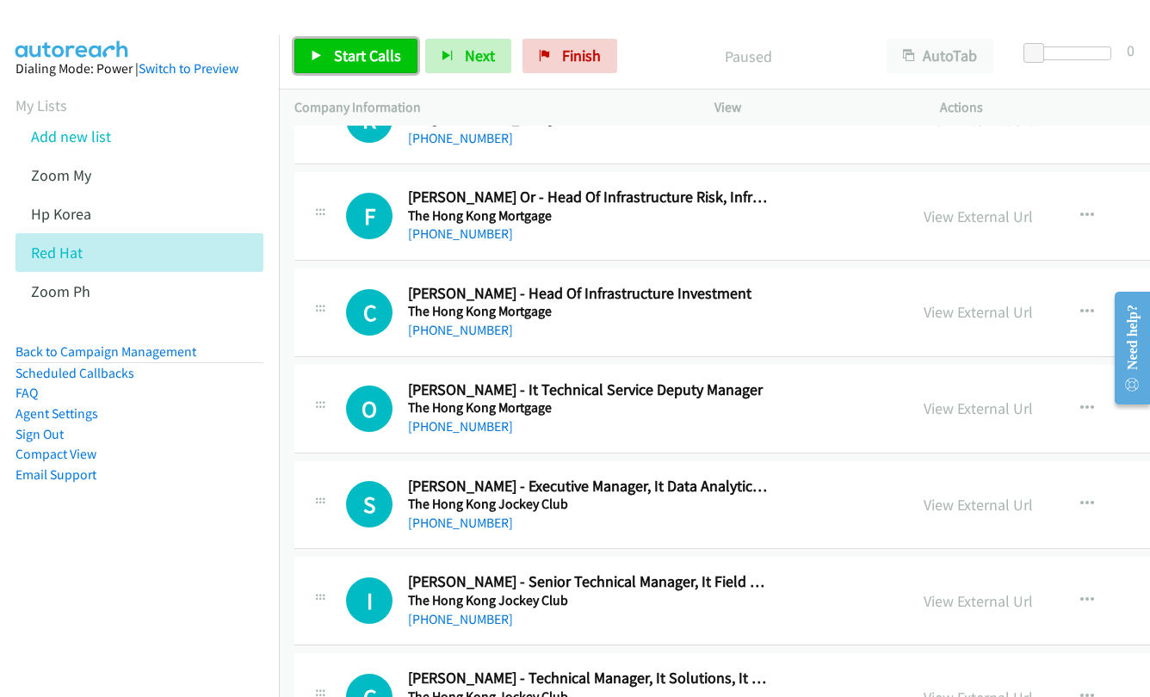
click at [338, 53] on span "Start Calls" at bounding box center [367, 56] width 67 height 20
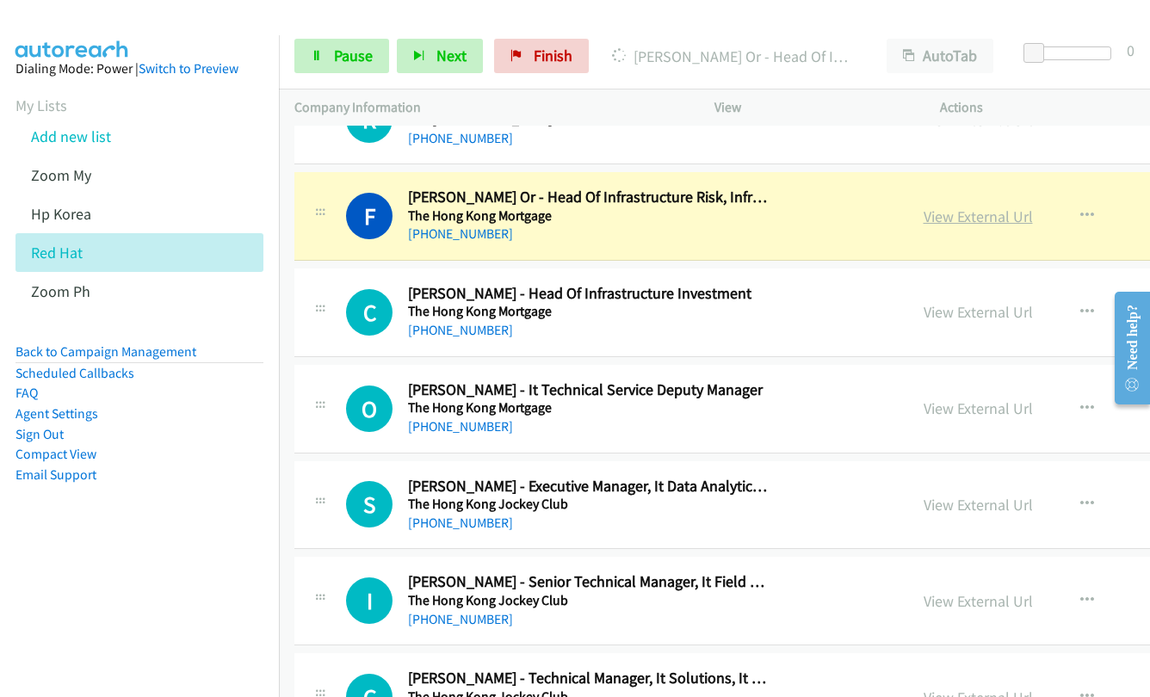
click at [949, 221] on link "View External Url" at bounding box center [978, 217] width 109 height 20
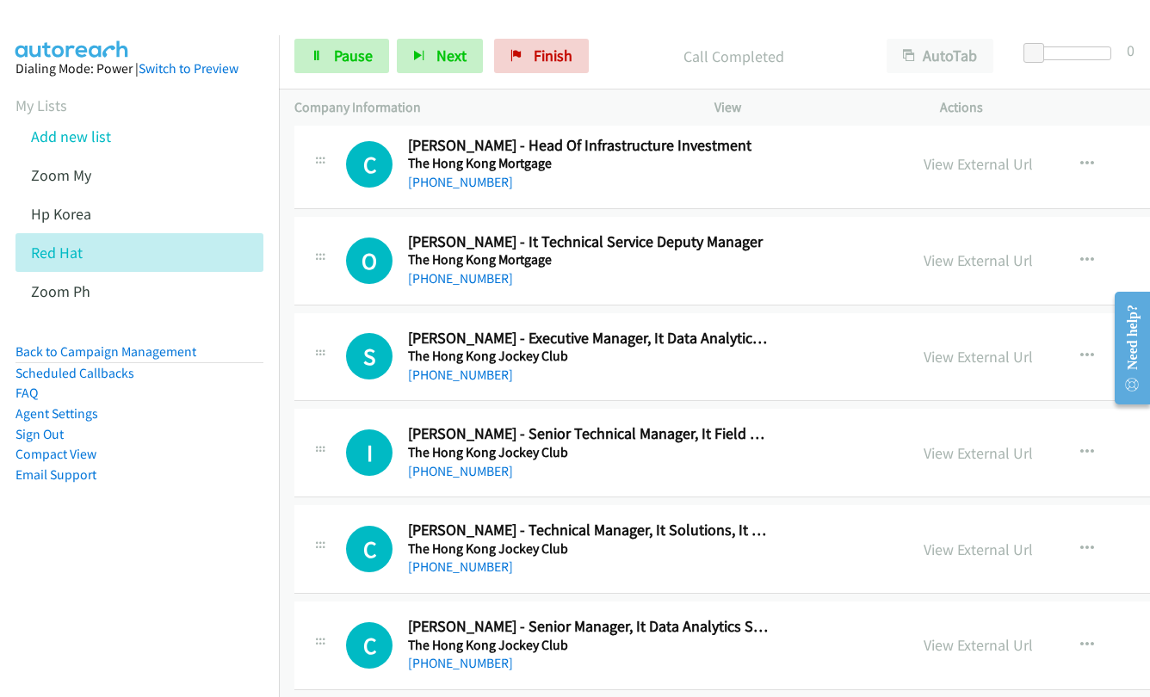
scroll to position [6536, 0]
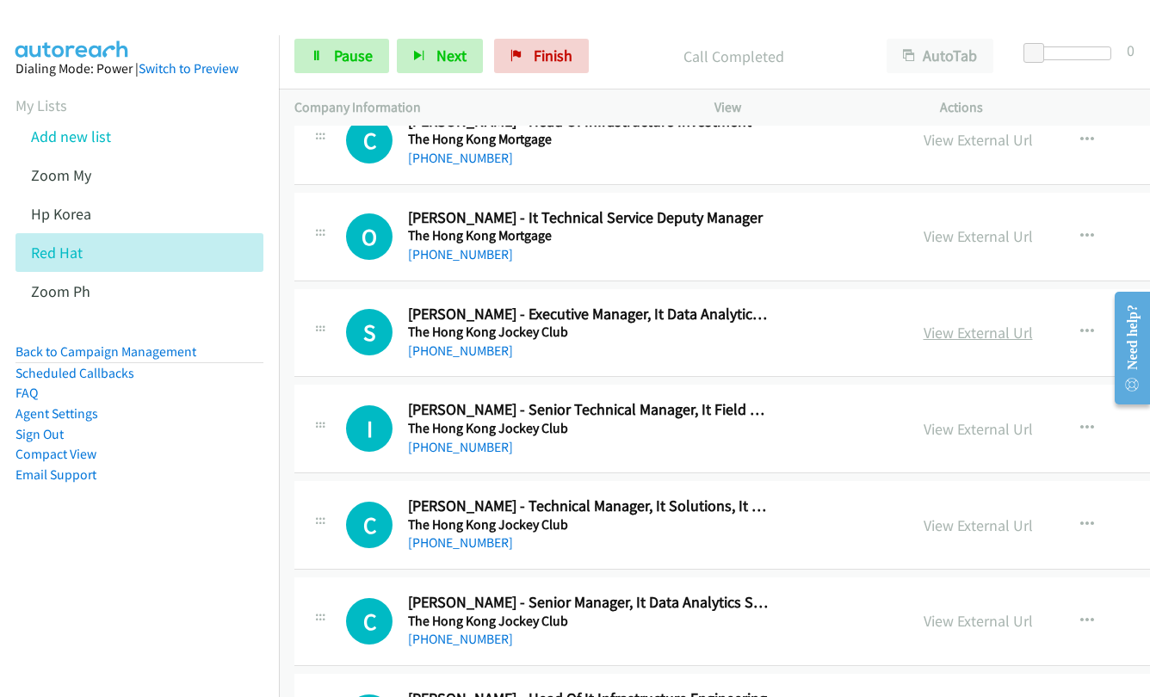
click at [981, 331] on link "View External Url" at bounding box center [978, 333] width 109 height 20
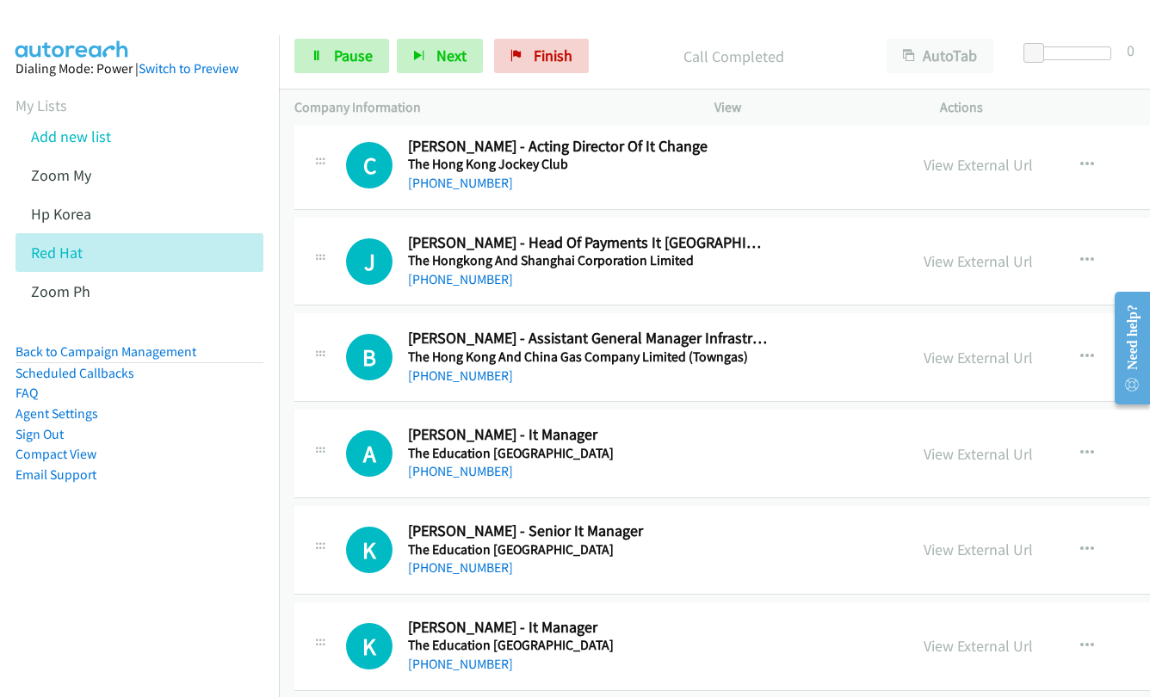
scroll to position [8602, 0]
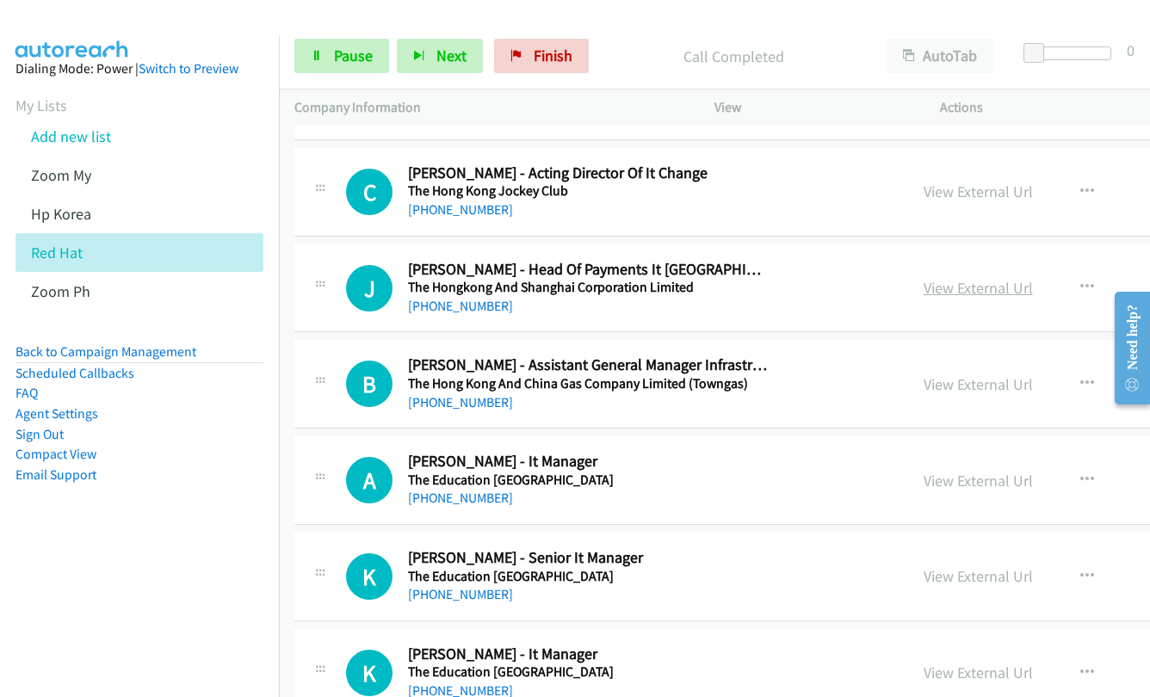
click at [964, 291] on link "View External Url" at bounding box center [978, 288] width 109 height 20
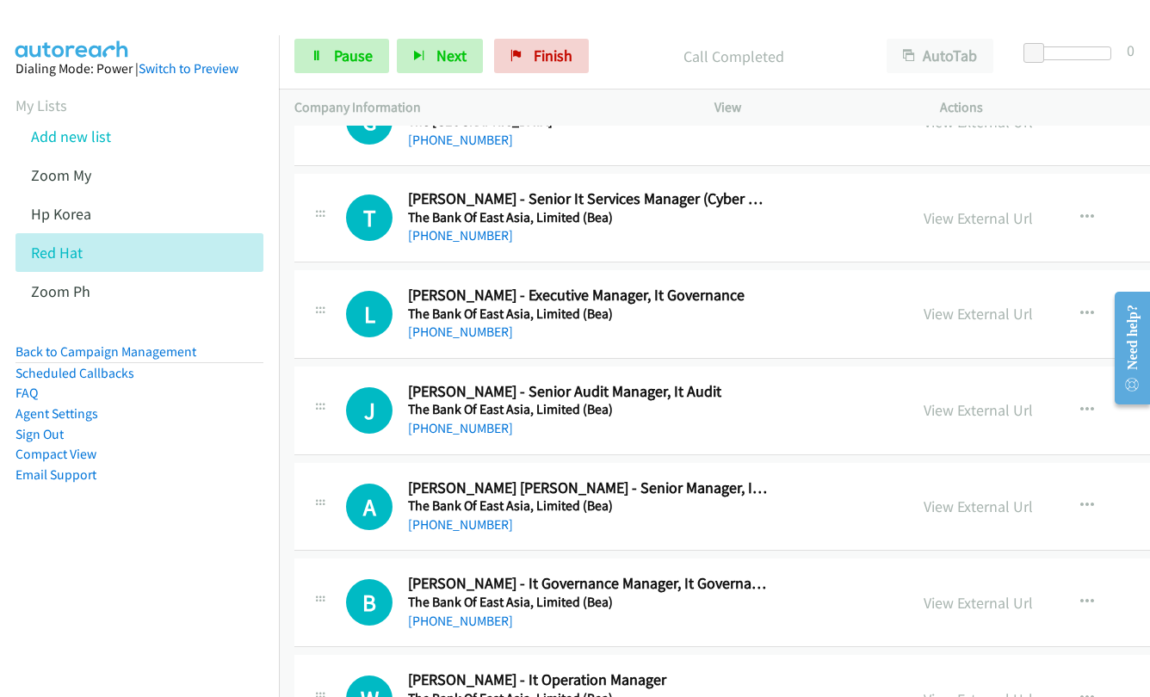
scroll to position [9893, 0]
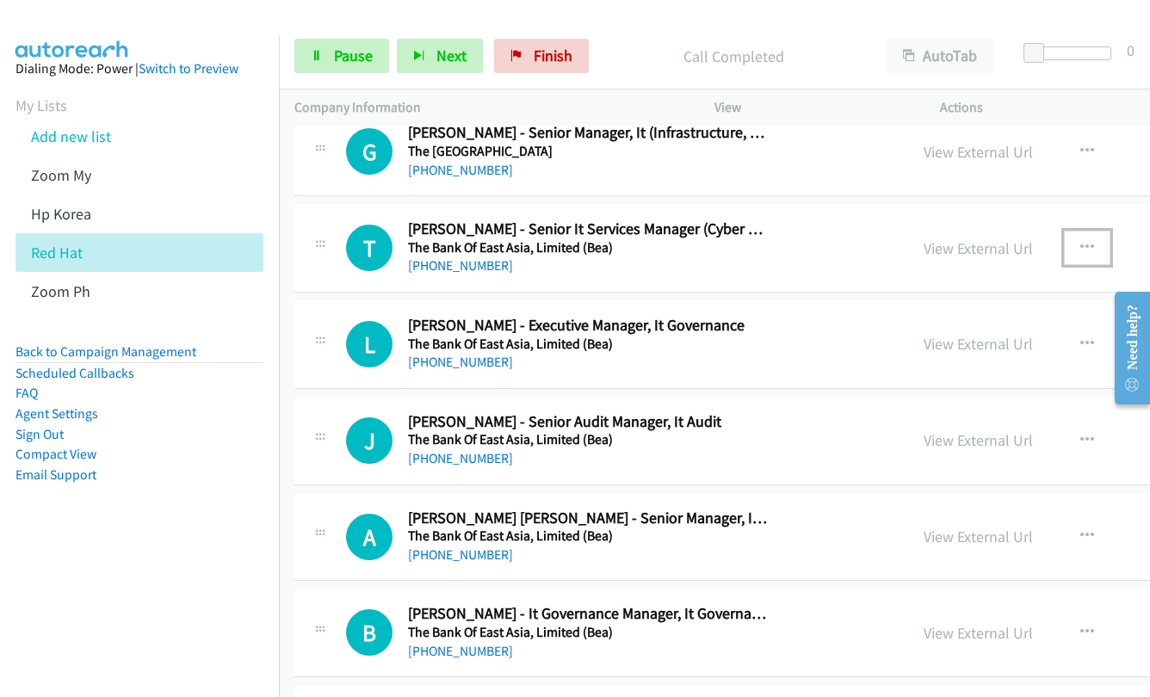
click at [1080, 241] on icon "button" at bounding box center [1087, 248] width 14 height 14
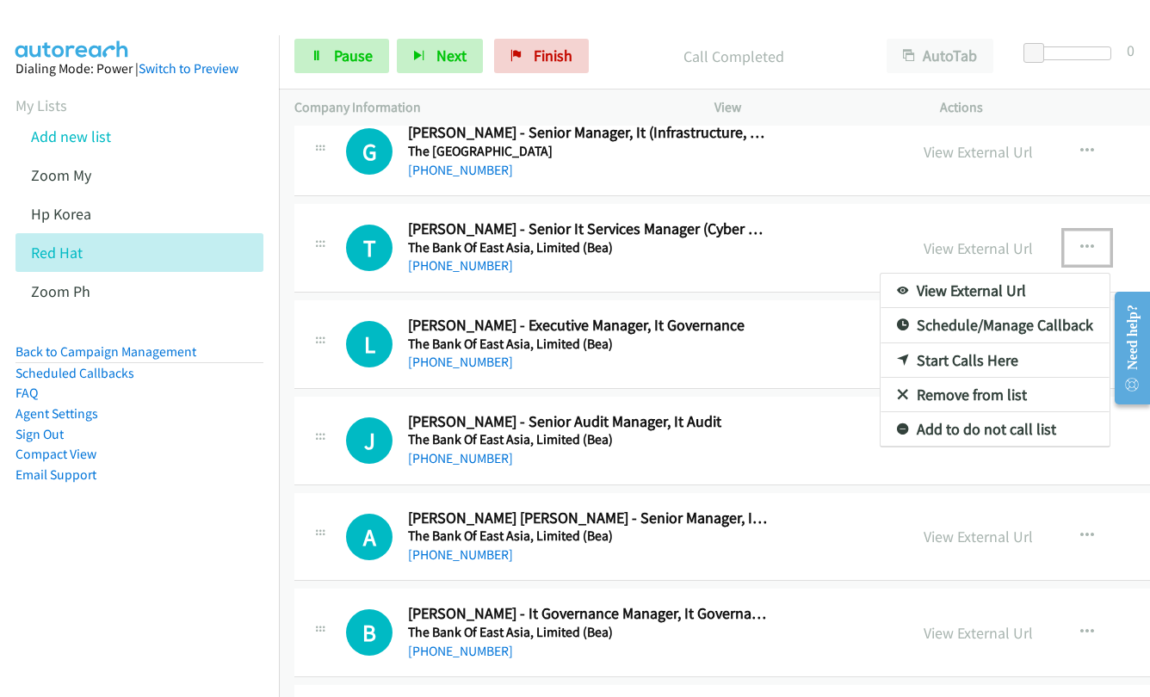
click at [690, 250] on div at bounding box center [575, 348] width 1150 height 697
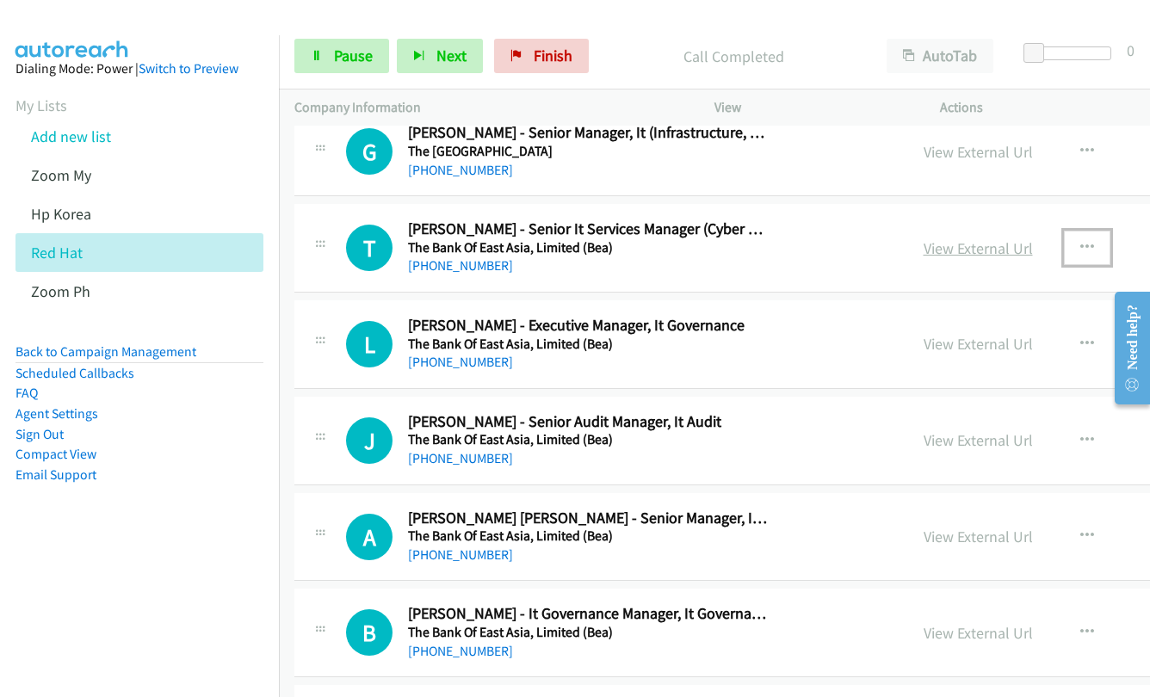
click at [937, 242] on link "View External Url" at bounding box center [978, 248] width 109 height 20
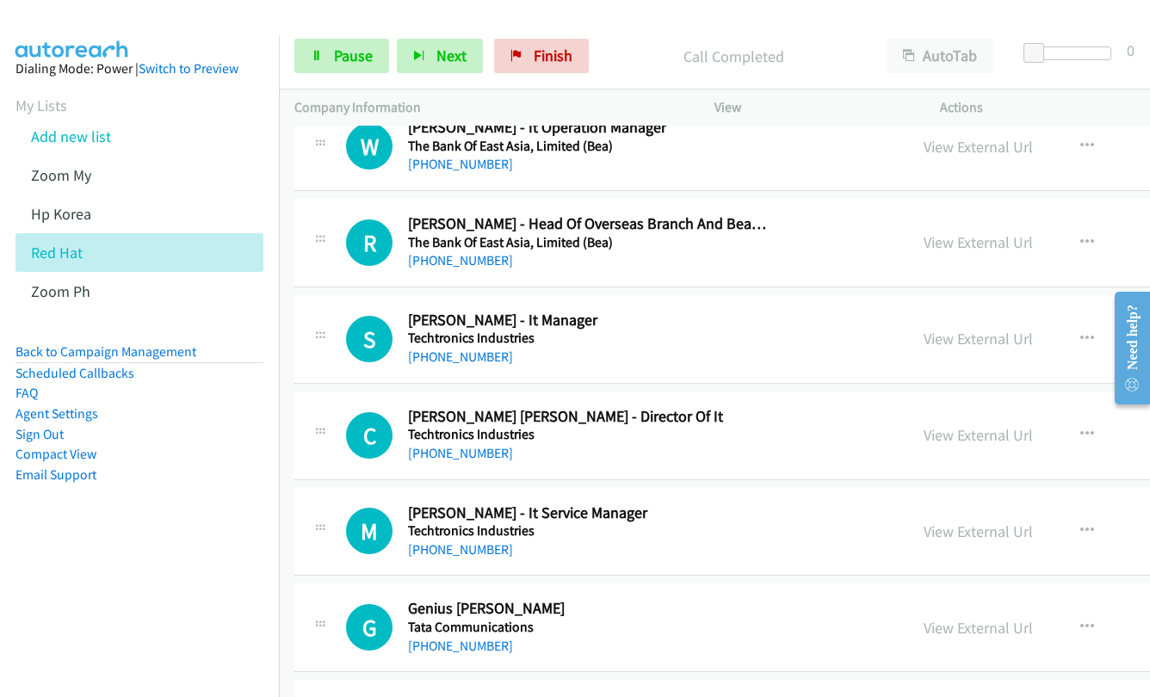
scroll to position [10496, 0]
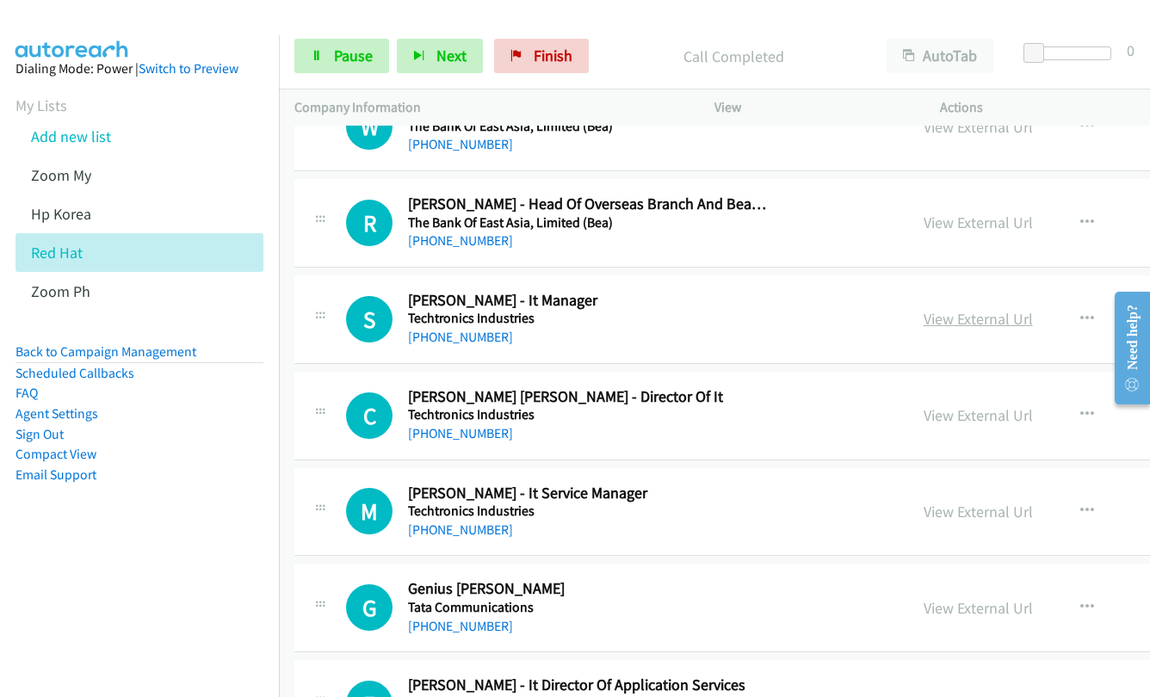
click at [992, 317] on link "View External Url" at bounding box center [978, 319] width 109 height 20
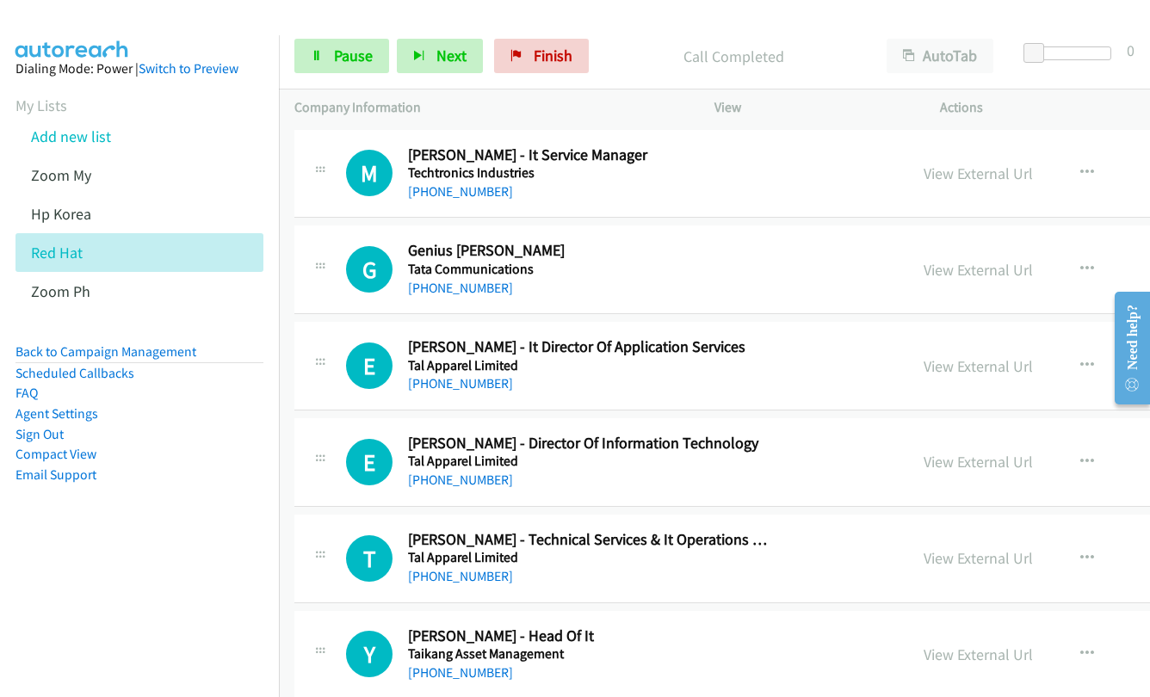
scroll to position [10840, 0]
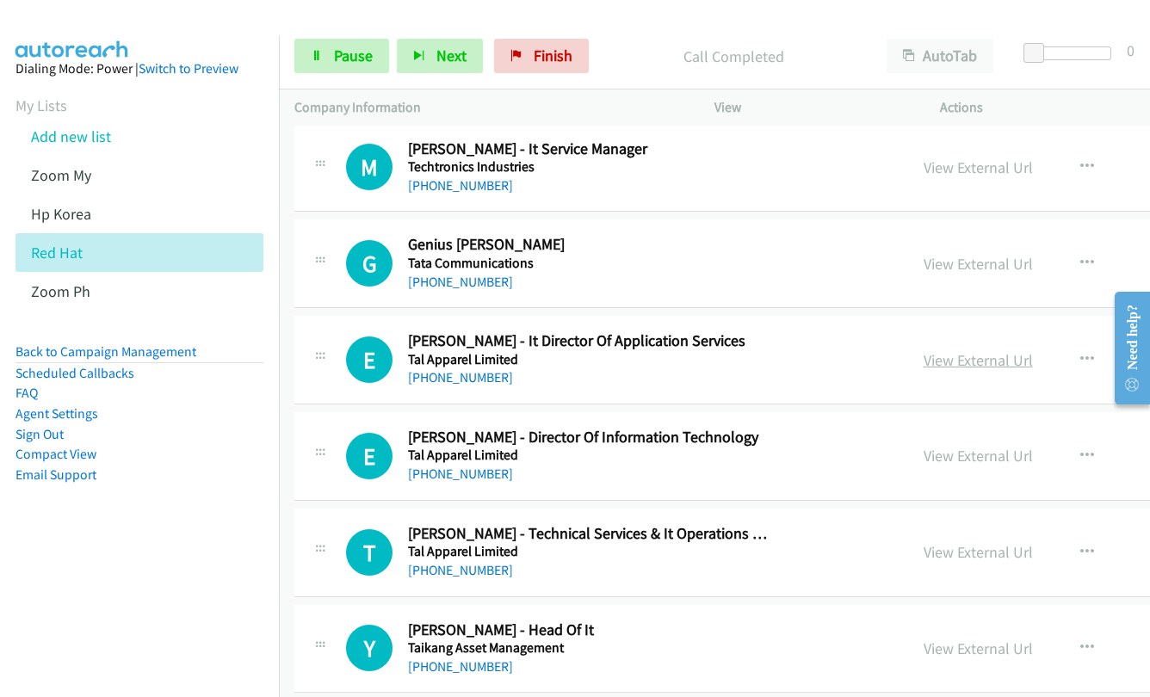
click at [972, 357] on link "View External Url" at bounding box center [978, 360] width 109 height 20
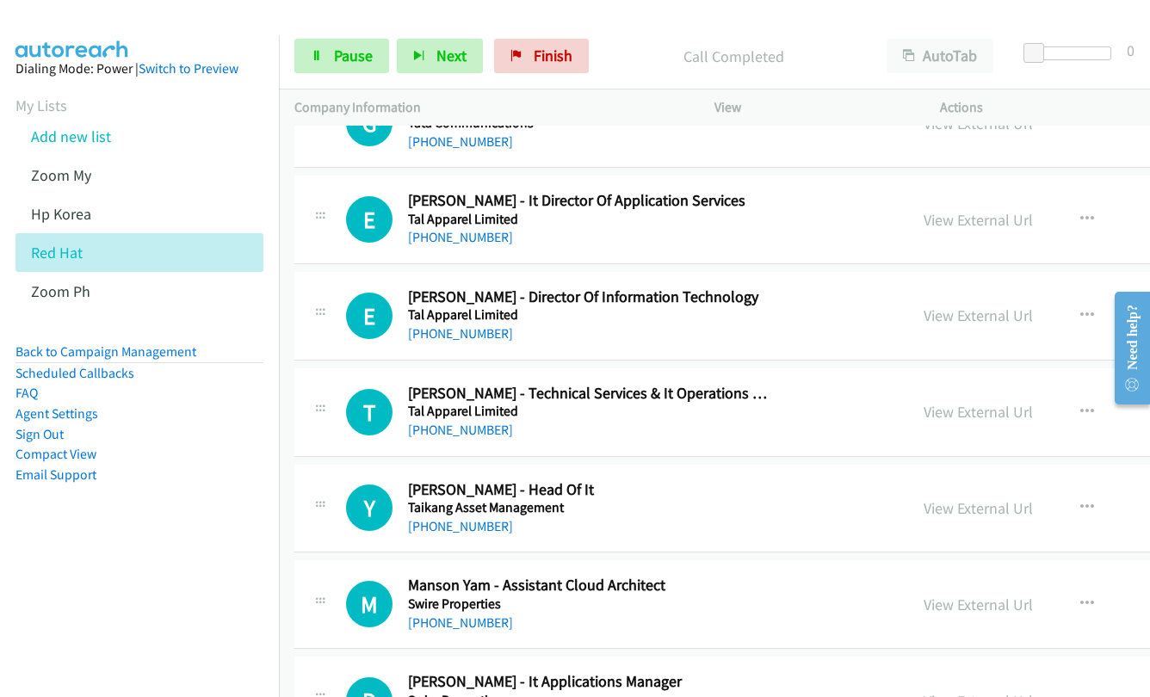
scroll to position [11184, 0]
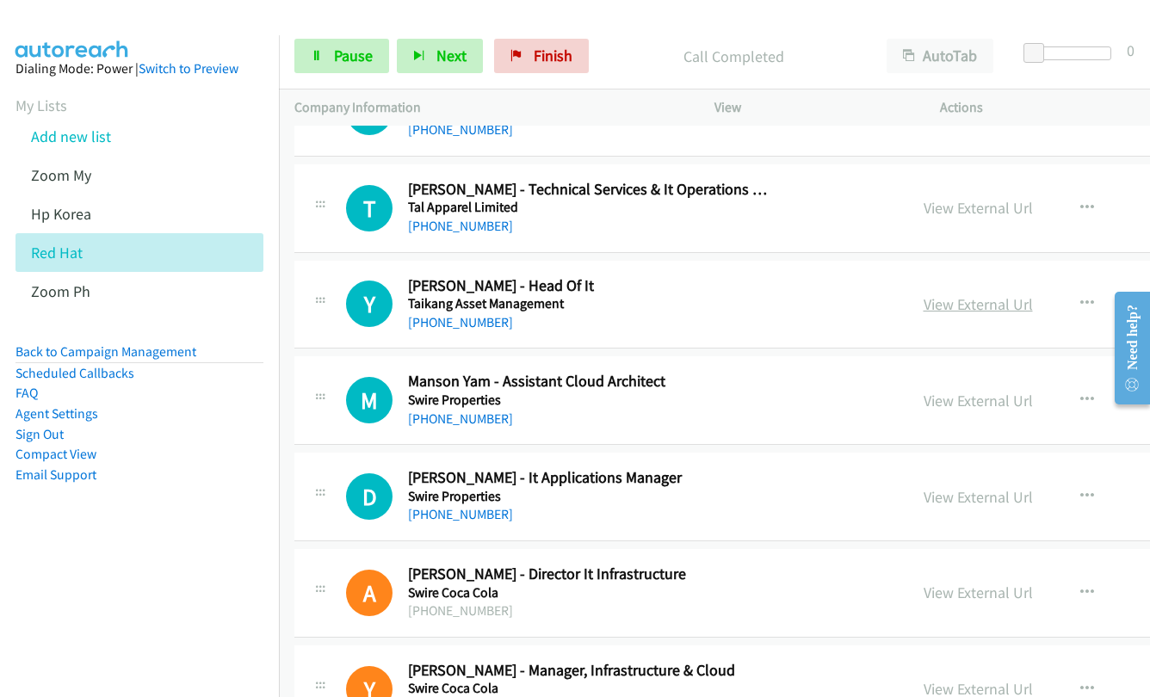
click at [961, 303] on link "View External Url" at bounding box center [978, 304] width 109 height 20
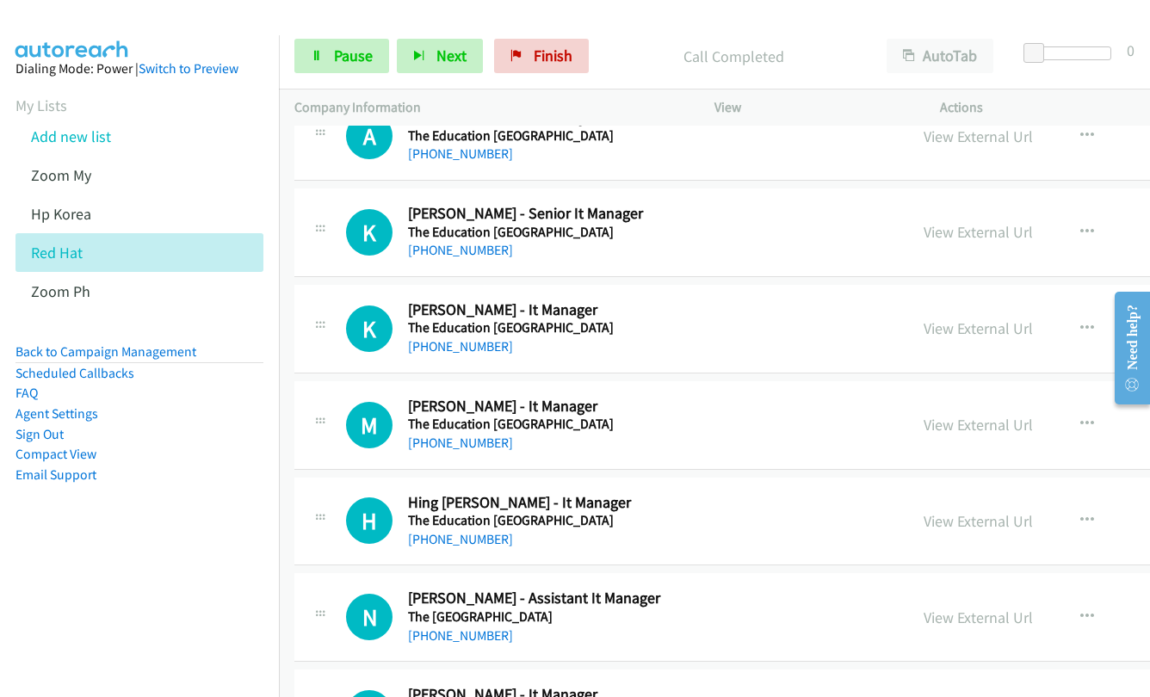
scroll to position [9205, 0]
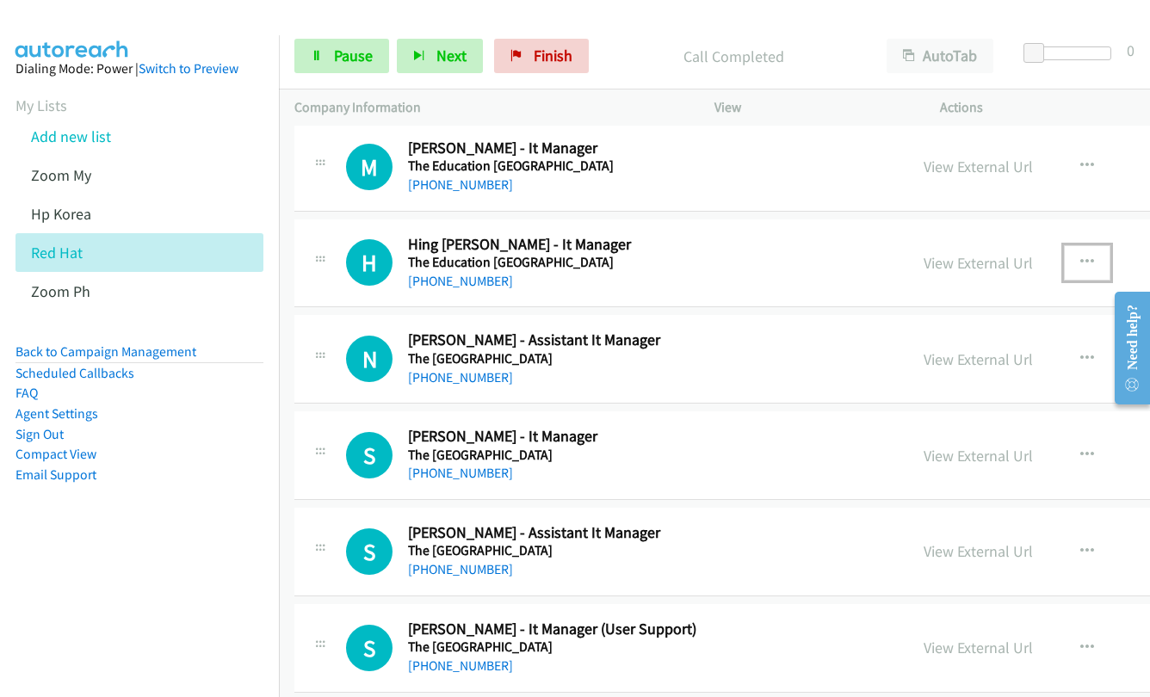
click at [1080, 266] on icon "button" at bounding box center [1087, 263] width 14 height 14
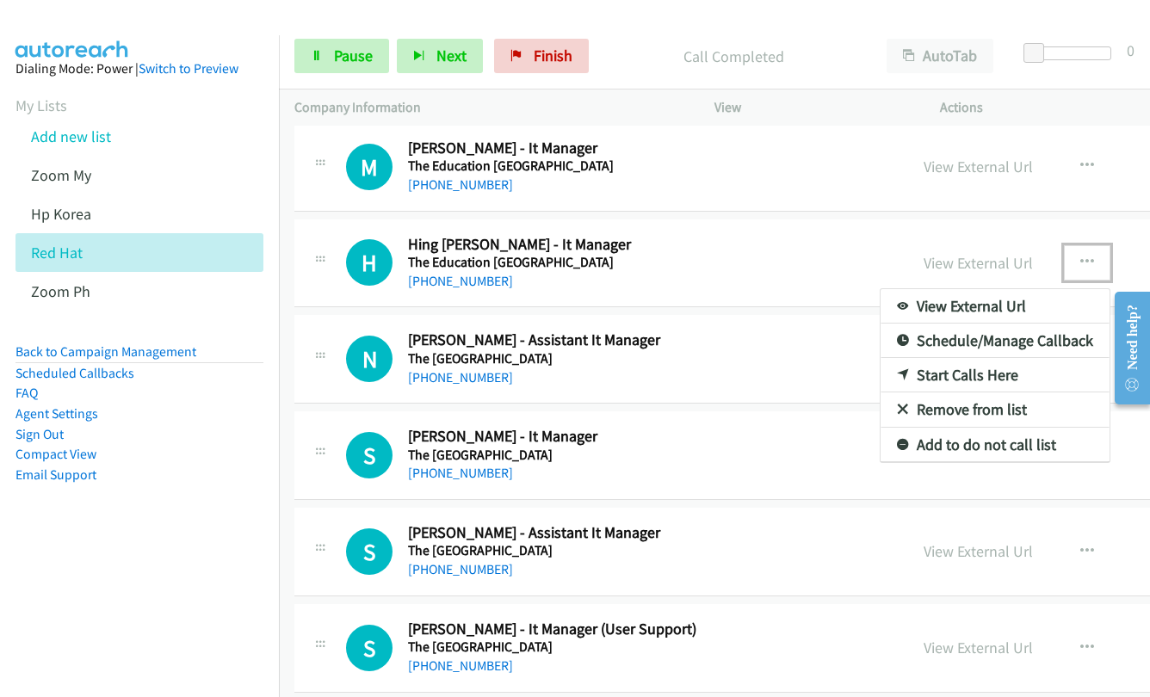
click at [941, 376] on link "Start Calls Here" at bounding box center [995, 375] width 229 height 34
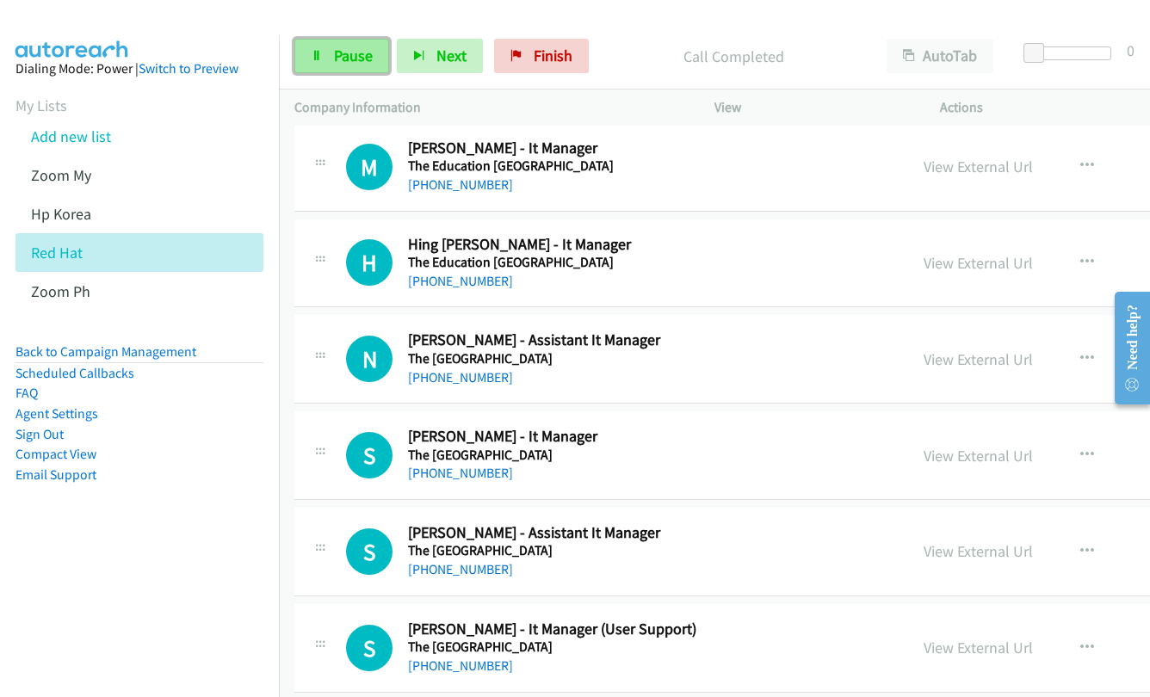
click at [342, 62] on span "Pause" at bounding box center [353, 56] width 39 height 20
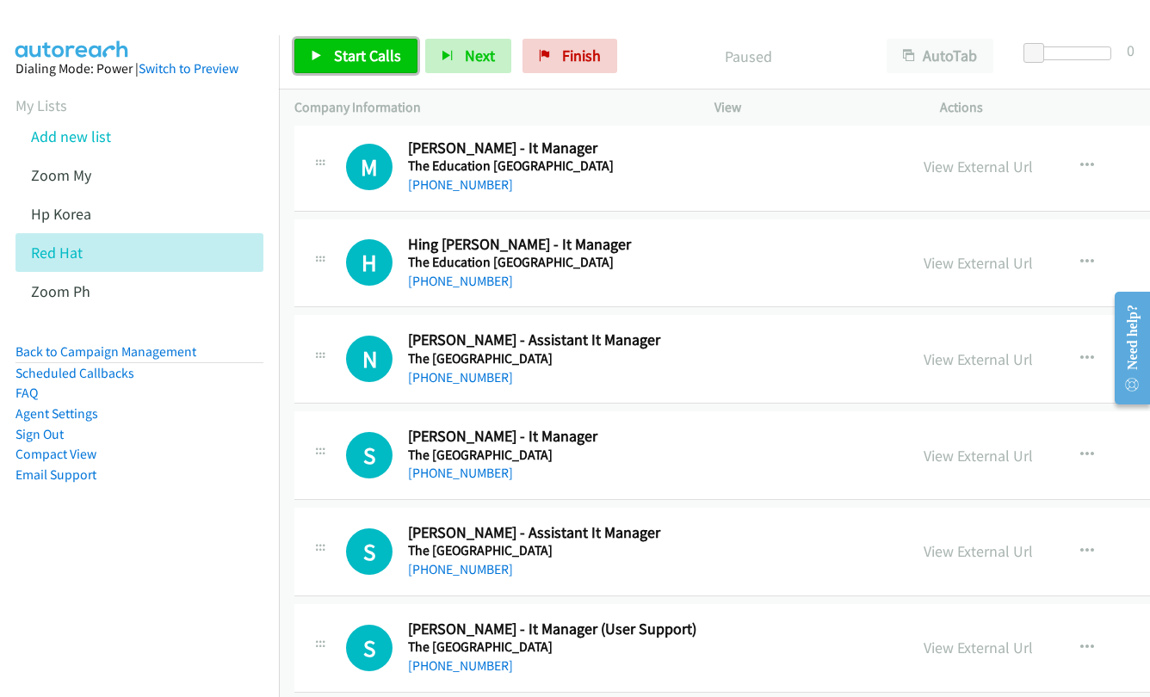
click at [354, 61] on span "Start Calls" at bounding box center [367, 56] width 67 height 20
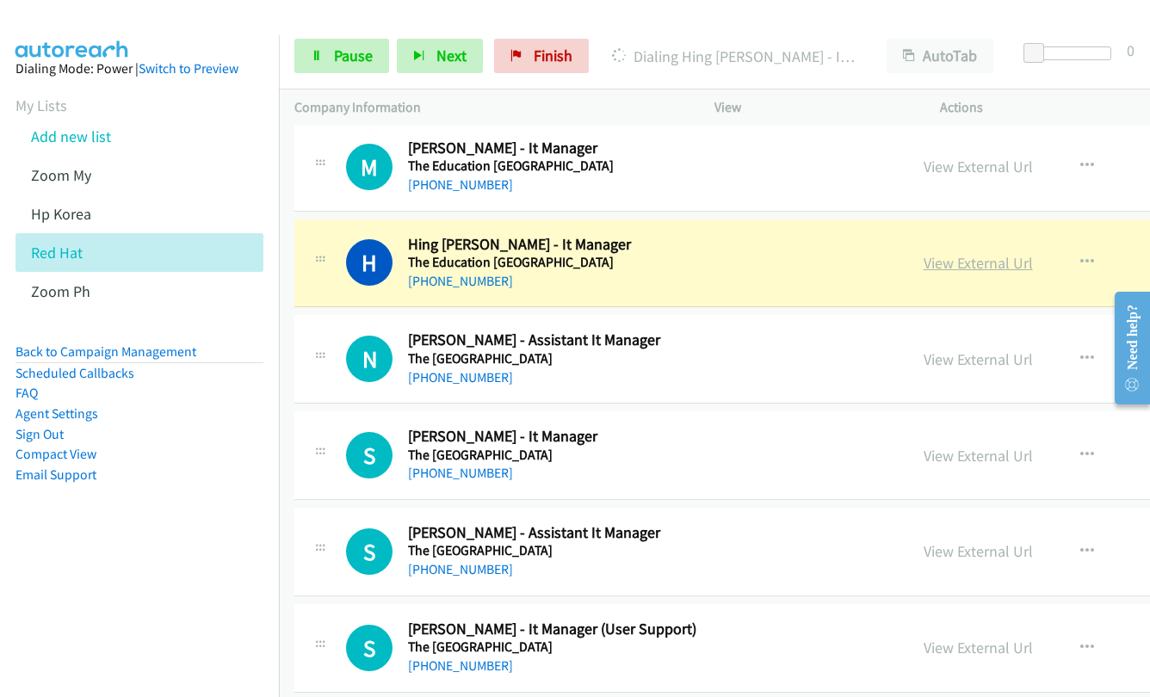
click at [924, 266] on link "View External Url" at bounding box center [978, 263] width 109 height 20
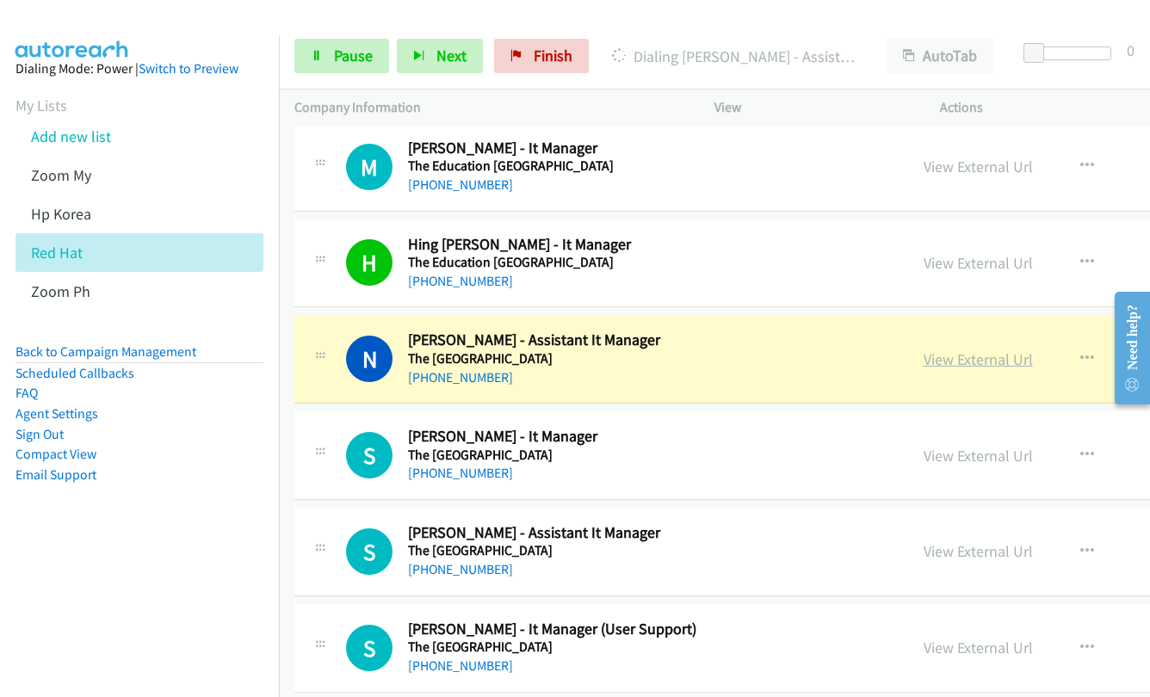
click at [933, 358] on link "View External Url" at bounding box center [978, 359] width 109 height 20
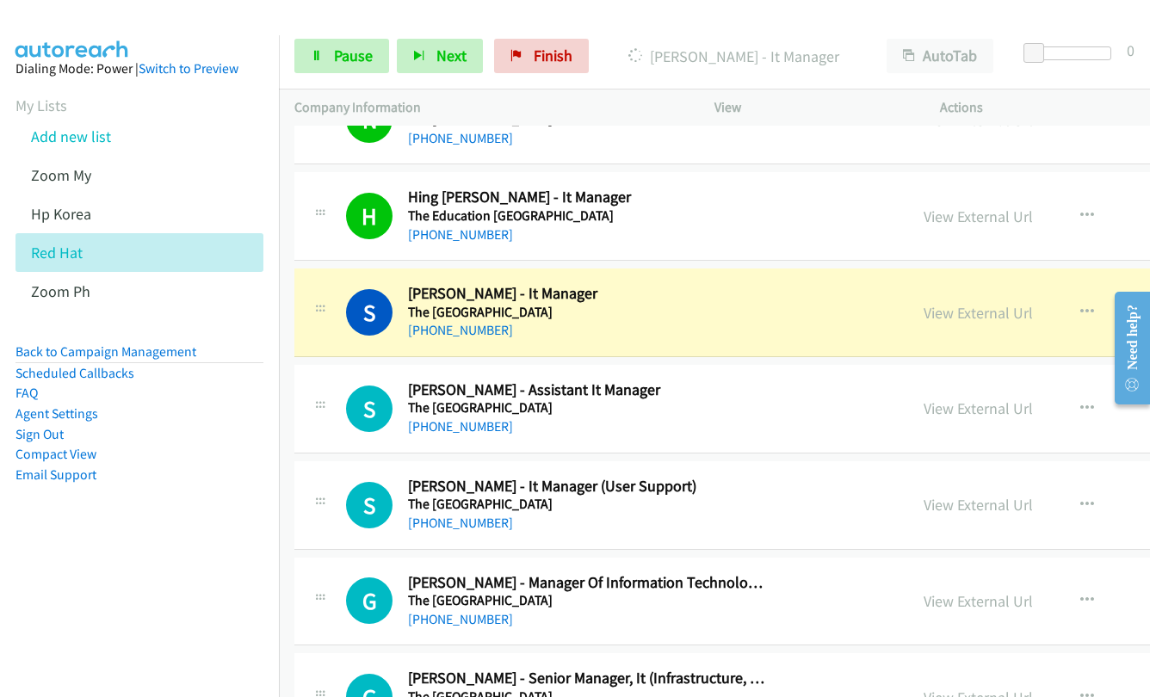
scroll to position [9428, 0]
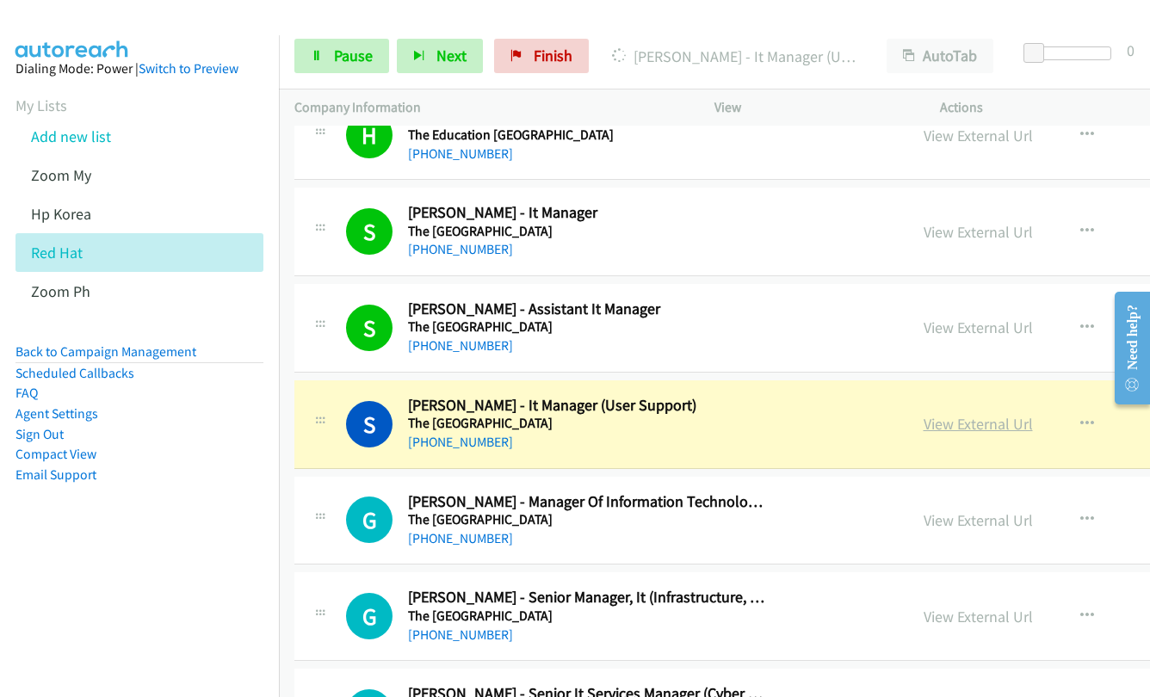
click at [928, 428] on link "View External Url" at bounding box center [978, 424] width 109 height 20
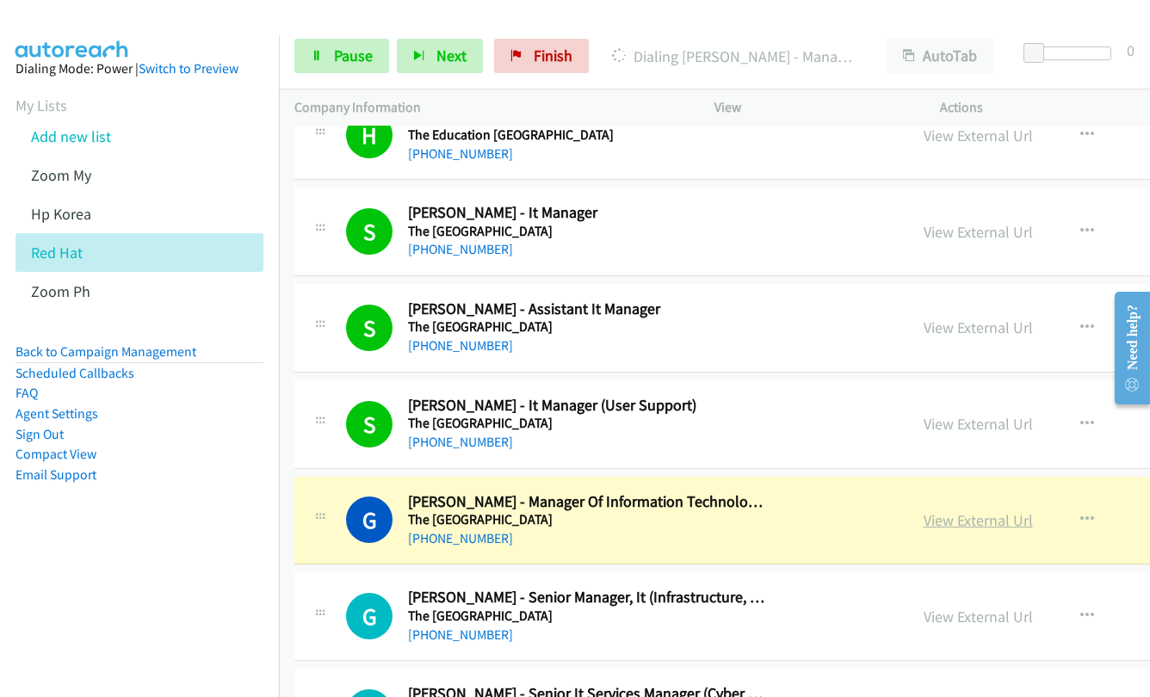
click at [936, 521] on link "View External Url" at bounding box center [978, 520] width 109 height 20
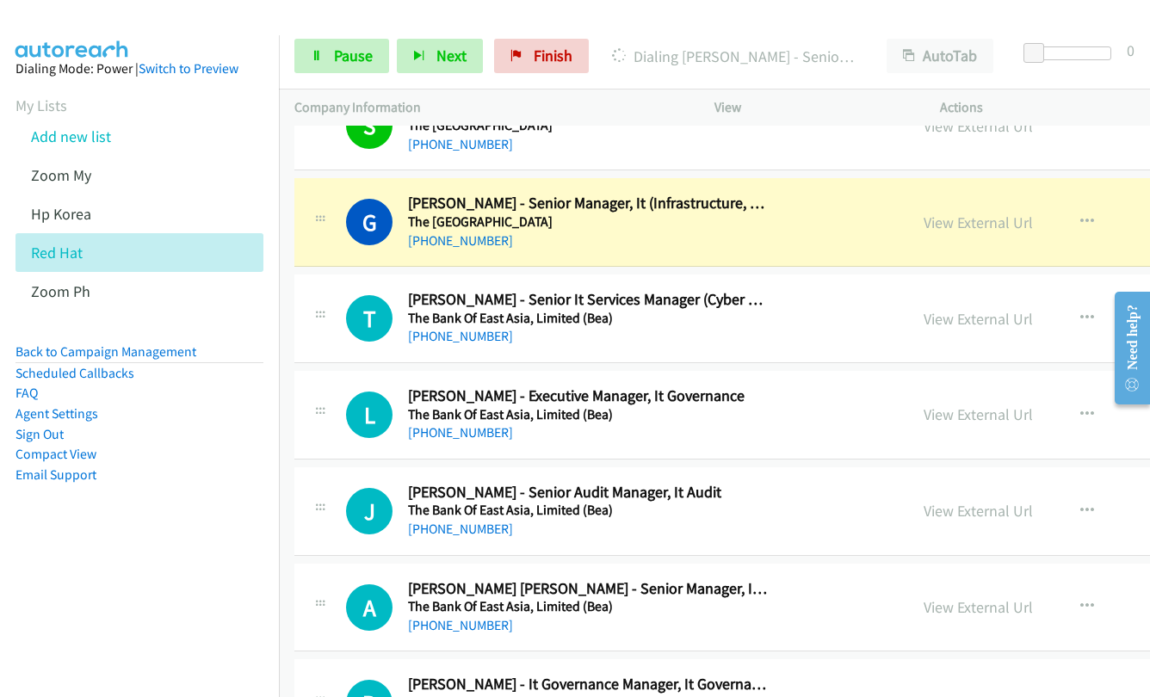
scroll to position [9824, 0]
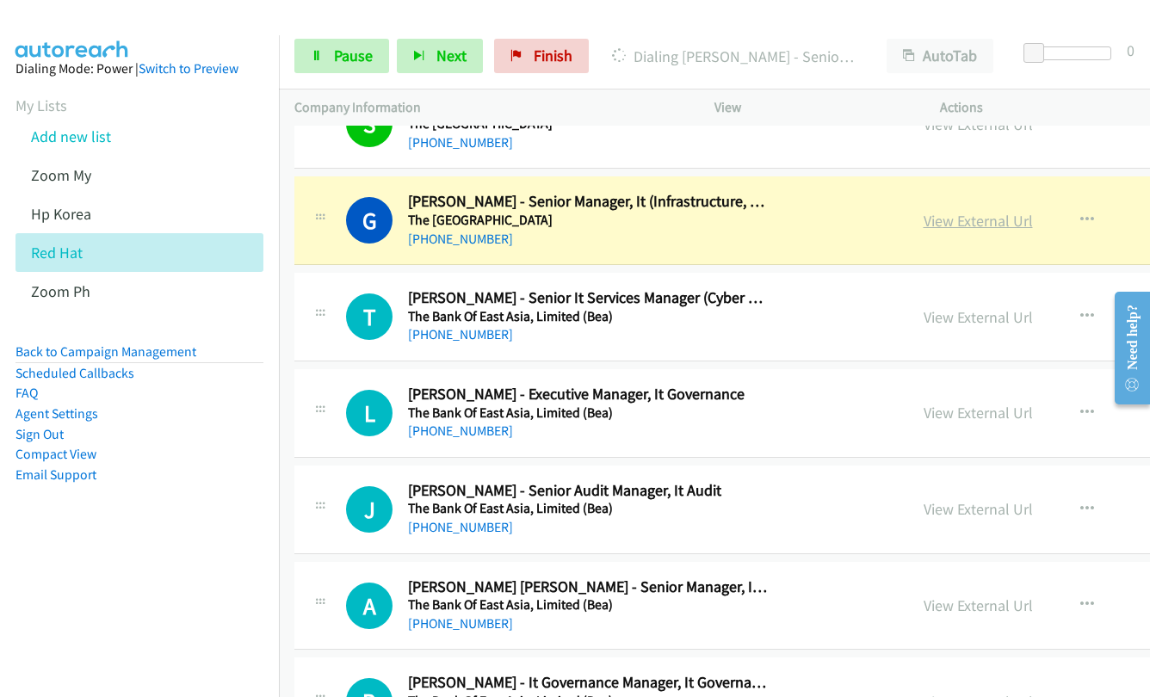
click at [946, 225] on link "View External Url" at bounding box center [978, 221] width 109 height 20
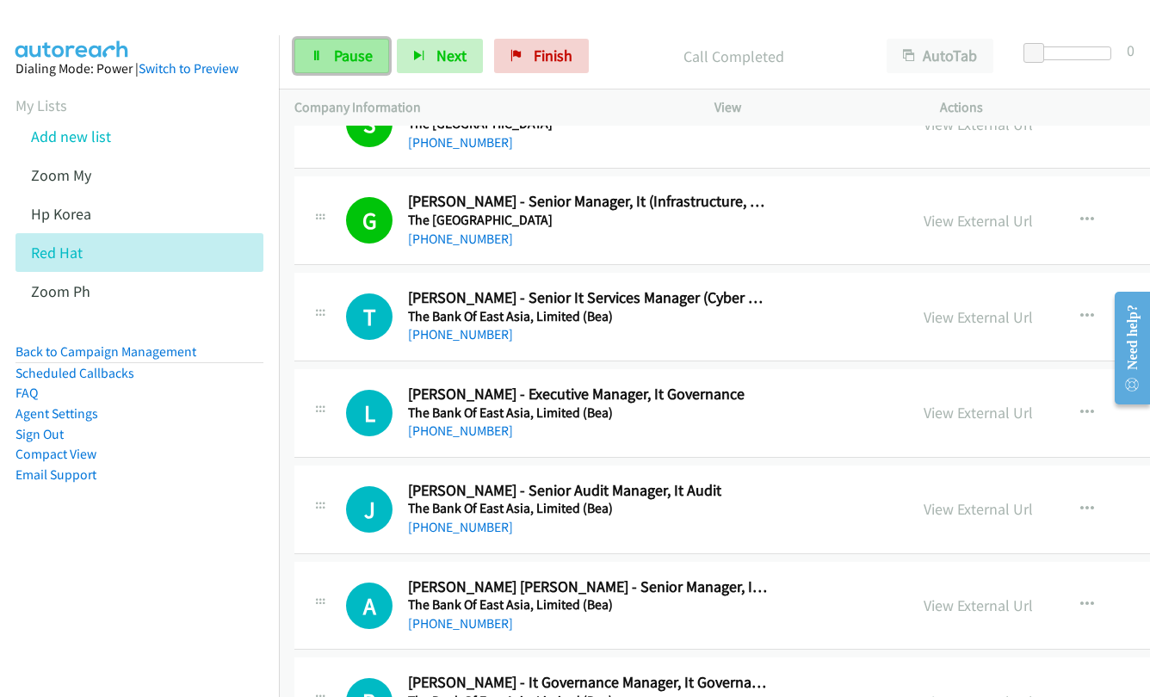
click at [298, 59] on link "Pause" at bounding box center [341, 56] width 95 height 34
